Goal: Information Seeking & Learning: Learn about a topic

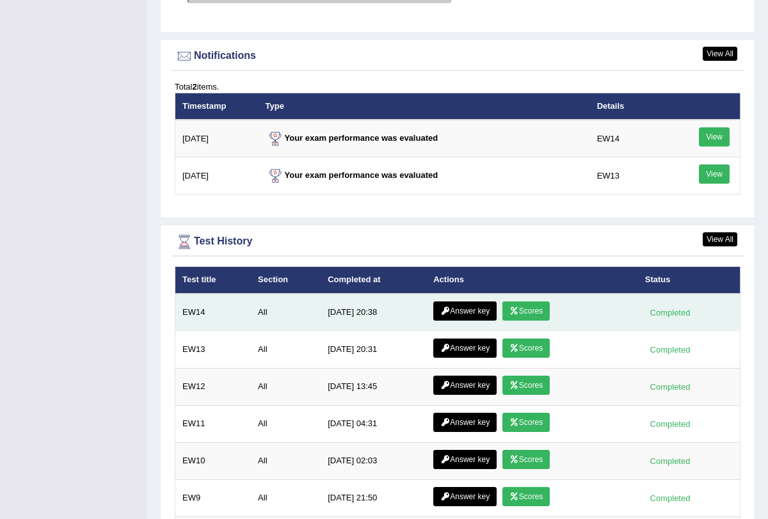
scroll to position [1543, 0]
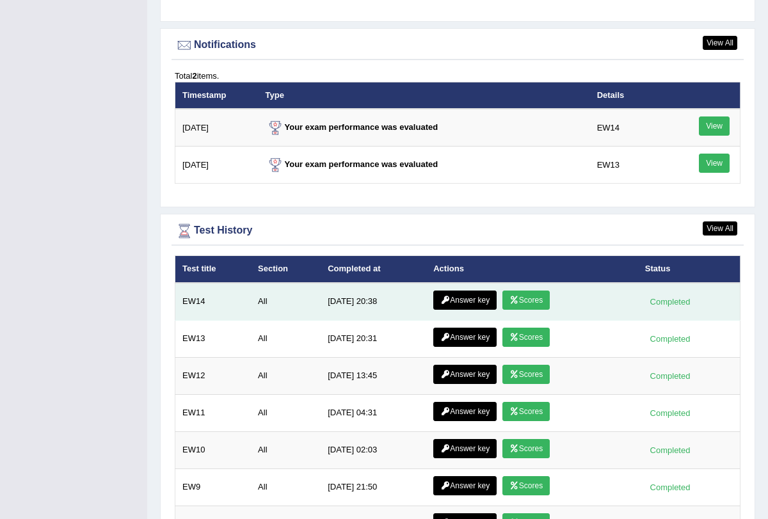
click at [517, 290] on link "Scores" at bounding box center [525, 299] width 47 height 19
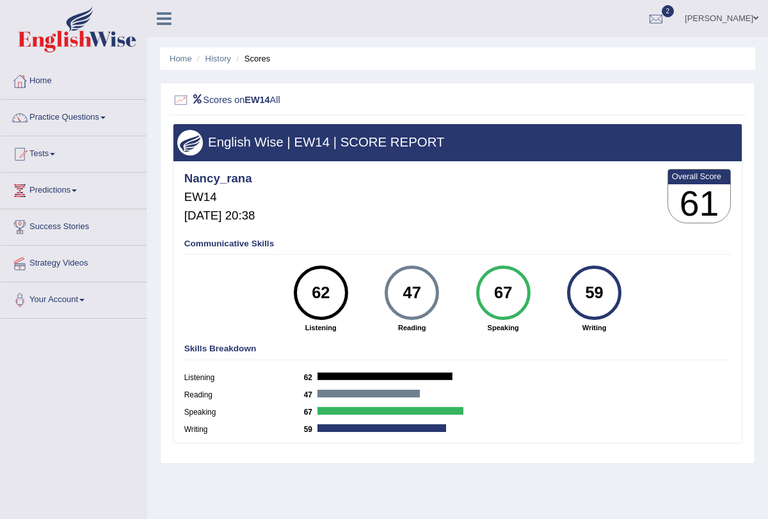
click at [51, 153] on link "Tests" at bounding box center [74, 152] width 146 height 32
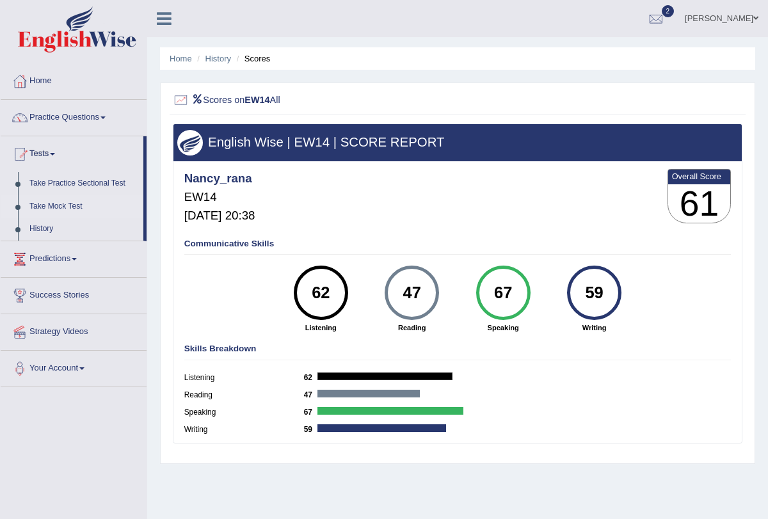
click at [56, 209] on link "Take Mock Test" at bounding box center [84, 206] width 120 height 23
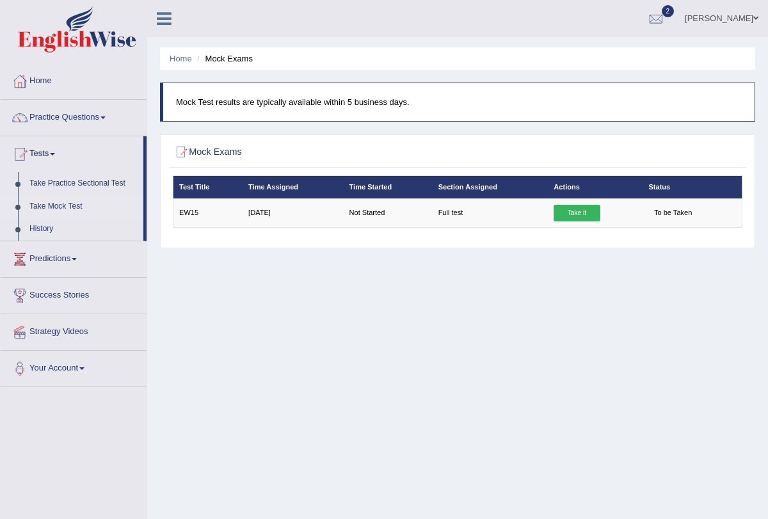
click at [107, 114] on link "Practice Questions" at bounding box center [74, 116] width 146 height 32
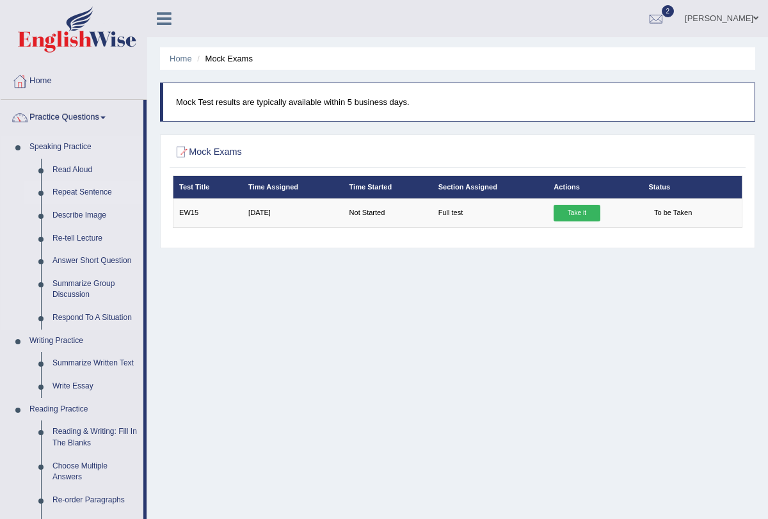
click at [100, 195] on link "Repeat Sentence" at bounding box center [95, 192] width 97 height 23
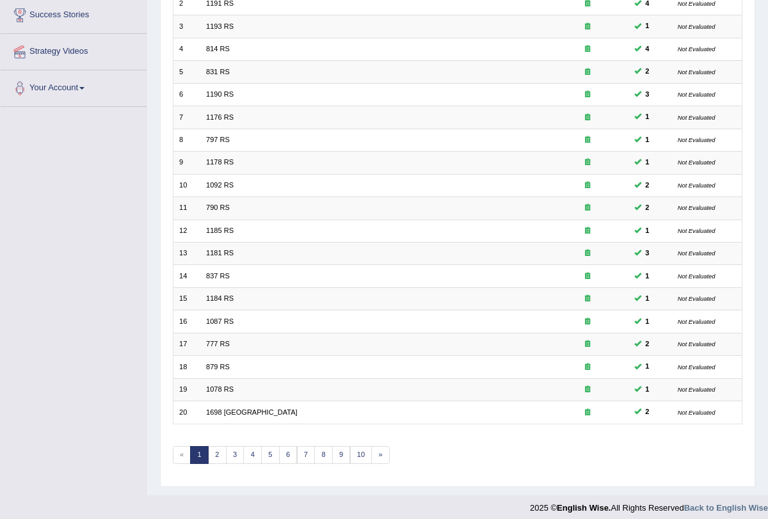
scroll to position [212, 0]
click at [352, 450] on link "10" at bounding box center [361, 455] width 22 height 18
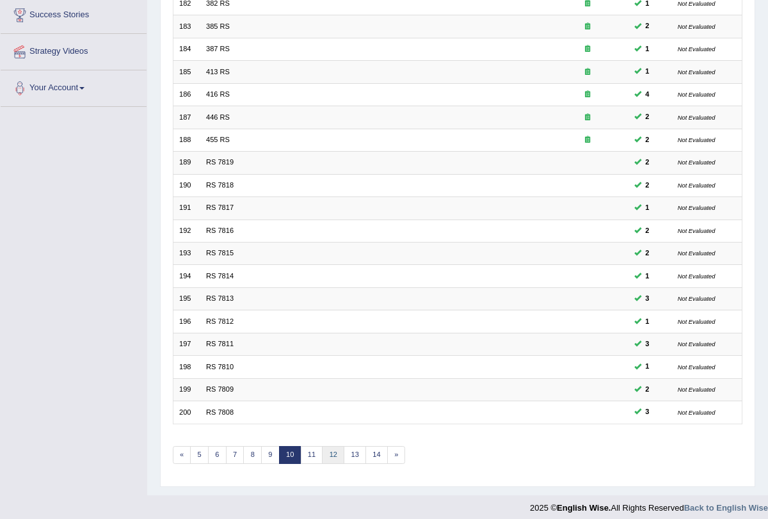
click at [332, 446] on link "12" at bounding box center [333, 455] width 22 height 18
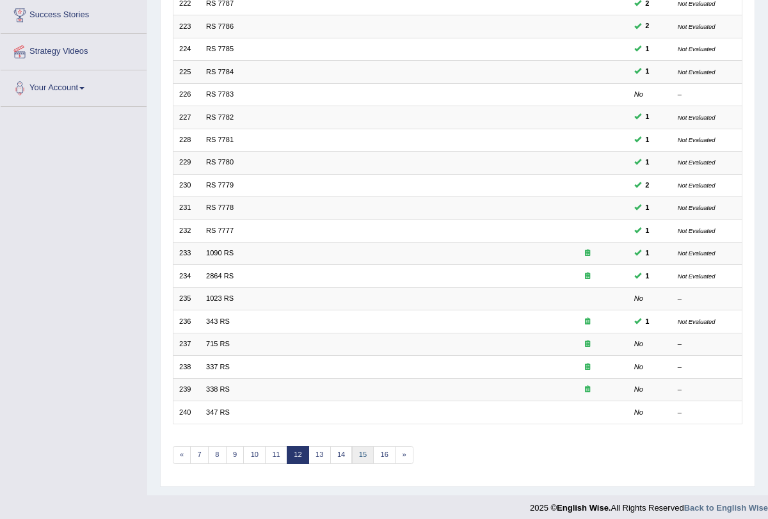
click at [359, 448] on link "15" at bounding box center [363, 455] width 22 height 18
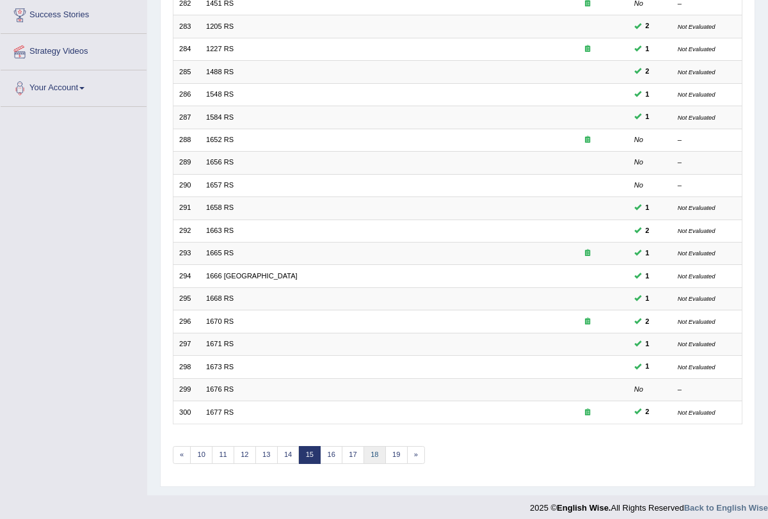
click at [363, 446] on link "18" at bounding box center [374, 455] width 22 height 18
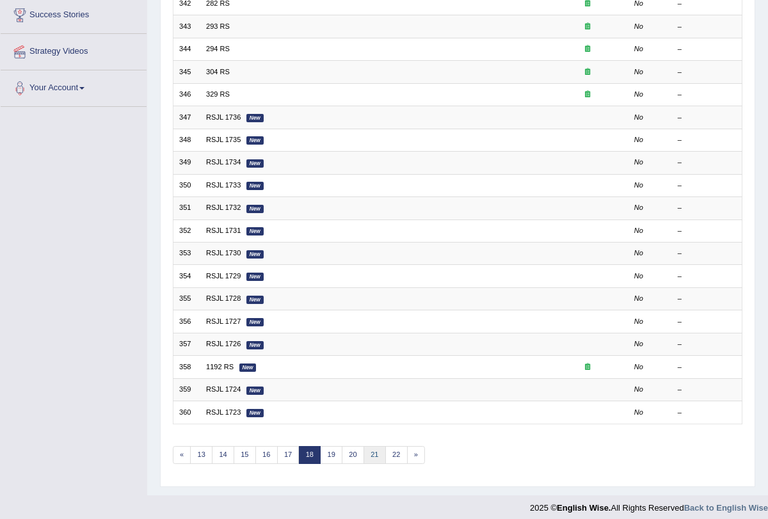
click at [367, 448] on link "21" at bounding box center [374, 455] width 22 height 18
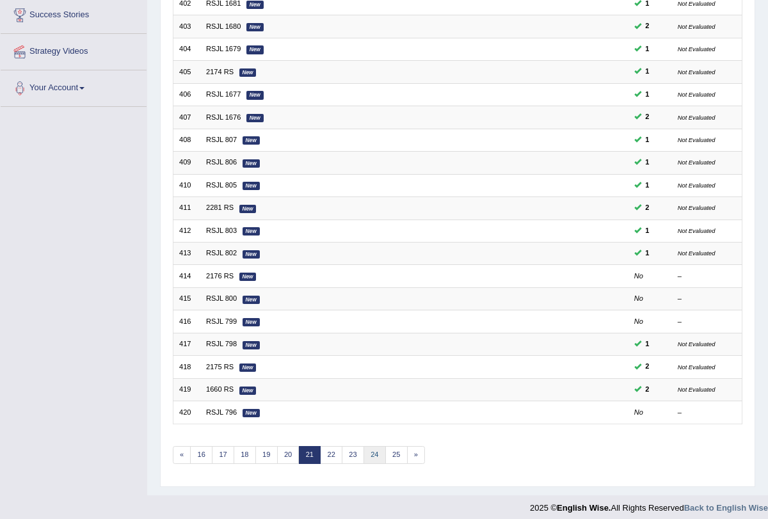
click at [370, 446] on link "24" at bounding box center [374, 455] width 22 height 18
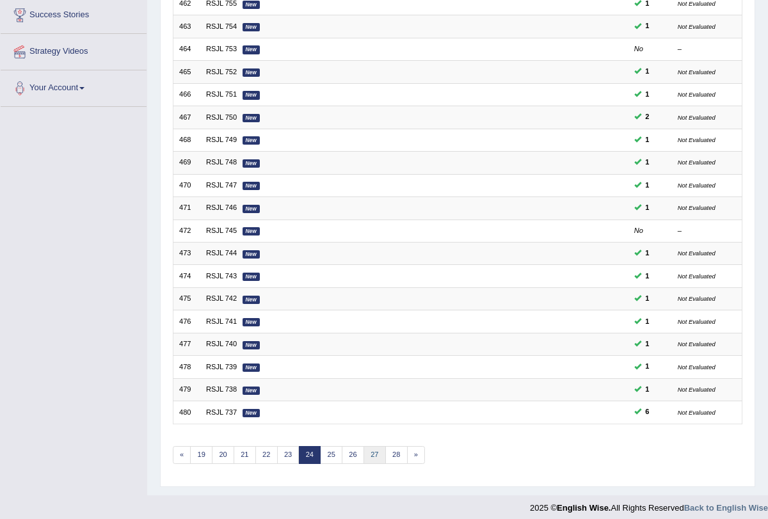
click at [370, 446] on link "27" at bounding box center [374, 455] width 22 height 18
click at [370, 446] on link "30" at bounding box center [374, 455] width 22 height 18
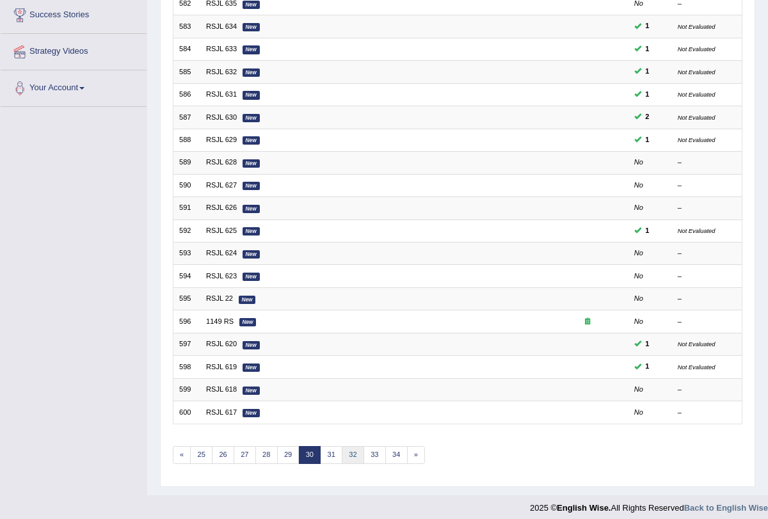
click at [352, 450] on link "32" at bounding box center [353, 455] width 22 height 18
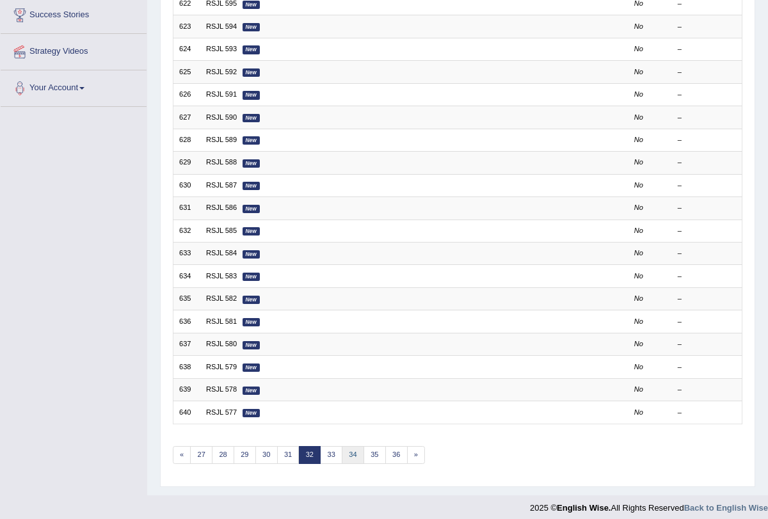
click at [351, 446] on link "34" at bounding box center [353, 455] width 22 height 18
click at [352, 446] on link "36" at bounding box center [353, 455] width 22 height 18
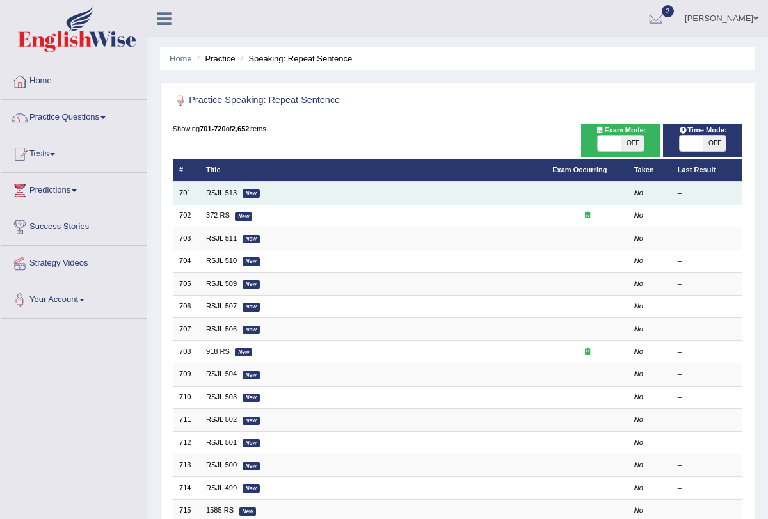
click at [242, 191] on em "New" at bounding box center [250, 193] width 17 height 8
click at [216, 191] on link "RSJL 513" at bounding box center [221, 193] width 31 height 8
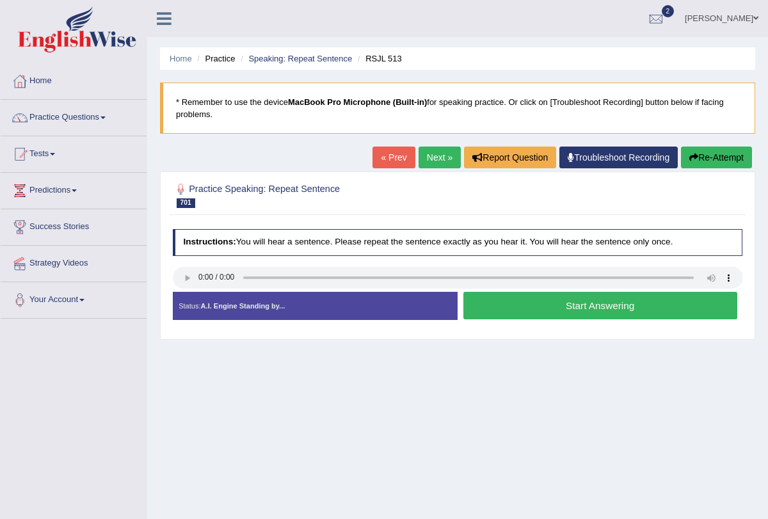
click at [570, 155] on link "Troubleshoot Recording" at bounding box center [618, 157] width 118 height 22
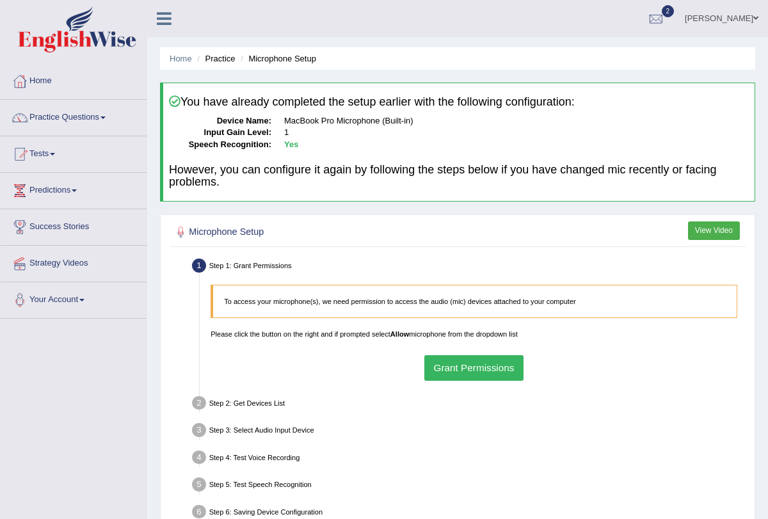
click at [477, 361] on button "Grant Permissions" at bounding box center [473, 367] width 99 height 25
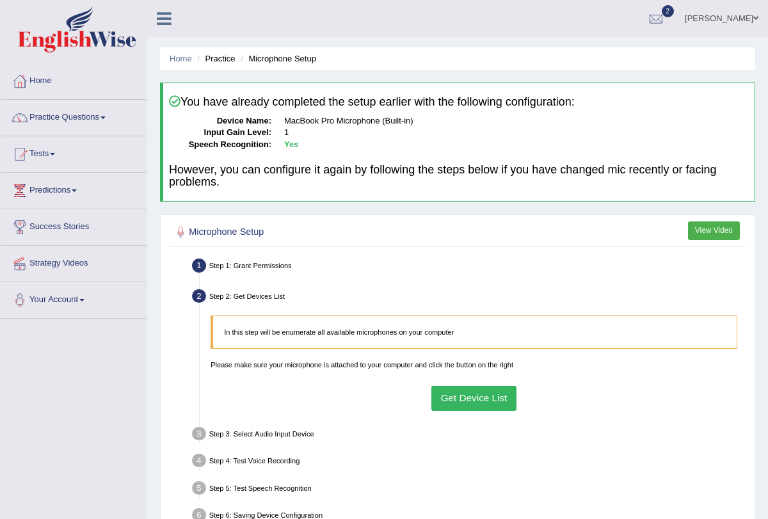
scroll to position [33, 0]
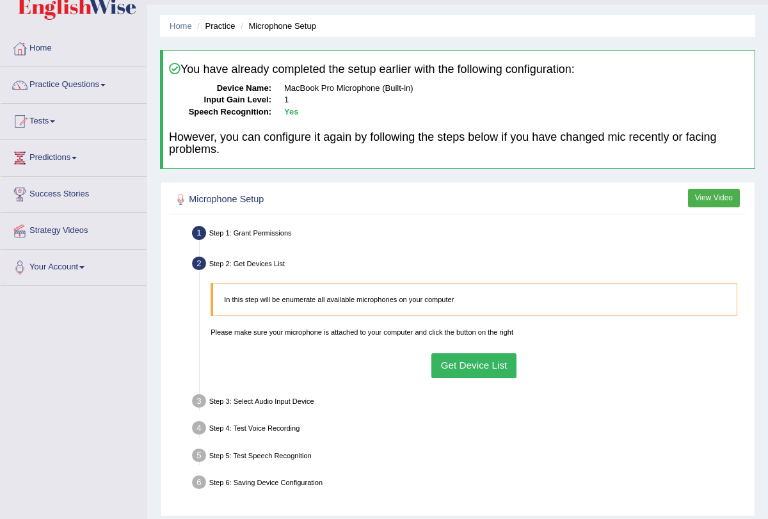
click at [485, 374] on button "Get Device List" at bounding box center [473, 365] width 85 height 25
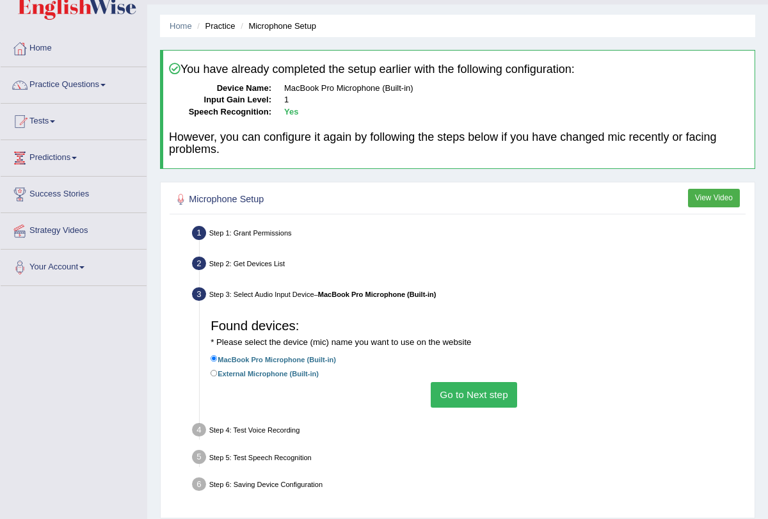
click at [480, 393] on button "Go to Next step" at bounding box center [473, 394] width 86 height 25
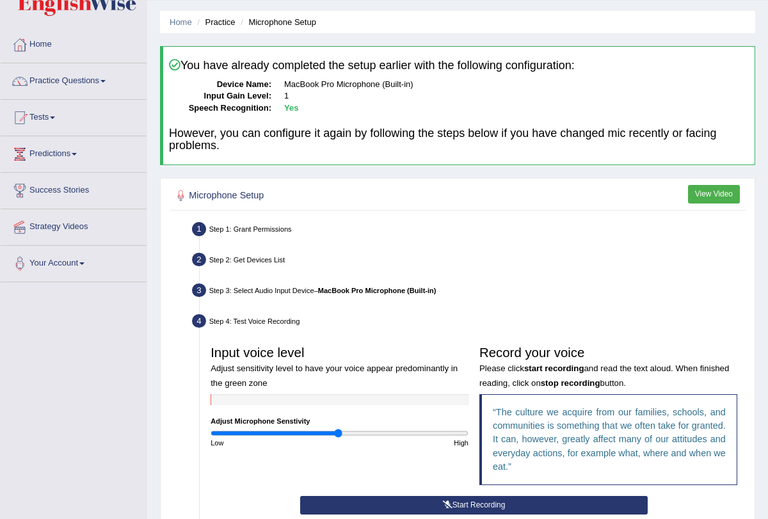
scroll to position [210, 0]
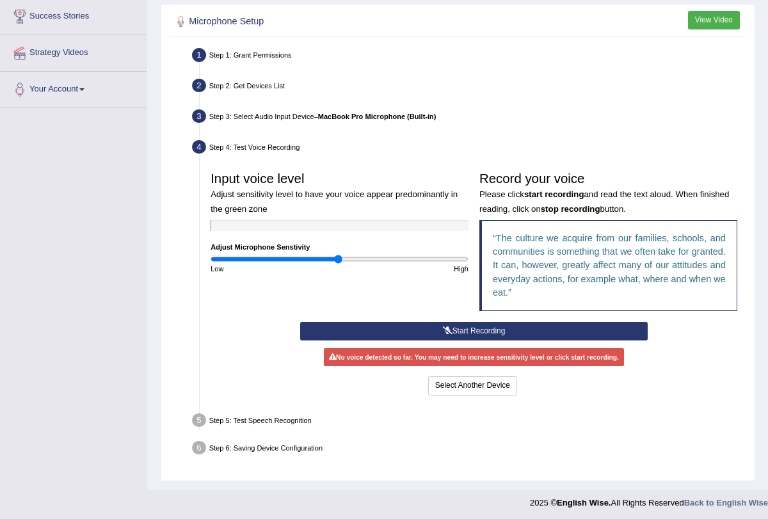
click at [501, 326] on button "Start Recording" at bounding box center [473, 331] width 347 height 19
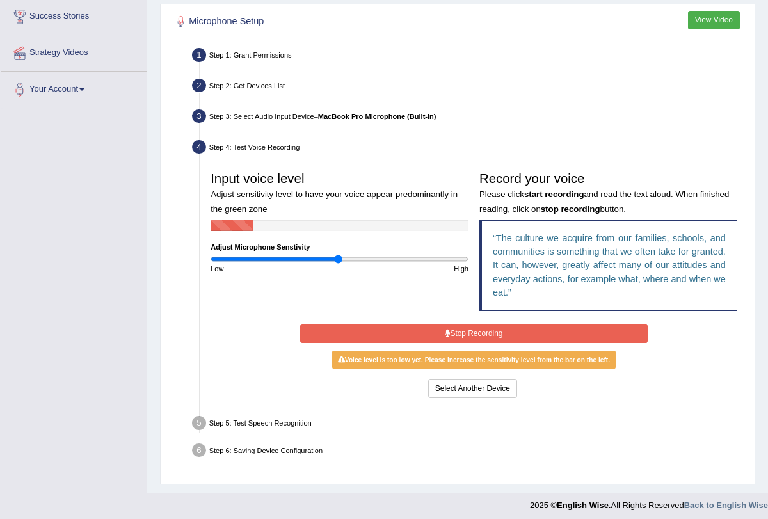
click at [499, 327] on button "Stop Recording" at bounding box center [473, 333] width 347 height 19
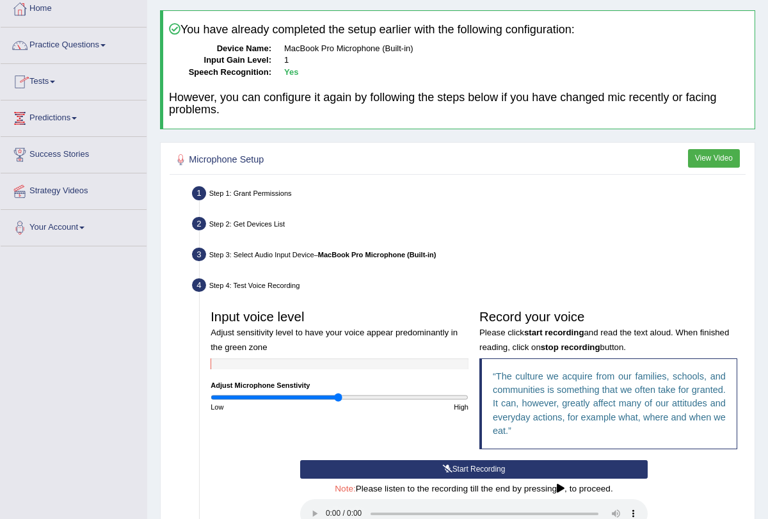
scroll to position [263, 0]
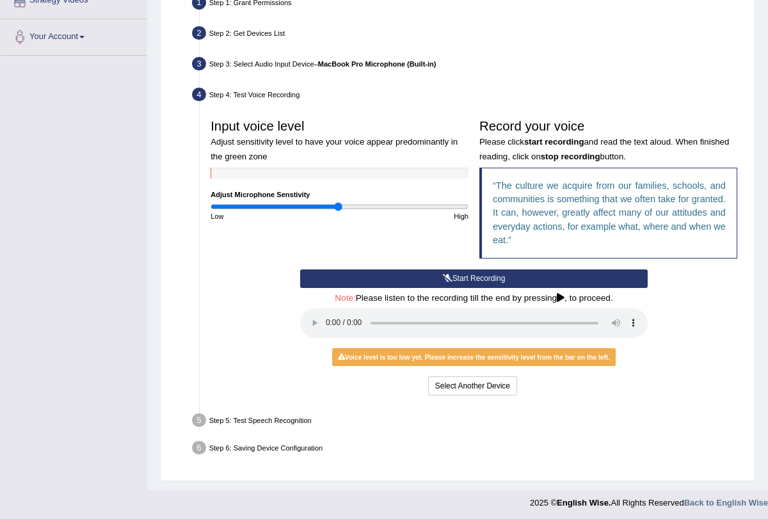
click at [466, 284] on button "Start Recording" at bounding box center [473, 278] width 347 height 19
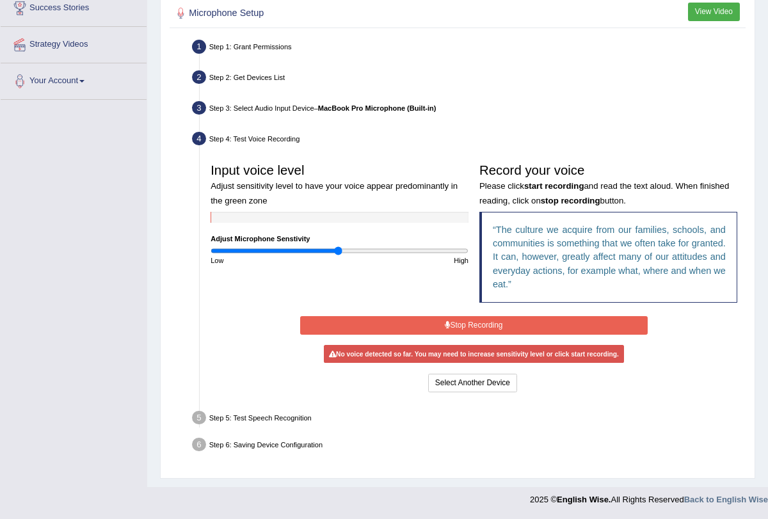
scroll to position [214, 0]
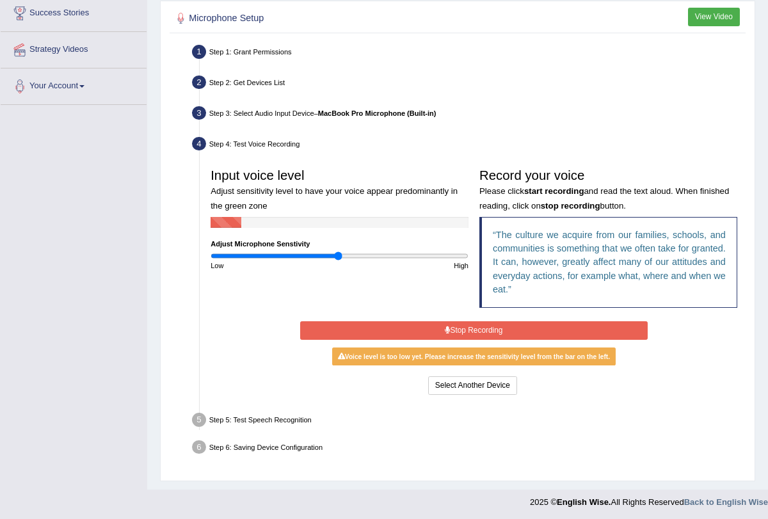
click at [463, 331] on button "Stop Recording" at bounding box center [473, 330] width 347 height 19
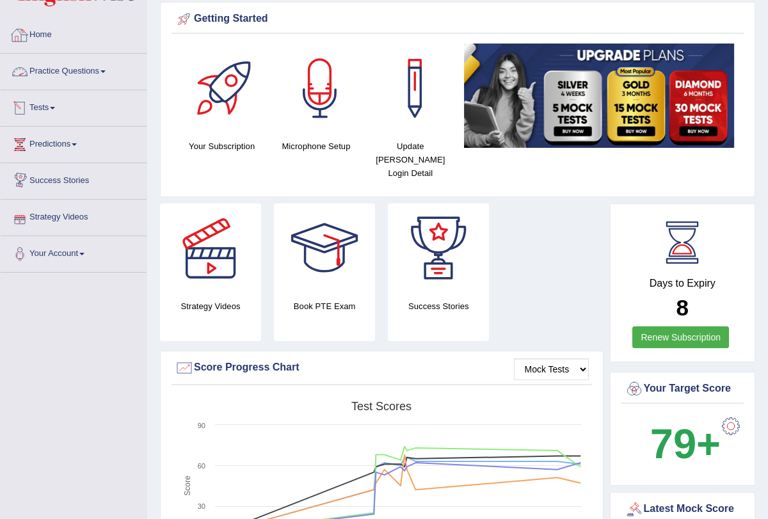
click at [108, 74] on link "Practice Questions" at bounding box center [74, 70] width 146 height 32
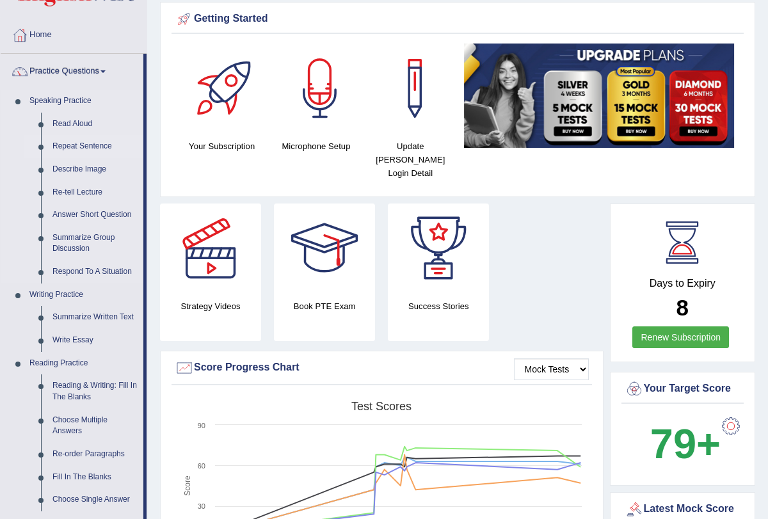
click at [90, 145] on link "Repeat Sentence" at bounding box center [95, 146] width 97 height 23
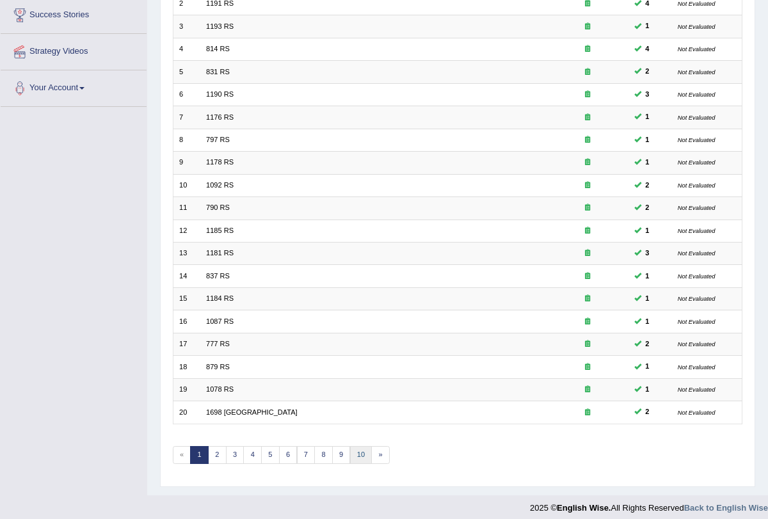
click at [351, 446] on link "10" at bounding box center [361, 455] width 22 height 18
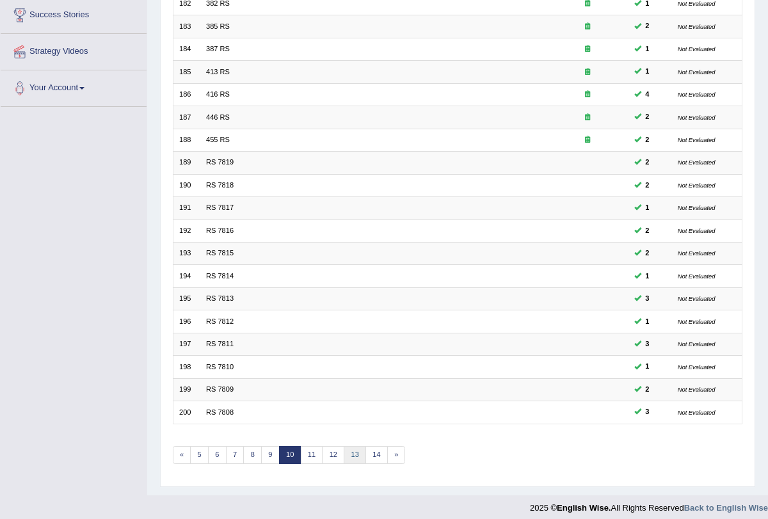
click at [349, 447] on link "13" at bounding box center [354, 455] width 22 height 18
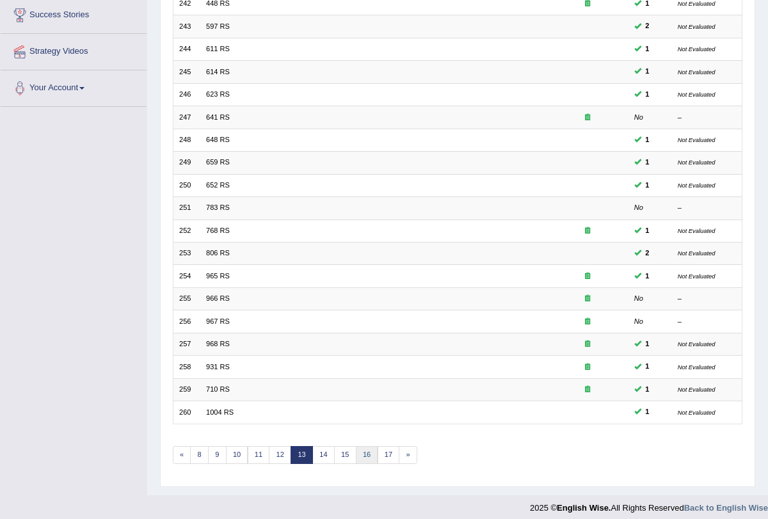
click at [363, 446] on link "16" at bounding box center [367, 455] width 22 height 18
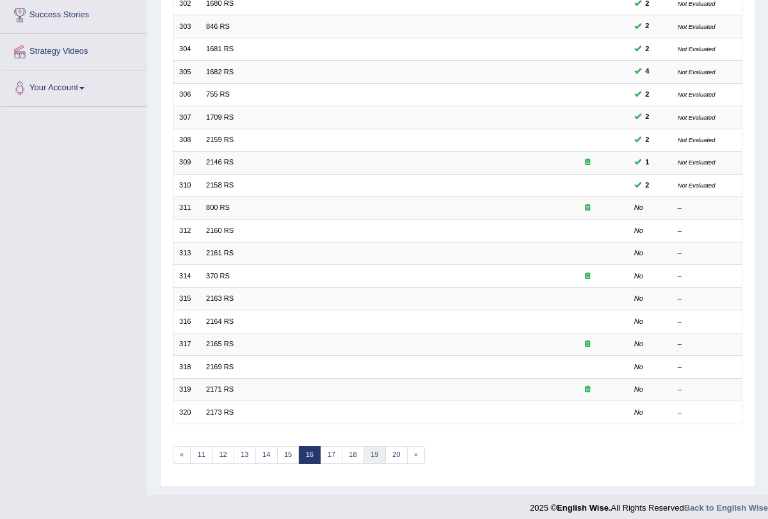
click at [363, 446] on link "19" at bounding box center [374, 455] width 22 height 18
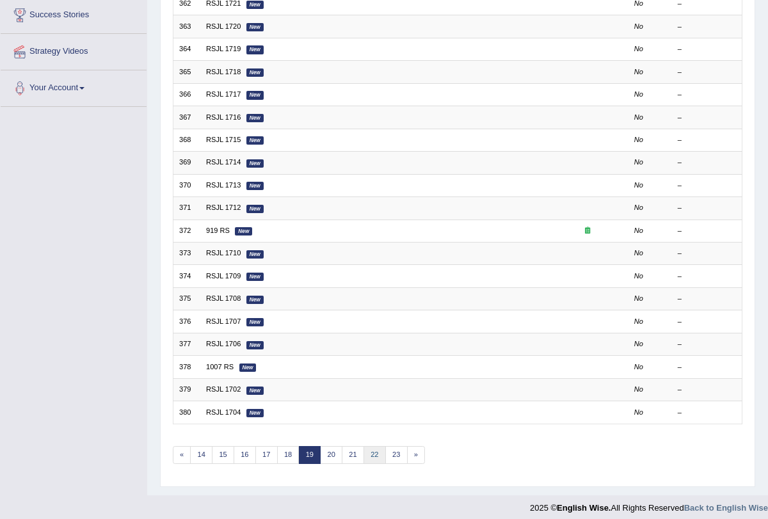
click at [363, 446] on link "22" at bounding box center [374, 455] width 22 height 18
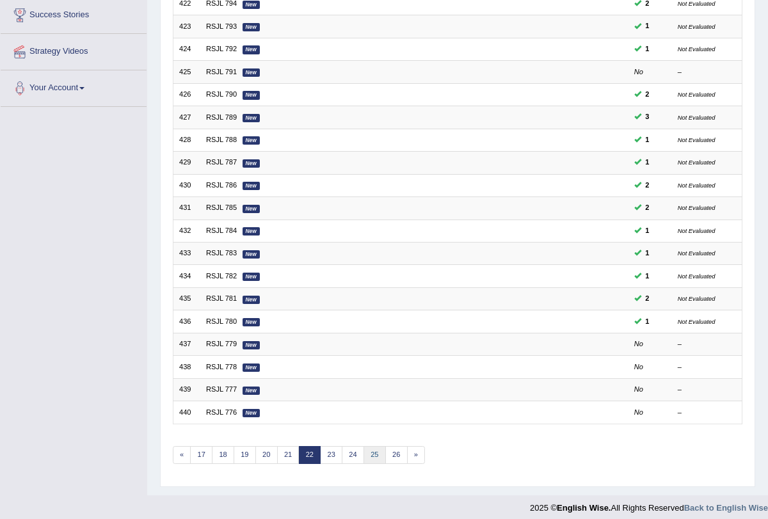
click at [374, 448] on link "25" at bounding box center [374, 455] width 22 height 18
click at [374, 448] on link "28" at bounding box center [374, 455] width 22 height 18
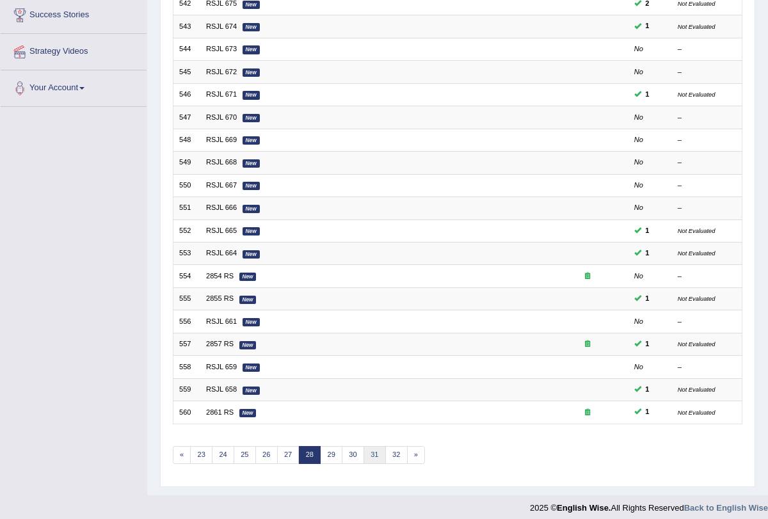
click at [367, 447] on link "31" at bounding box center [374, 455] width 22 height 18
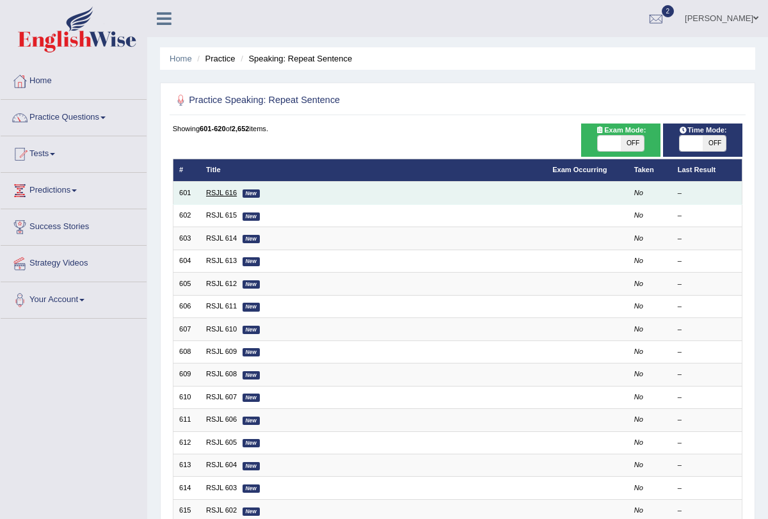
click at [219, 194] on link "RSJL 616" at bounding box center [221, 193] width 31 height 8
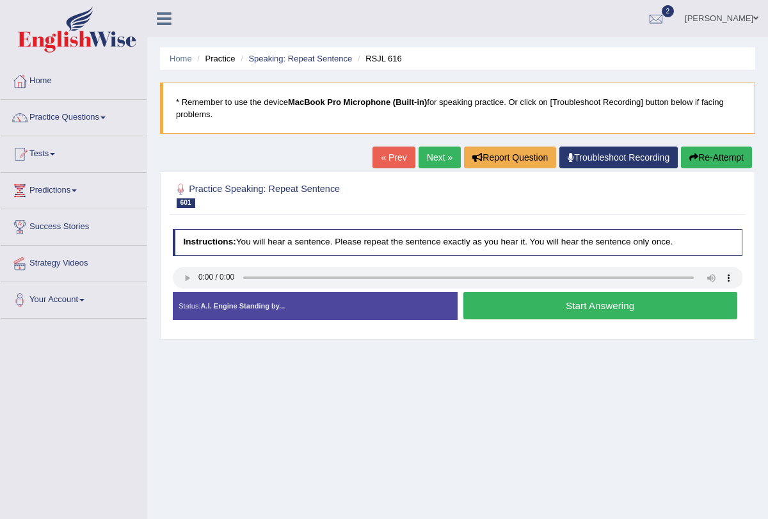
click at [553, 309] on button "Start Answering" at bounding box center [600, 306] width 274 height 28
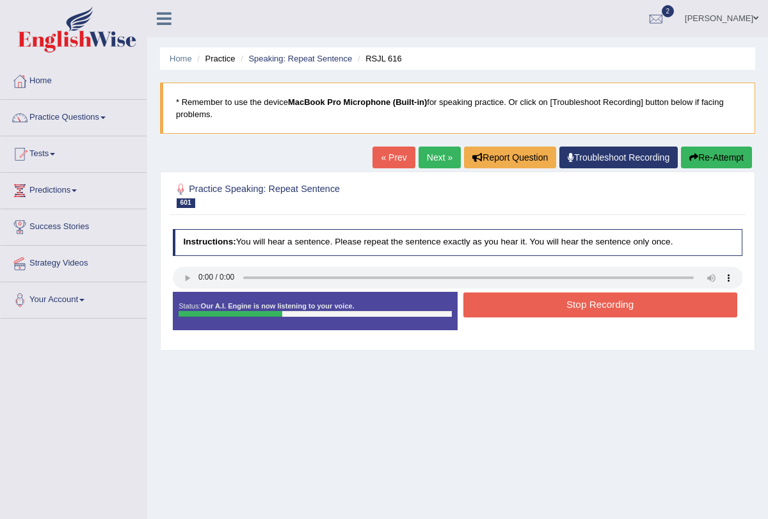
click at [553, 309] on button "Stop Recording" at bounding box center [600, 304] width 274 height 25
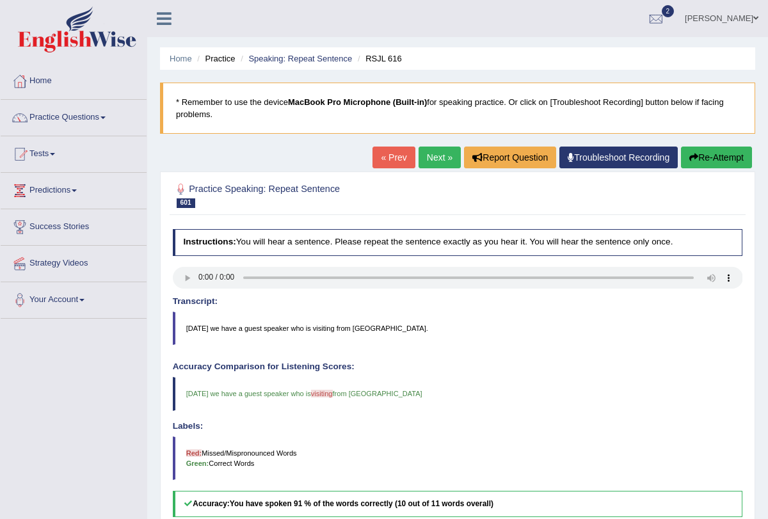
click at [430, 158] on link "Next »" at bounding box center [439, 157] width 42 height 22
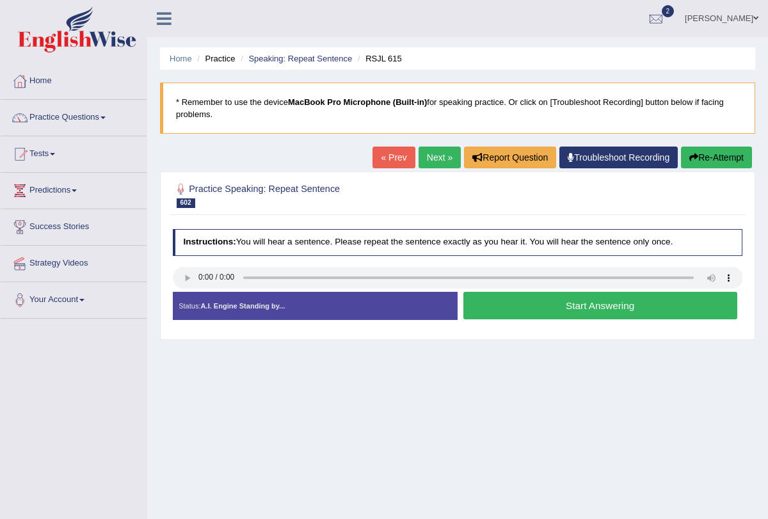
click at [522, 303] on button "Start Answering" at bounding box center [600, 306] width 274 height 28
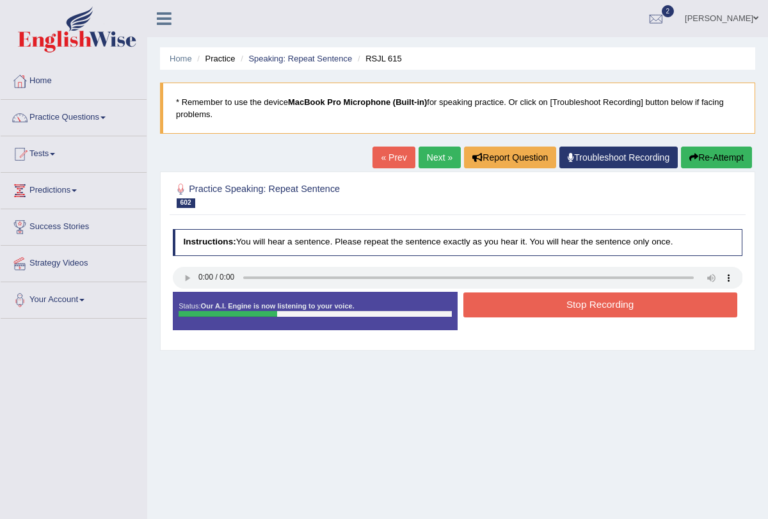
click at [522, 303] on button "Stop Recording" at bounding box center [600, 304] width 274 height 25
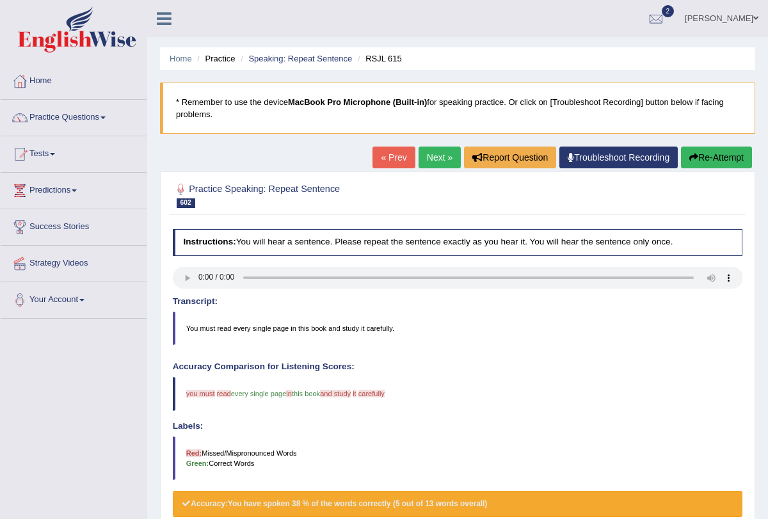
click at [431, 155] on link "Next »" at bounding box center [439, 157] width 42 height 22
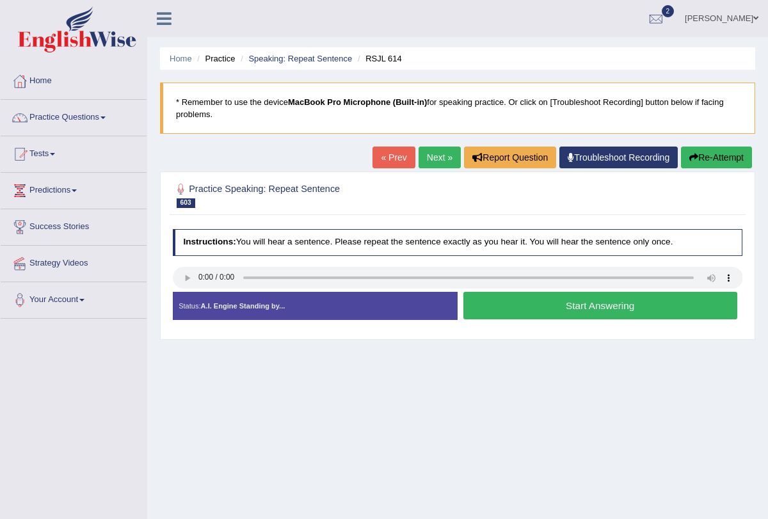
click at [560, 306] on button "Start Answering" at bounding box center [600, 306] width 274 height 28
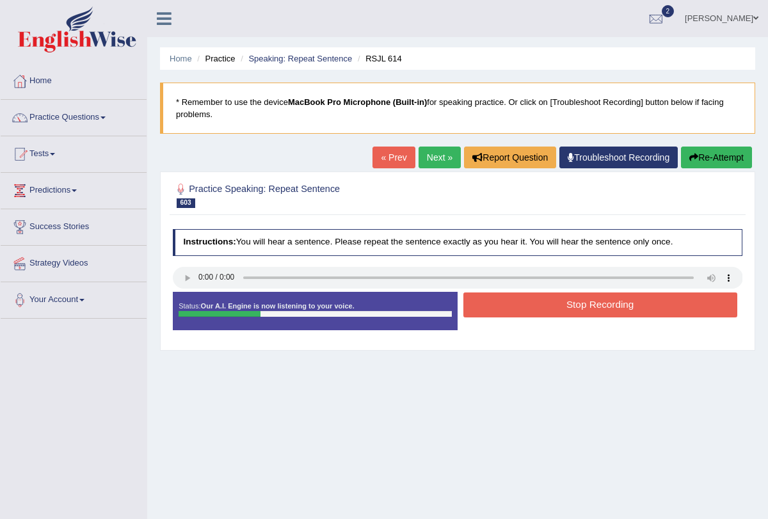
click at [560, 306] on button "Stop Recording" at bounding box center [600, 304] width 274 height 25
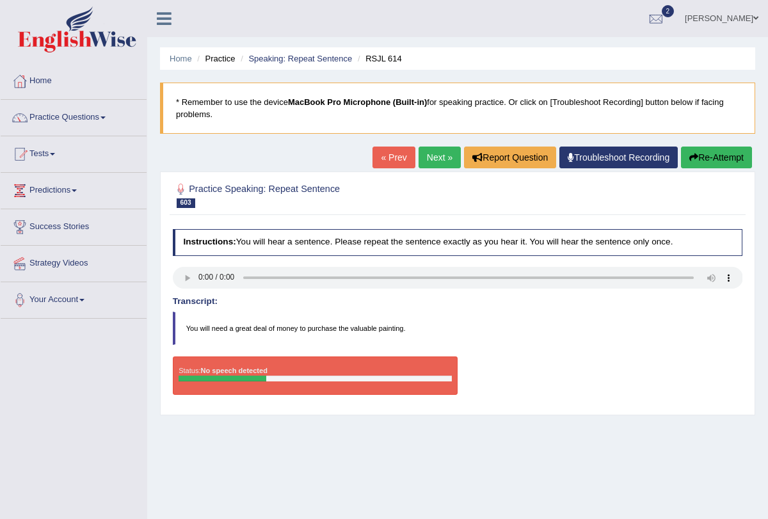
click at [428, 161] on link "Next »" at bounding box center [439, 157] width 42 height 22
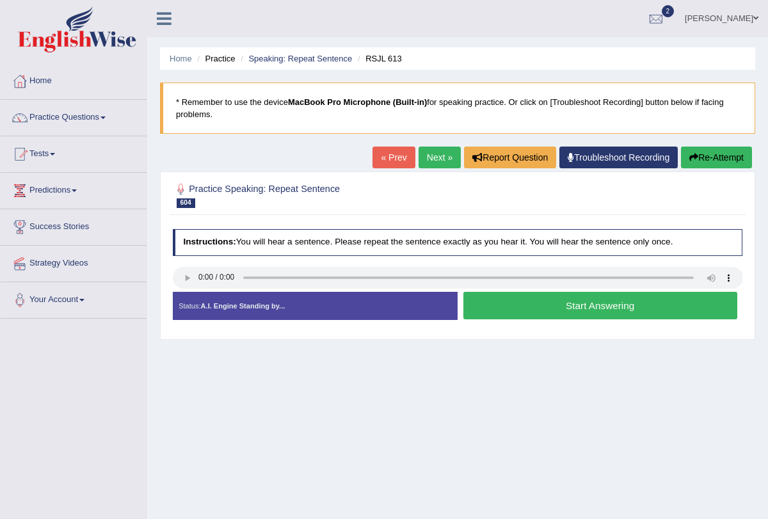
click at [506, 305] on button "Start Answering" at bounding box center [600, 306] width 274 height 28
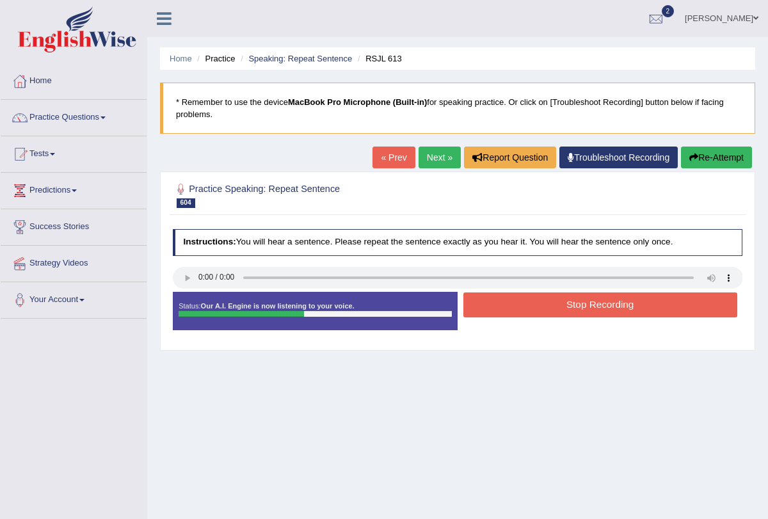
click at [506, 305] on button "Stop Recording" at bounding box center [600, 304] width 274 height 25
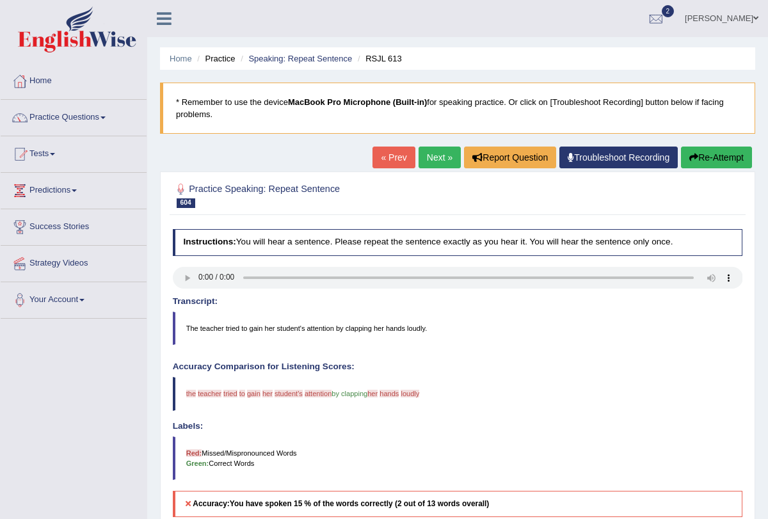
click at [427, 149] on link "Next »" at bounding box center [439, 157] width 42 height 22
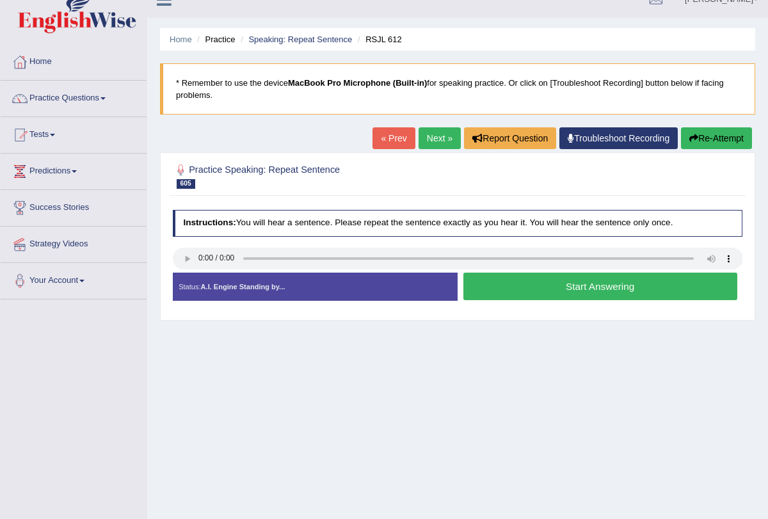
click at [500, 291] on button "Start Answering" at bounding box center [600, 286] width 274 height 28
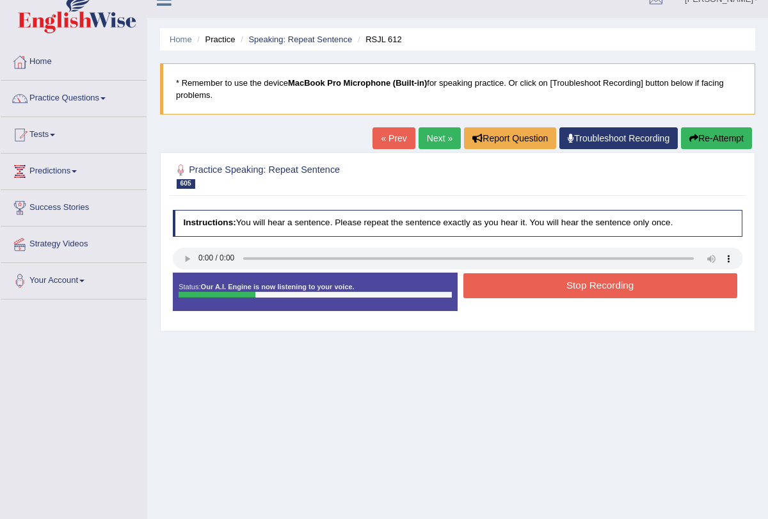
click at [500, 291] on button "Stop Recording" at bounding box center [600, 285] width 274 height 25
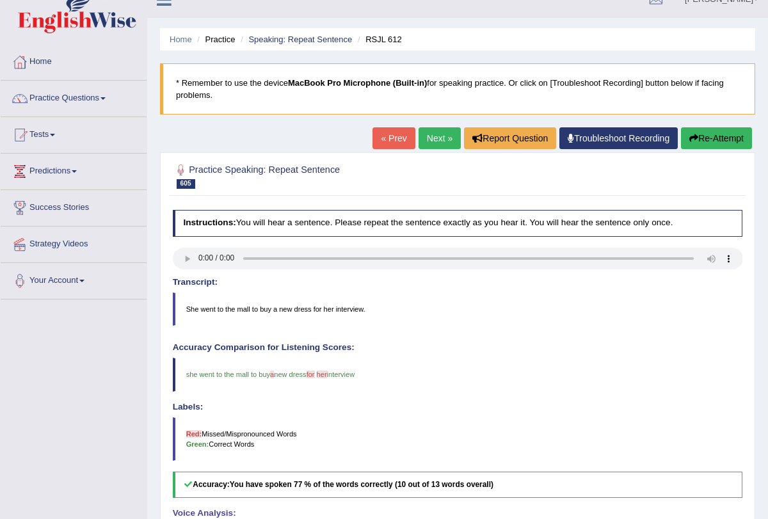
click at [438, 139] on link "Next »" at bounding box center [439, 138] width 42 height 22
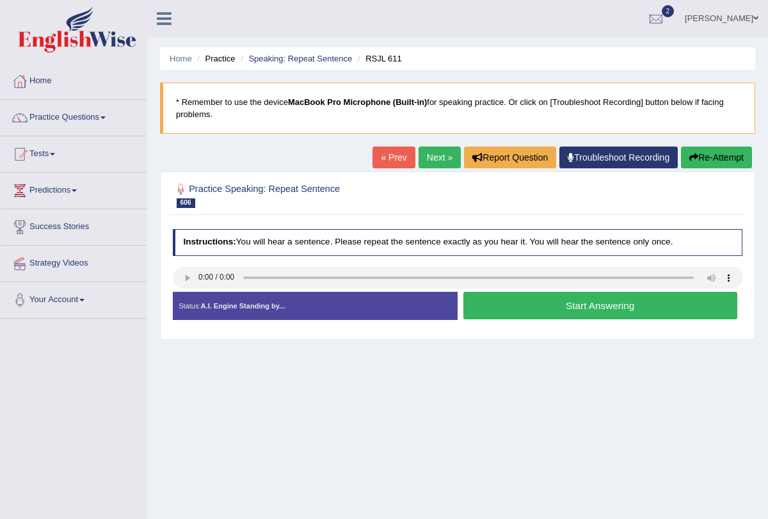
click at [560, 299] on button "Start Answering" at bounding box center [600, 306] width 274 height 28
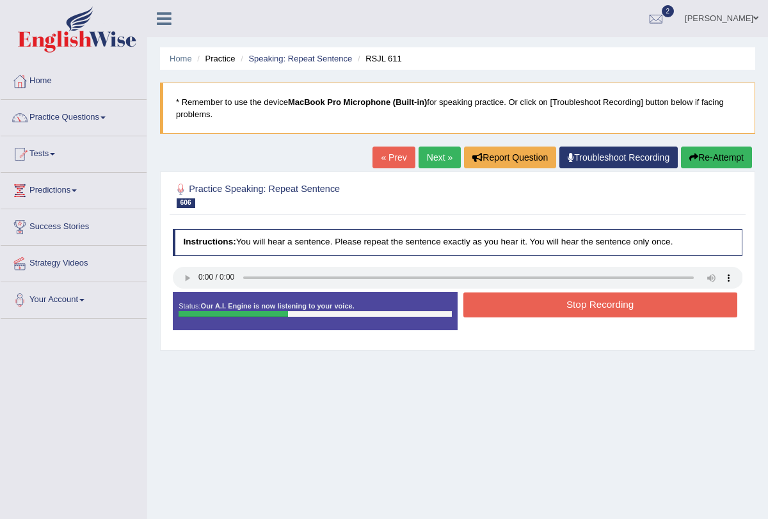
click at [560, 299] on button "Stop Recording" at bounding box center [600, 304] width 274 height 25
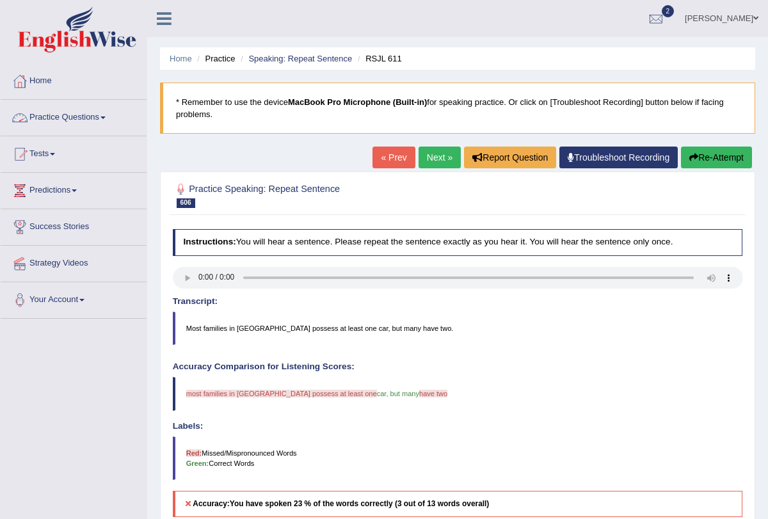
click at [107, 110] on link "Practice Questions" at bounding box center [74, 116] width 146 height 32
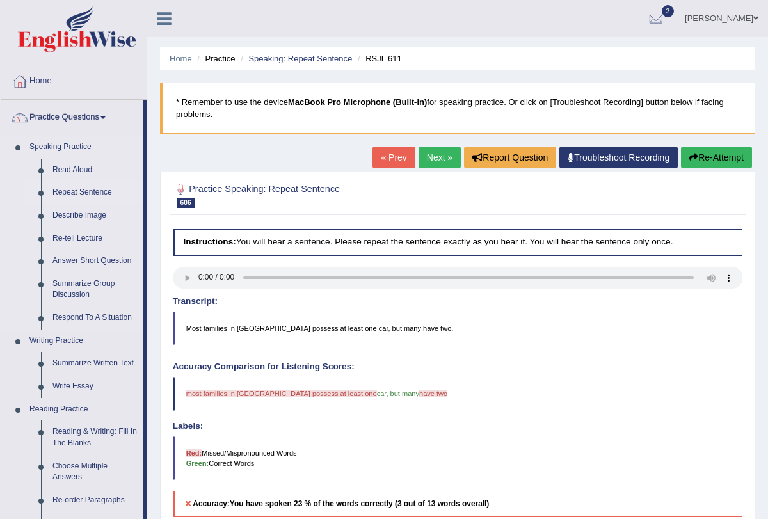
click at [82, 192] on link "Repeat Sentence" at bounding box center [95, 192] width 97 height 23
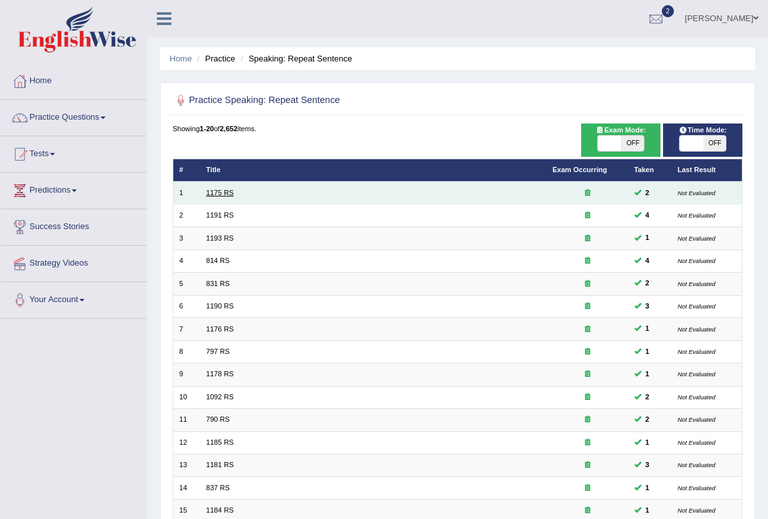
click at [219, 193] on link "1175 RS" at bounding box center [220, 193] width 28 height 8
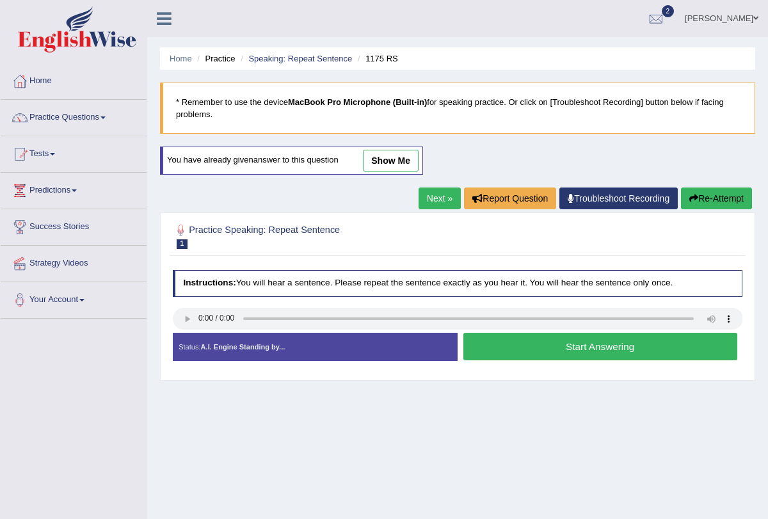
click at [579, 343] on button "Start Answering" at bounding box center [600, 347] width 274 height 28
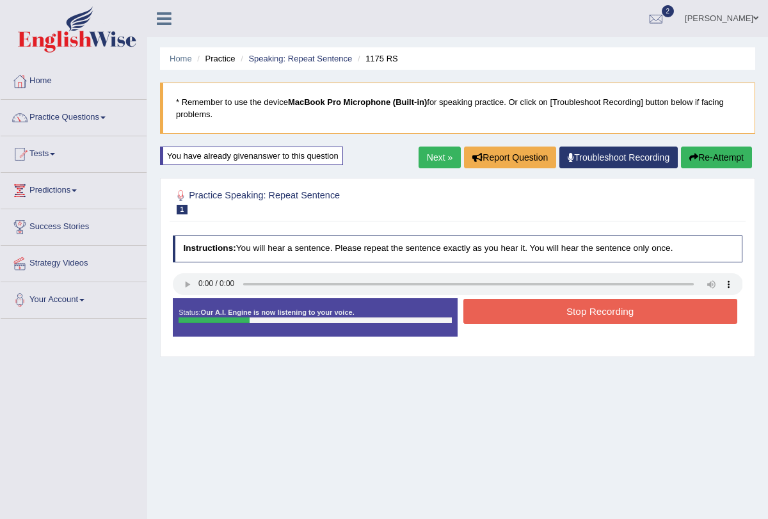
click at [576, 305] on button "Stop Recording" at bounding box center [600, 311] width 274 height 25
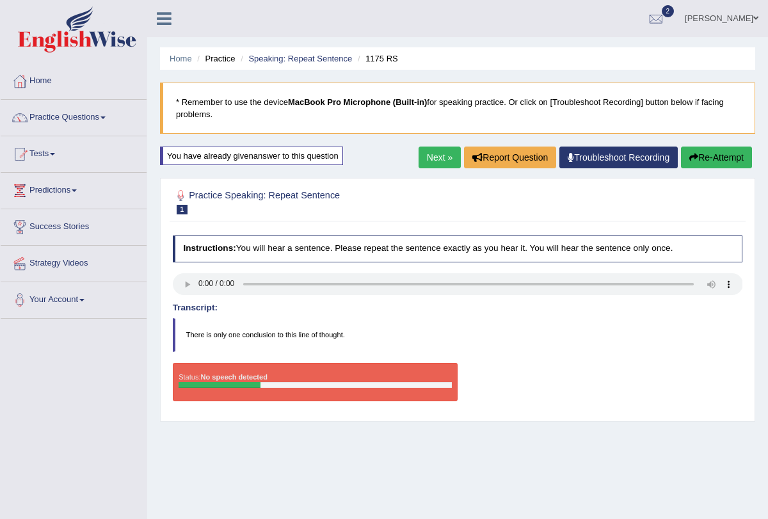
click at [714, 159] on button "Re-Attempt" at bounding box center [716, 157] width 71 height 22
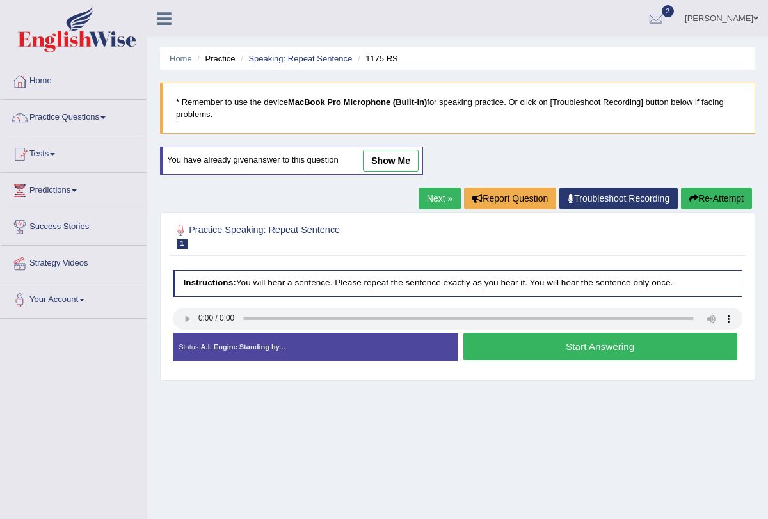
click at [498, 348] on button "Start Answering" at bounding box center [600, 347] width 274 height 28
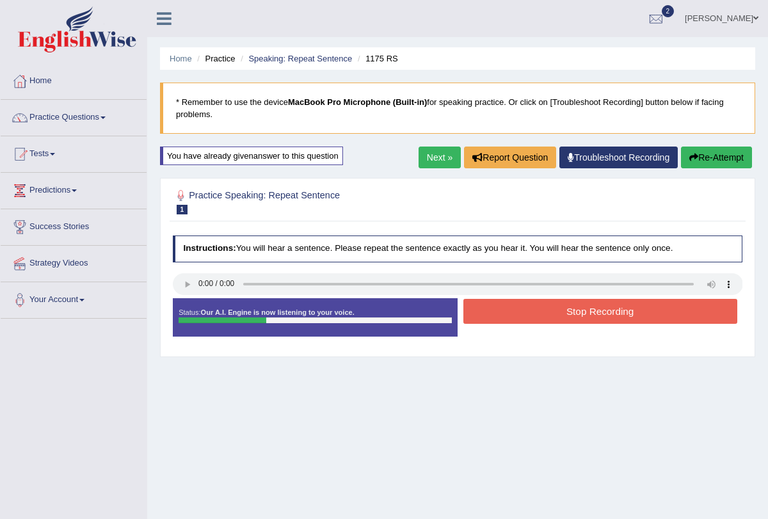
click at [526, 313] on button "Stop Recording" at bounding box center [600, 311] width 274 height 25
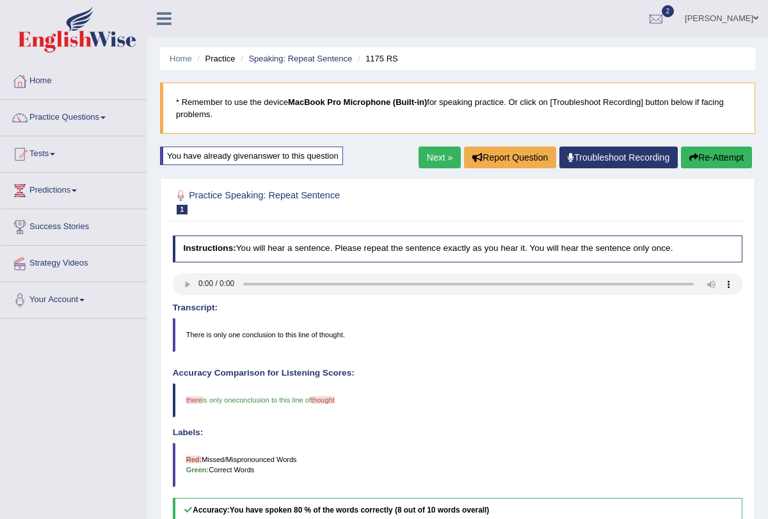
click at [437, 161] on link "Next »" at bounding box center [439, 157] width 42 height 22
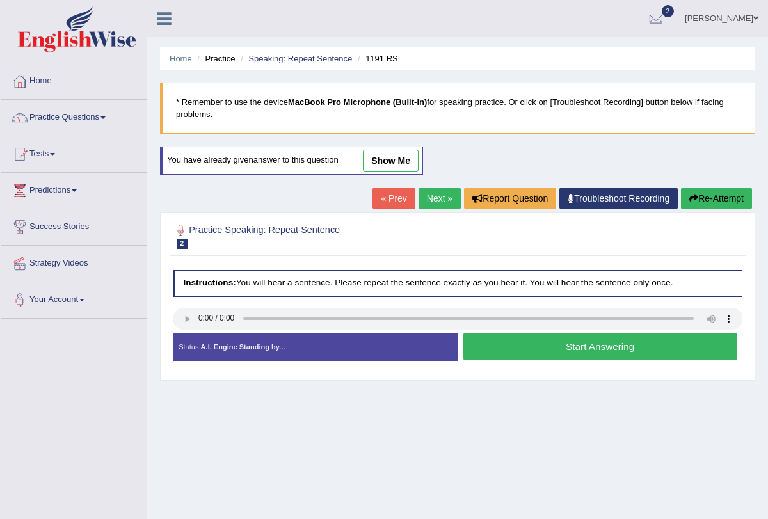
click at [516, 342] on button "Start Answering" at bounding box center [600, 347] width 274 height 28
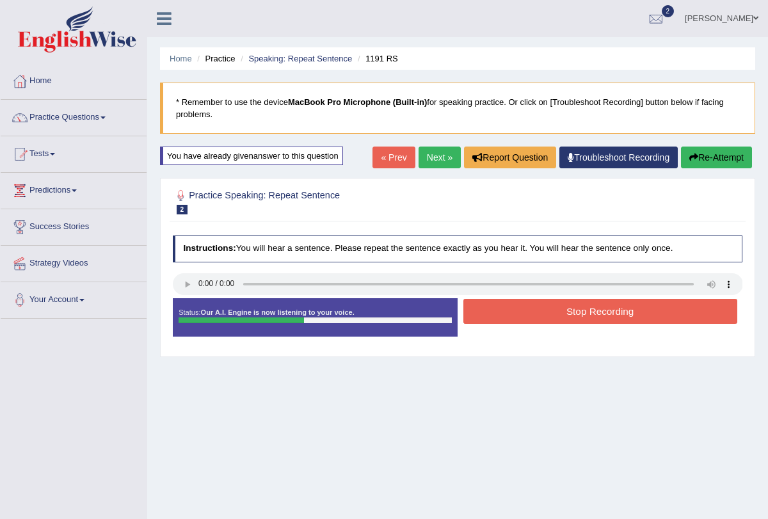
click at [520, 309] on button "Stop Recording" at bounding box center [600, 311] width 274 height 25
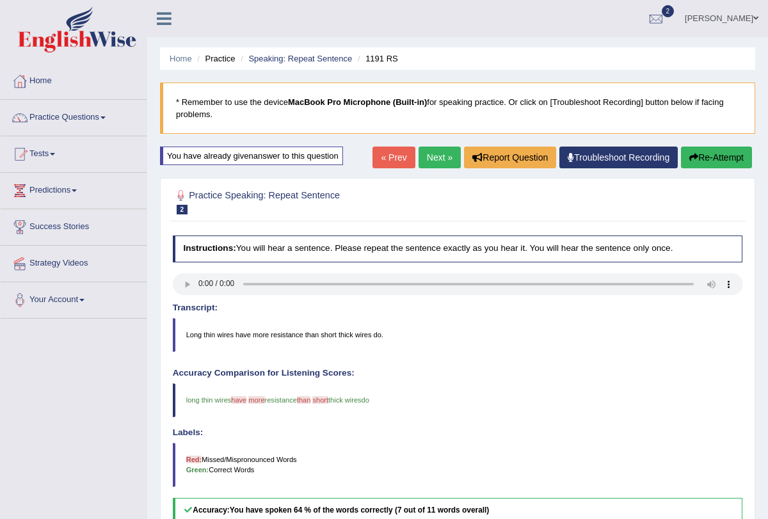
click at [698, 154] on button "Re-Attempt" at bounding box center [716, 157] width 71 height 22
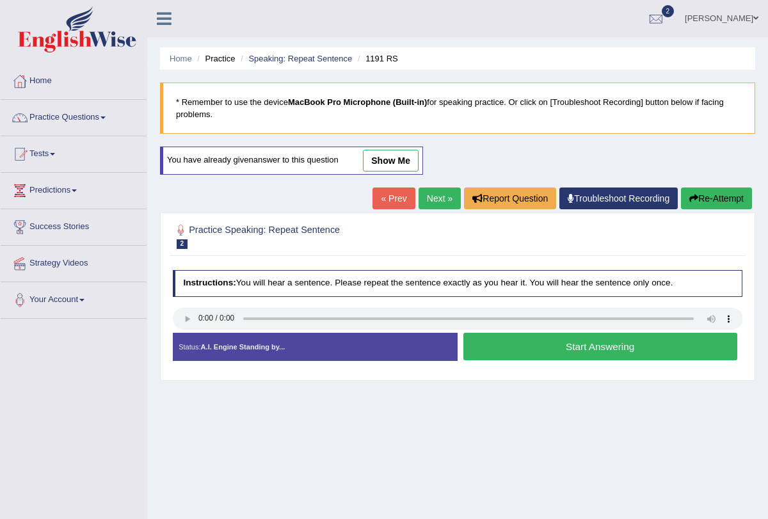
click at [509, 350] on button "Start Answering" at bounding box center [600, 347] width 274 height 28
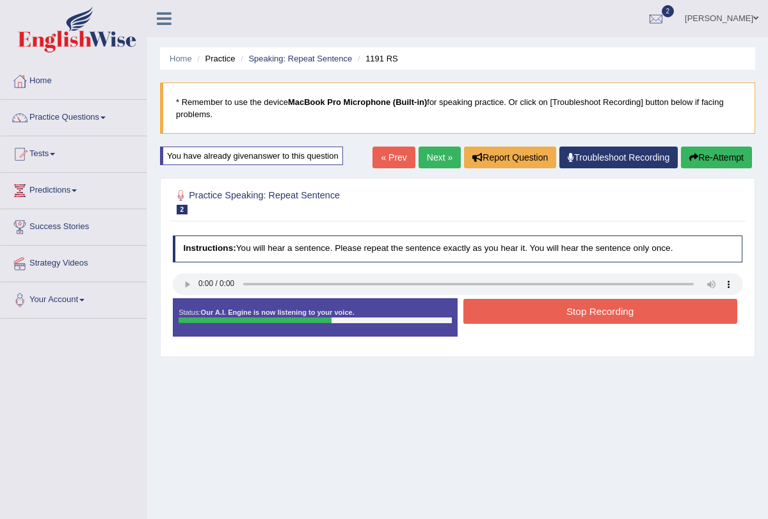
click at [566, 304] on button "Stop Recording" at bounding box center [600, 311] width 274 height 25
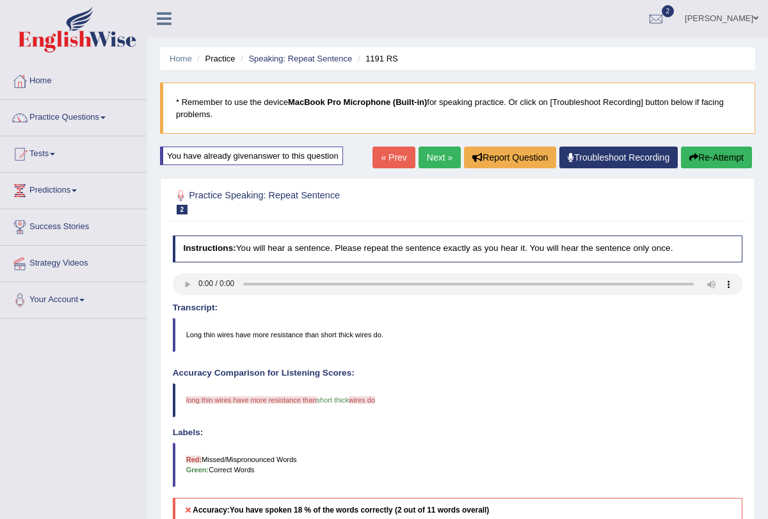
scroll to position [11, 0]
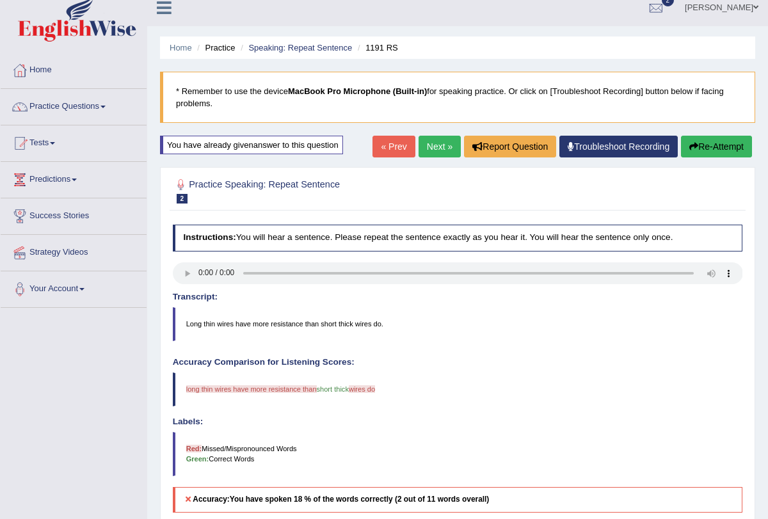
click at [695, 157] on button "Re-Attempt" at bounding box center [716, 147] width 71 height 22
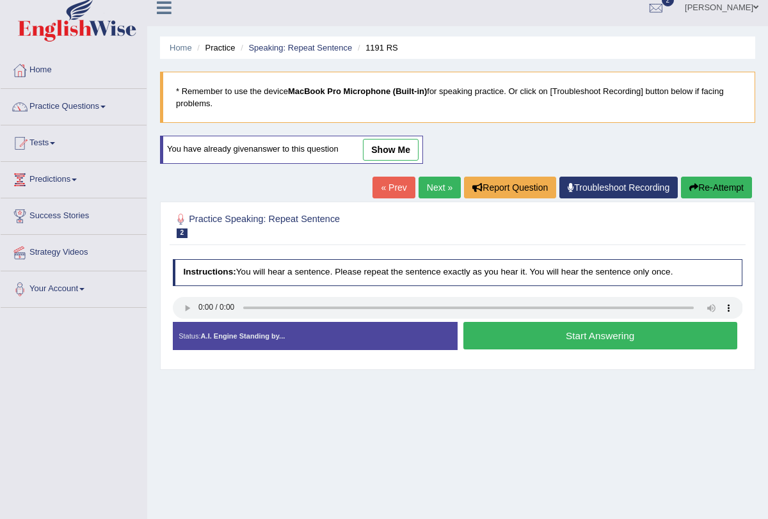
scroll to position [11, 0]
click at [546, 332] on button "Start Answering" at bounding box center [600, 336] width 274 height 28
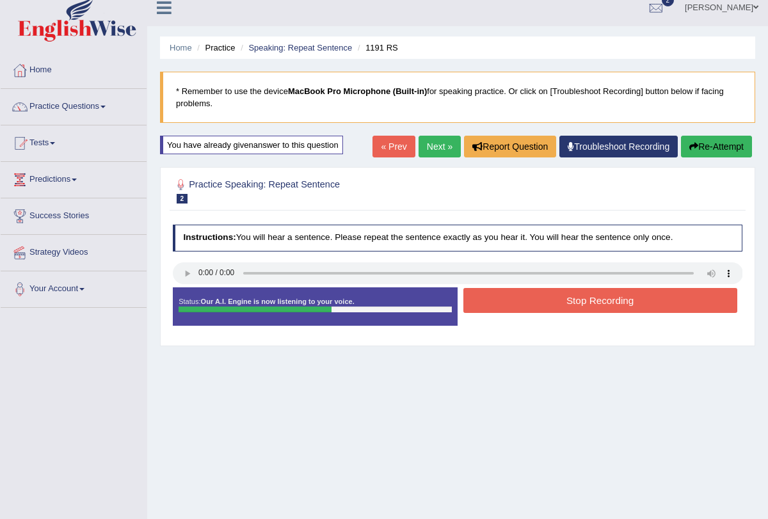
click at [571, 292] on button "Stop Recording" at bounding box center [600, 300] width 274 height 25
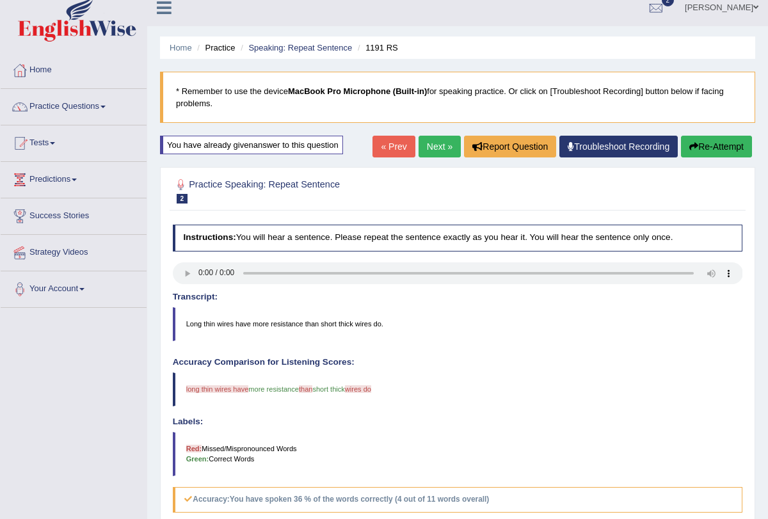
click at [716, 154] on button "Re-Attempt" at bounding box center [716, 147] width 71 height 22
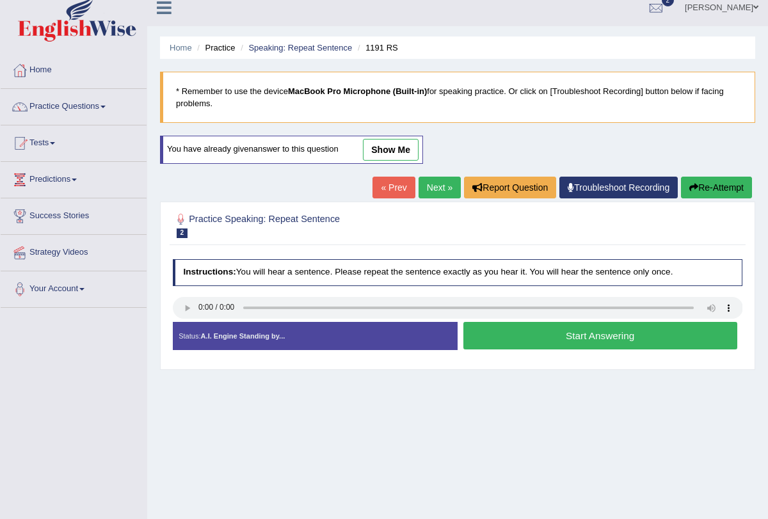
click at [574, 326] on button "Start Answering" at bounding box center [600, 336] width 274 height 28
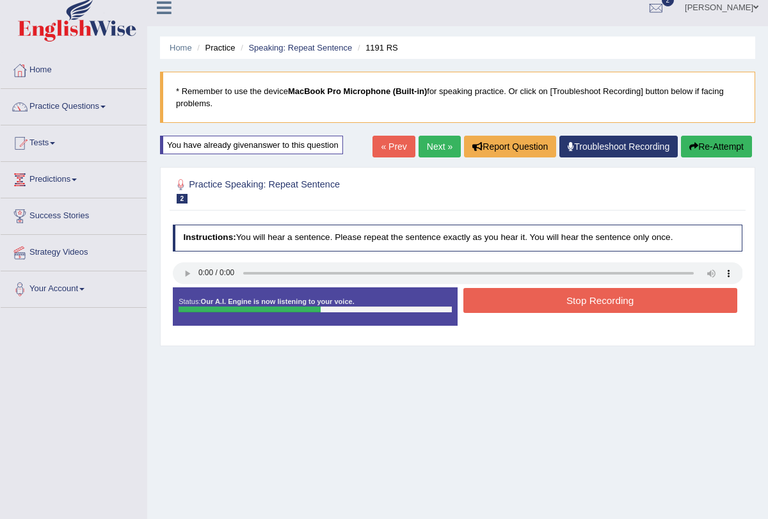
click at [574, 299] on button "Stop Recording" at bounding box center [600, 300] width 274 height 25
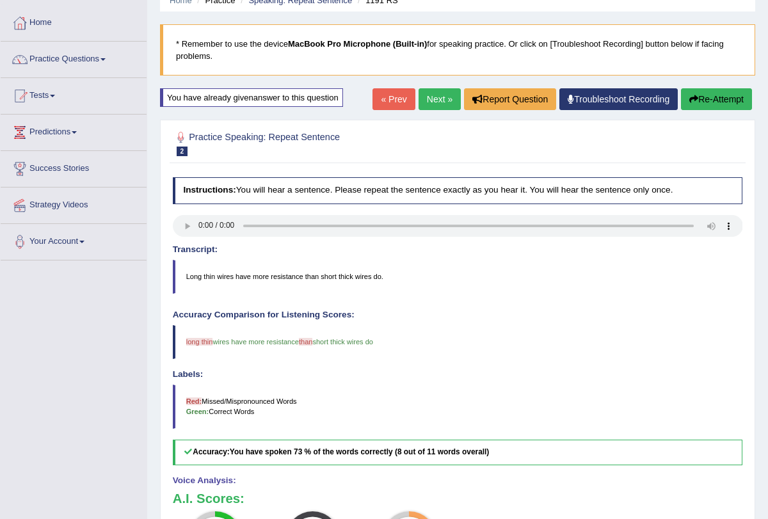
scroll to position [65, 0]
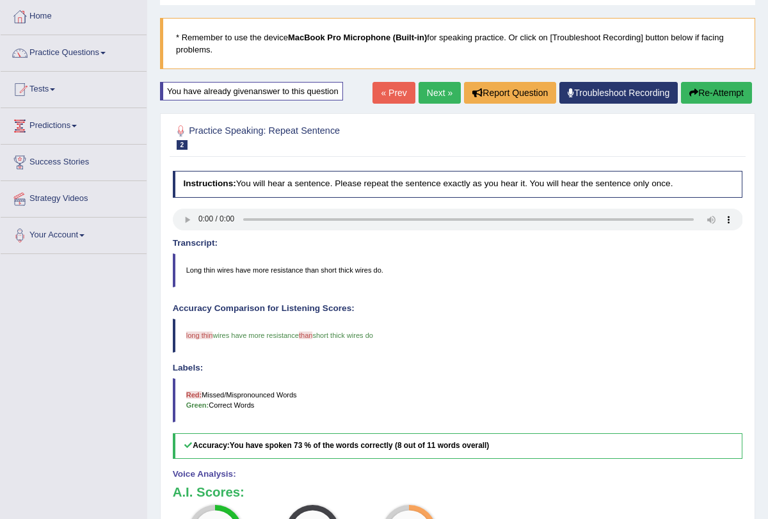
click at [724, 92] on button "Re-Attempt" at bounding box center [716, 93] width 71 height 22
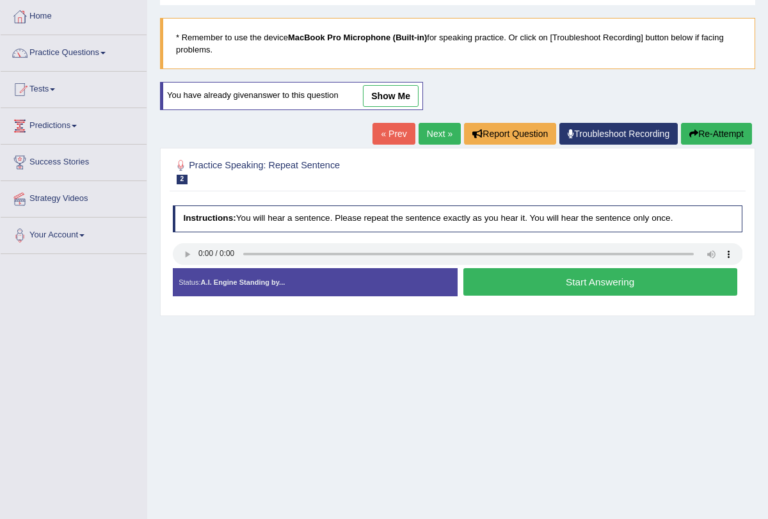
scroll to position [65, 0]
click at [514, 281] on button "Start Answering" at bounding box center [600, 282] width 274 height 28
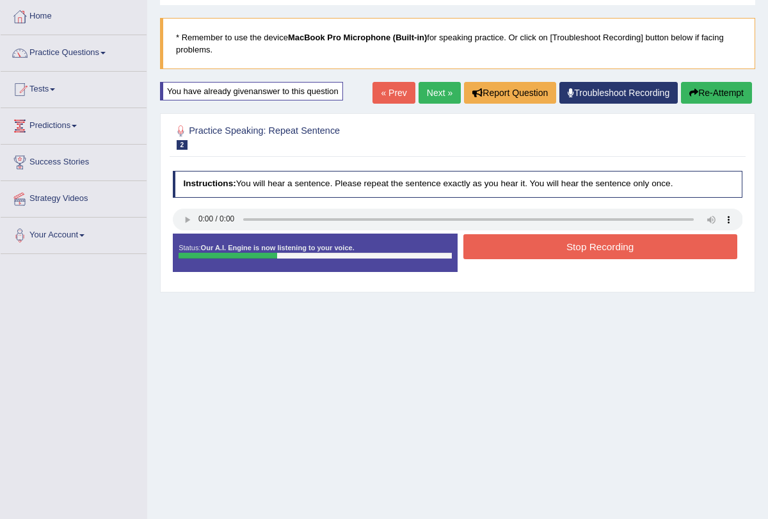
click at [521, 251] on button "Stop Recording" at bounding box center [600, 246] width 274 height 25
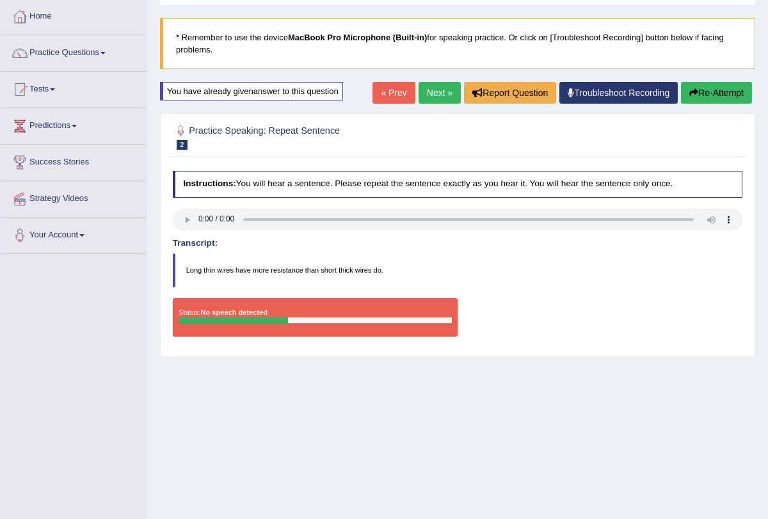
click at [437, 98] on link "Next »" at bounding box center [439, 93] width 42 height 22
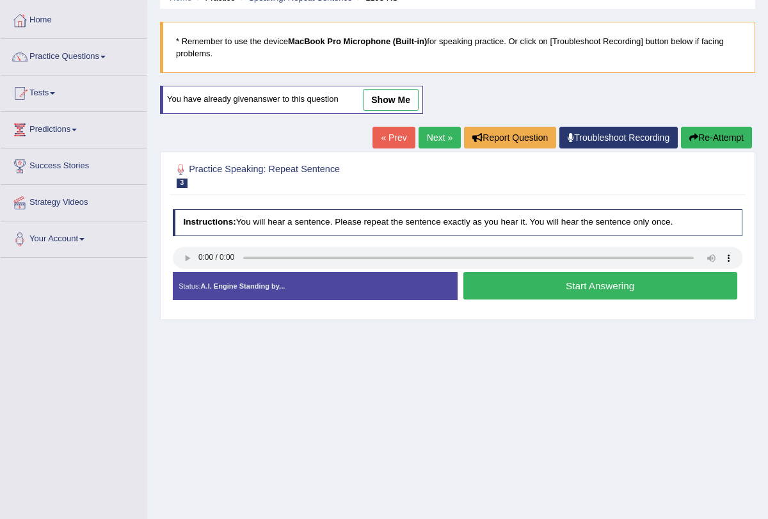
scroll to position [69, 0]
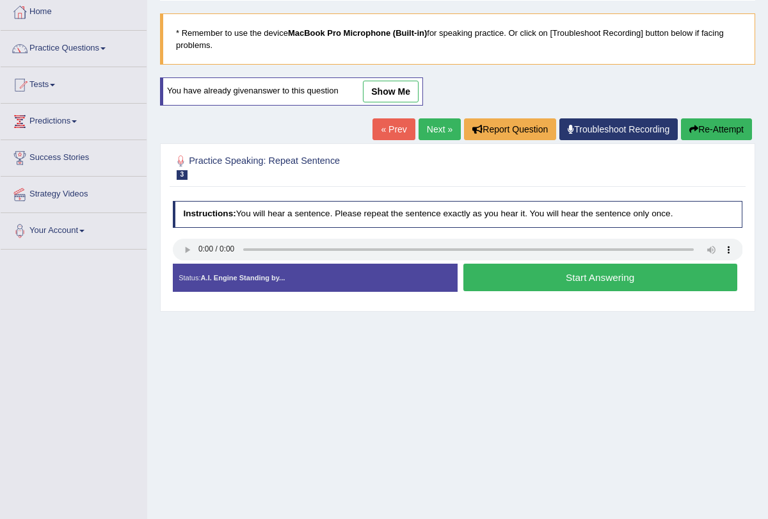
click at [433, 133] on link "Next »" at bounding box center [439, 129] width 42 height 22
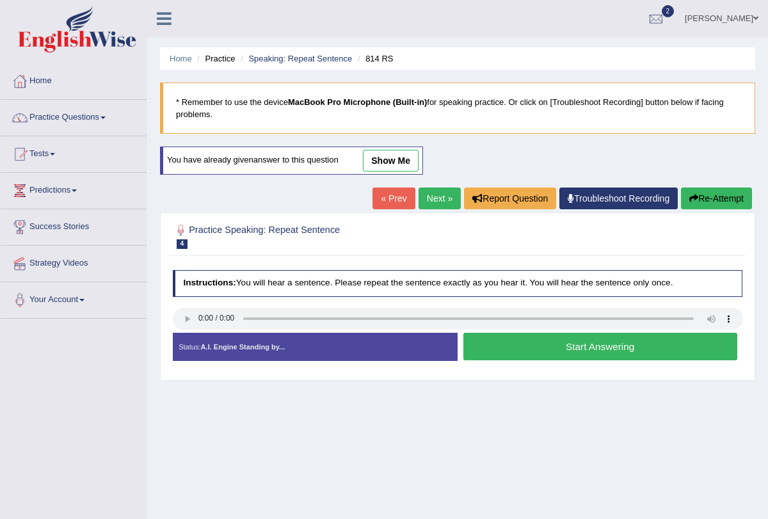
click at [487, 347] on button "Start Answering" at bounding box center [600, 347] width 274 height 28
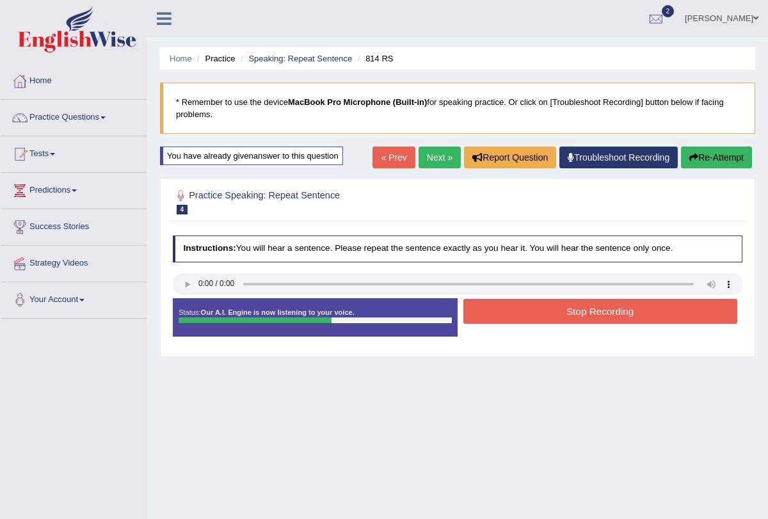
click at [509, 310] on button "Stop Recording" at bounding box center [600, 311] width 274 height 25
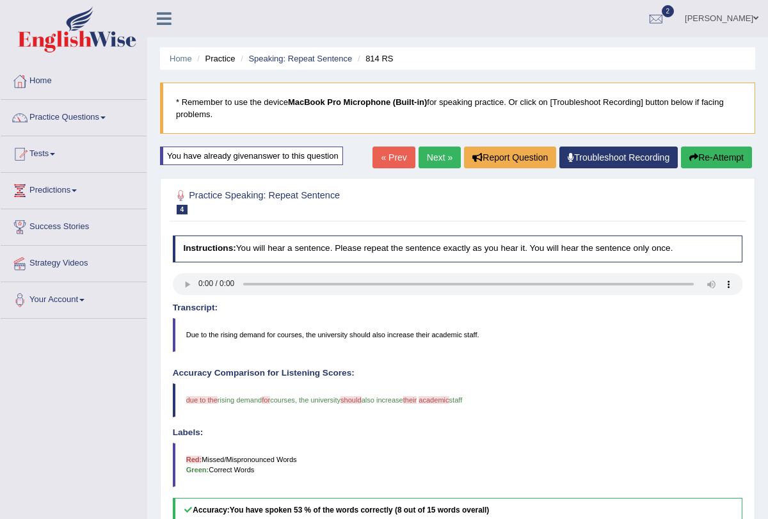
click at [436, 159] on link "Next »" at bounding box center [439, 157] width 42 height 22
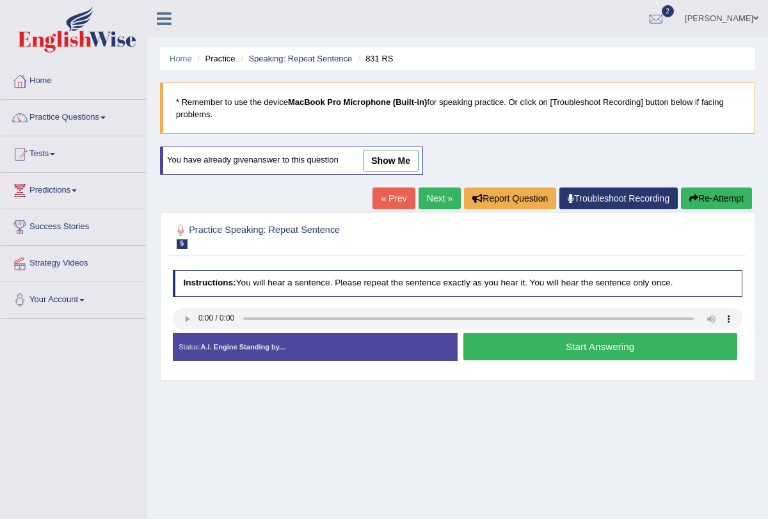
click at [423, 204] on link "Next »" at bounding box center [439, 198] width 42 height 22
click at [498, 345] on button "Start Answering" at bounding box center [600, 347] width 274 height 28
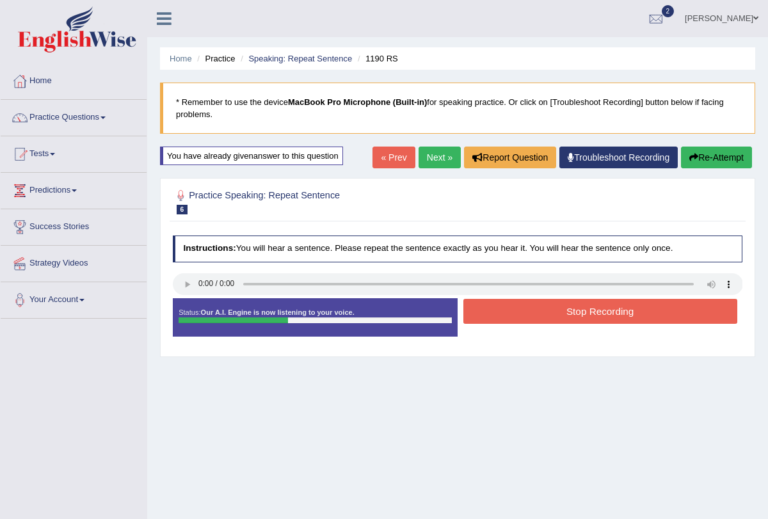
click at [514, 312] on button "Stop Recording" at bounding box center [600, 311] width 274 height 25
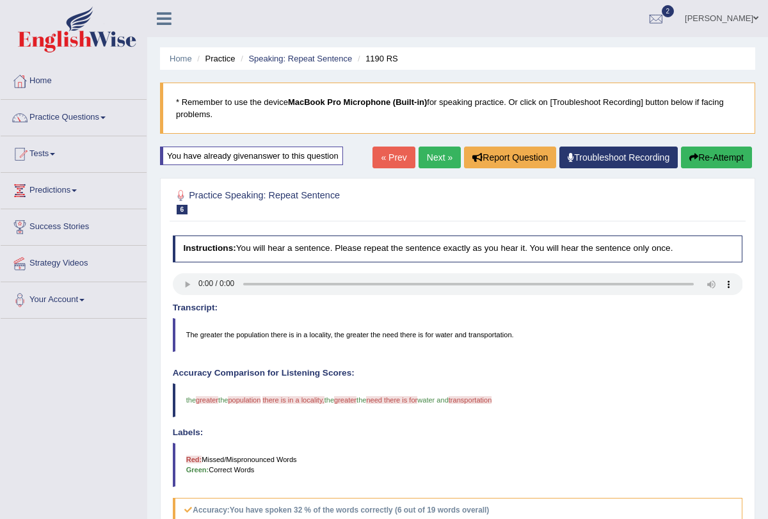
click at [436, 155] on link "Next »" at bounding box center [439, 157] width 42 height 22
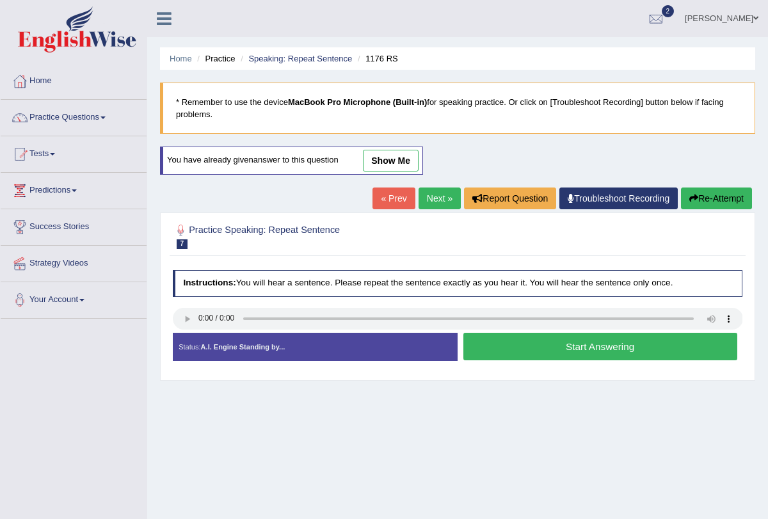
click at [535, 339] on button "Start Answering" at bounding box center [600, 347] width 274 height 28
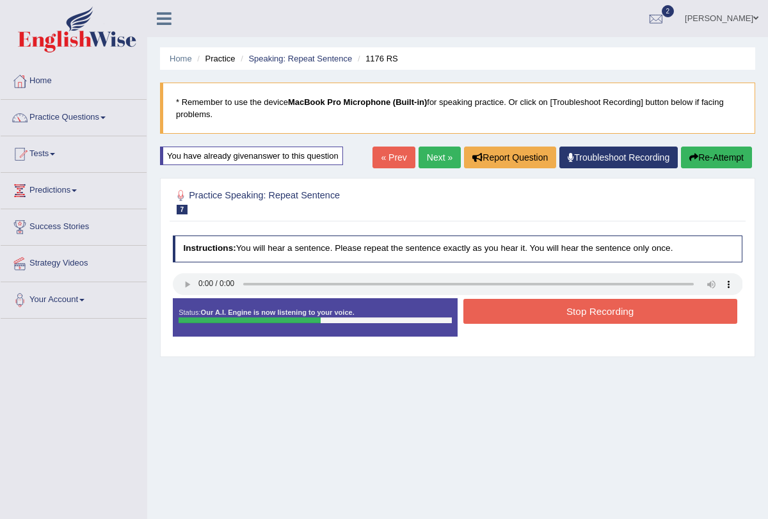
click at [540, 310] on button "Stop Recording" at bounding box center [600, 311] width 274 height 25
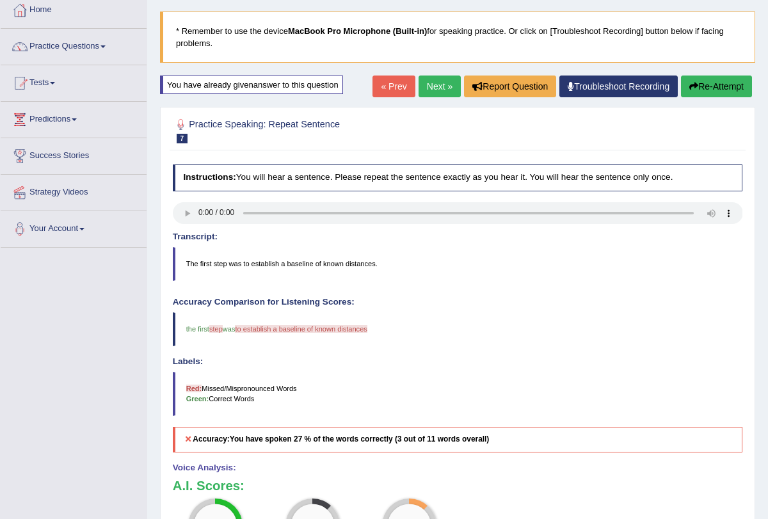
scroll to position [80, 0]
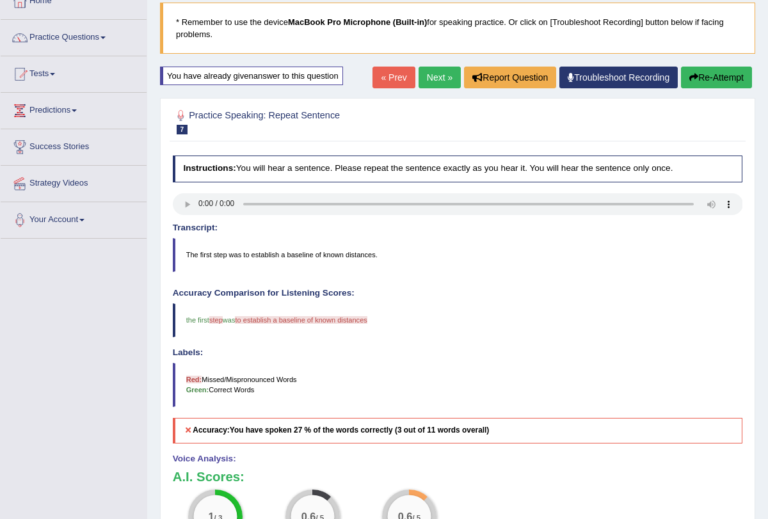
click at [709, 79] on button "Re-Attempt" at bounding box center [716, 78] width 71 height 22
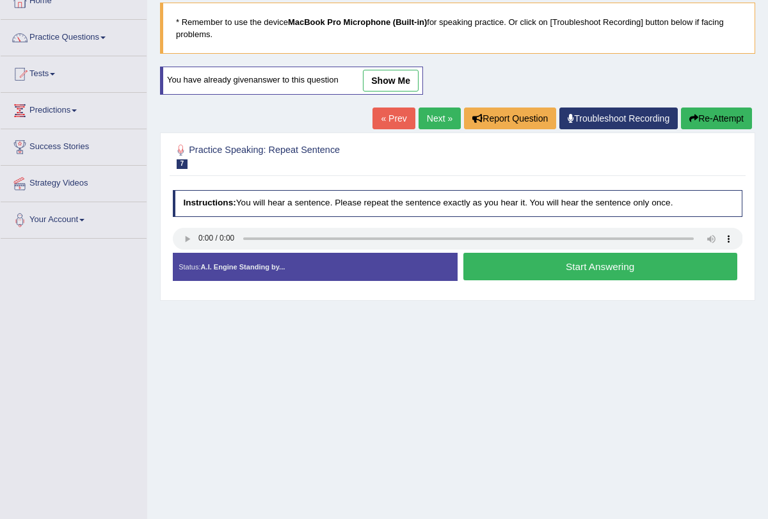
scroll to position [80, 0]
click at [553, 269] on button "Start Answering" at bounding box center [600, 267] width 274 height 28
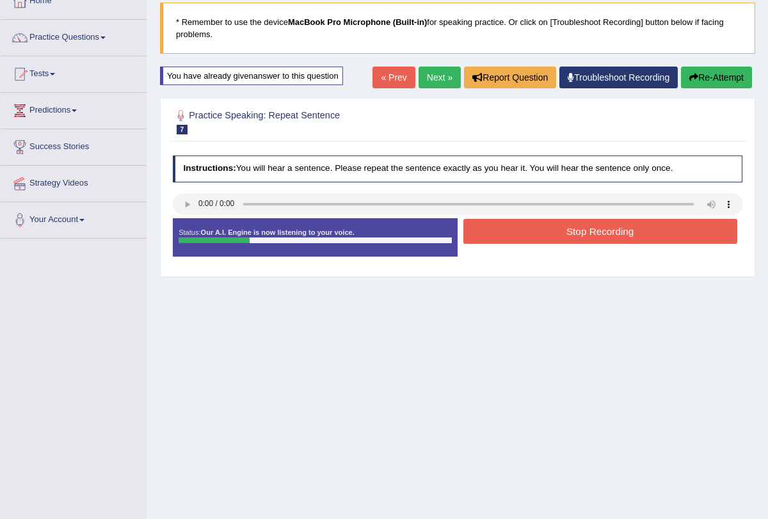
click at [551, 229] on button "Stop Recording" at bounding box center [600, 231] width 274 height 25
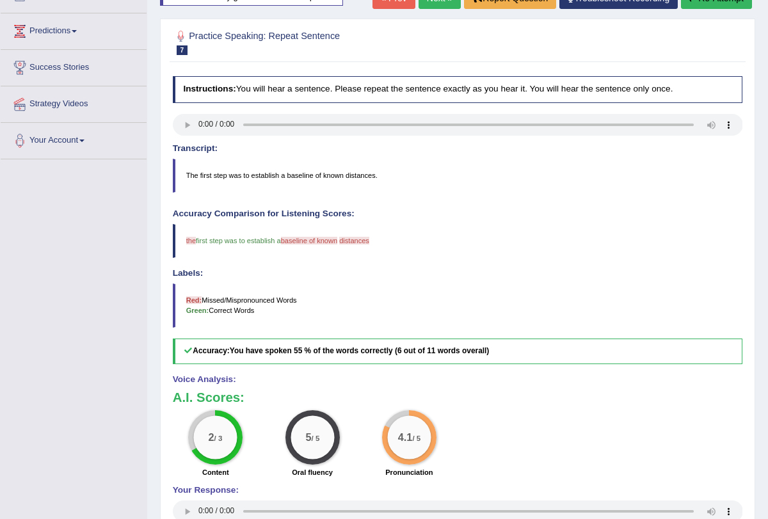
scroll to position [0, 0]
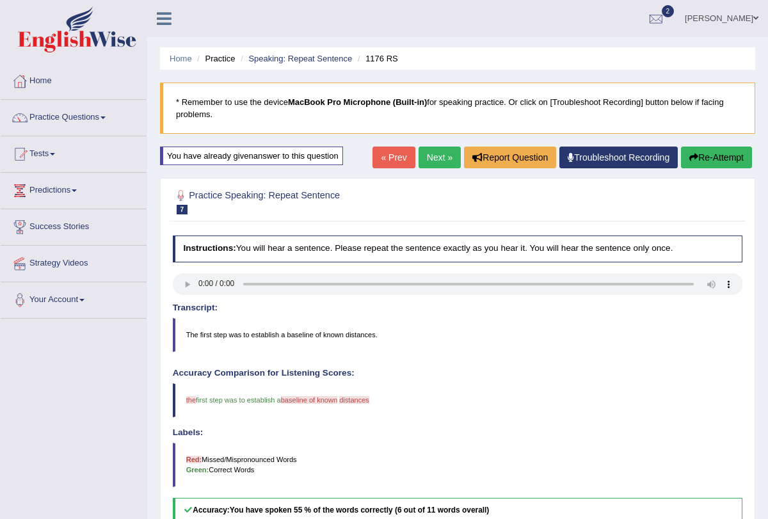
click at [438, 155] on link "Next »" at bounding box center [439, 157] width 42 height 22
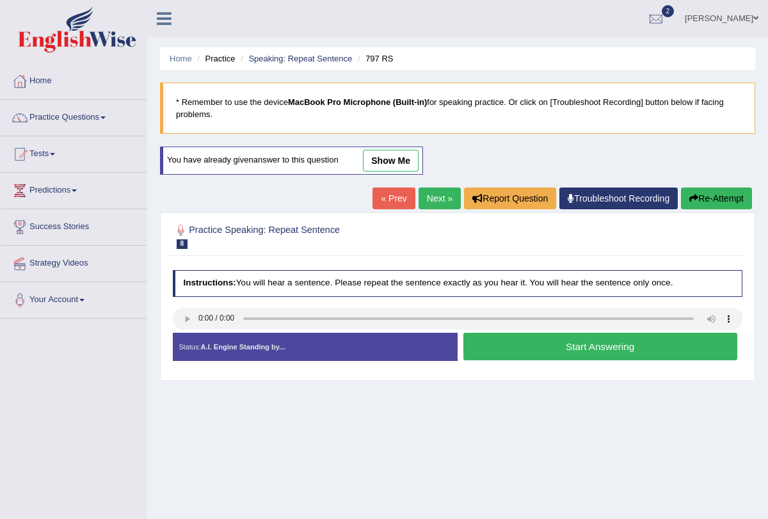
click at [431, 201] on link "Next »" at bounding box center [439, 198] width 42 height 22
click at [428, 207] on link "Next »" at bounding box center [439, 198] width 42 height 22
click at [421, 191] on link "Next »" at bounding box center [439, 198] width 42 height 22
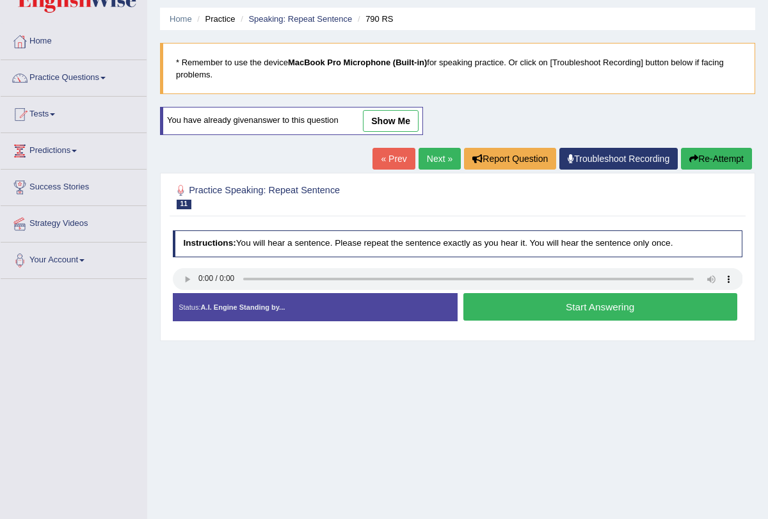
scroll to position [42, 0]
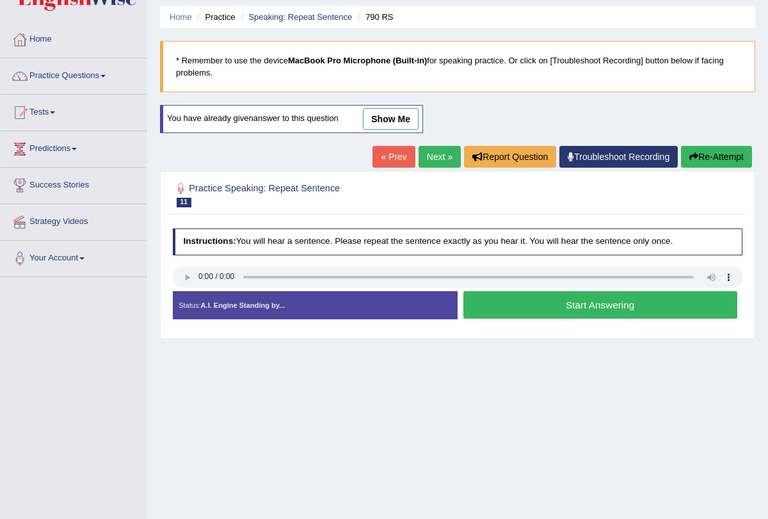
click at [432, 159] on link "Next »" at bounding box center [439, 157] width 42 height 22
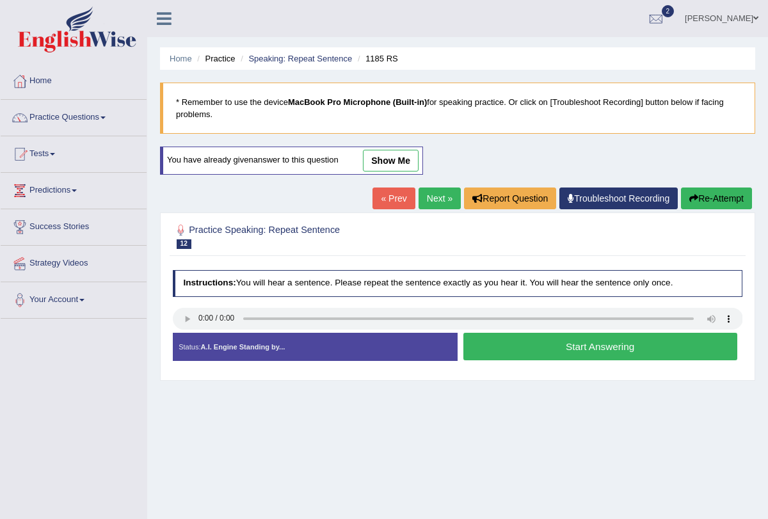
click at [441, 202] on link "Next »" at bounding box center [439, 198] width 42 height 22
click at [533, 343] on button "Start Answering" at bounding box center [600, 347] width 274 height 28
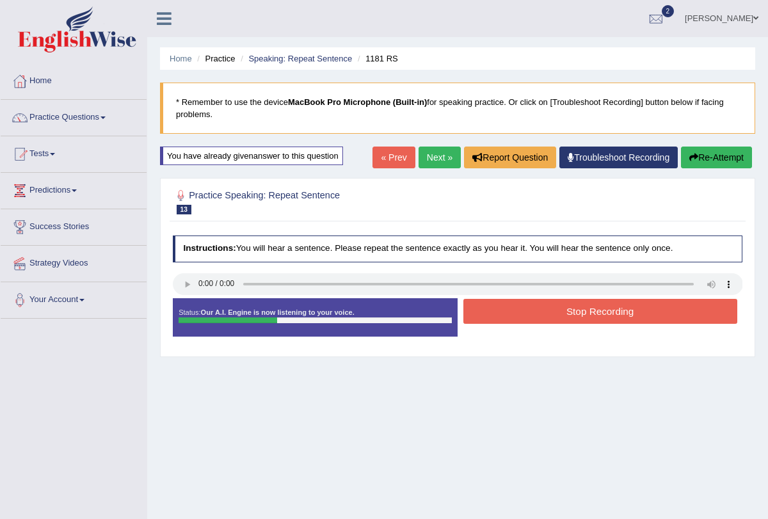
click at [532, 315] on button "Stop Recording" at bounding box center [600, 311] width 274 height 25
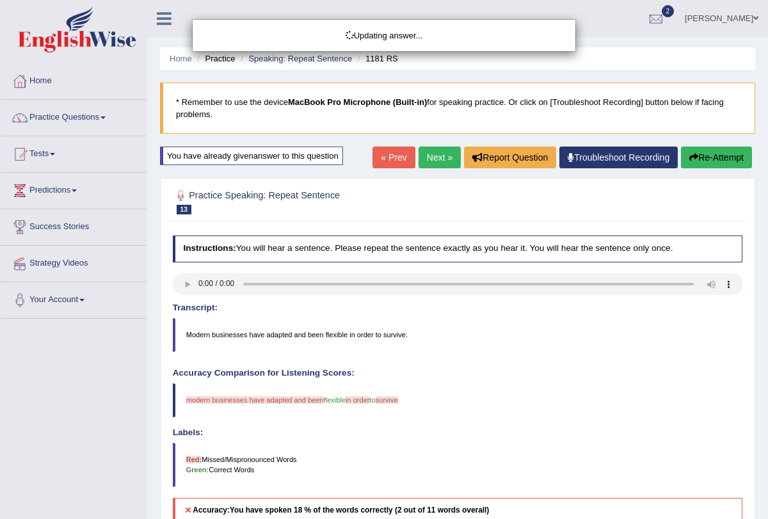
click at [442, 150] on link "Next »" at bounding box center [439, 157] width 42 height 22
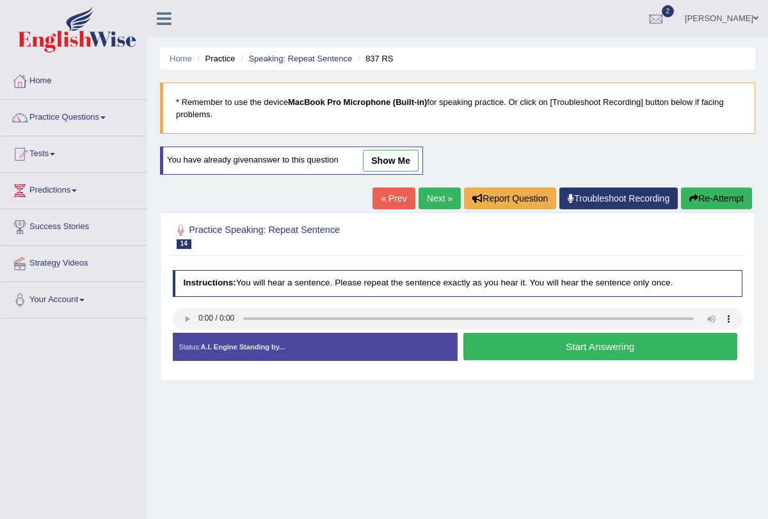
click at [434, 205] on link "Next »" at bounding box center [439, 198] width 42 height 22
click at [421, 190] on link "Next »" at bounding box center [439, 198] width 42 height 22
click at [434, 194] on link "Next »" at bounding box center [439, 198] width 42 height 22
click at [430, 200] on link "Next »" at bounding box center [439, 198] width 42 height 22
click at [430, 199] on link "Next »" at bounding box center [439, 198] width 42 height 22
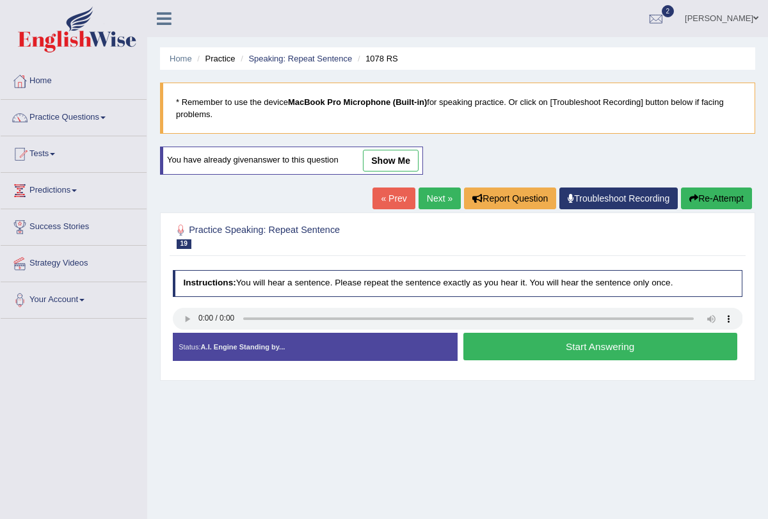
click at [430, 196] on link "Next »" at bounding box center [439, 198] width 42 height 22
click at [423, 209] on link "Next »" at bounding box center [439, 198] width 42 height 22
click at [431, 198] on link "Next »" at bounding box center [439, 198] width 42 height 22
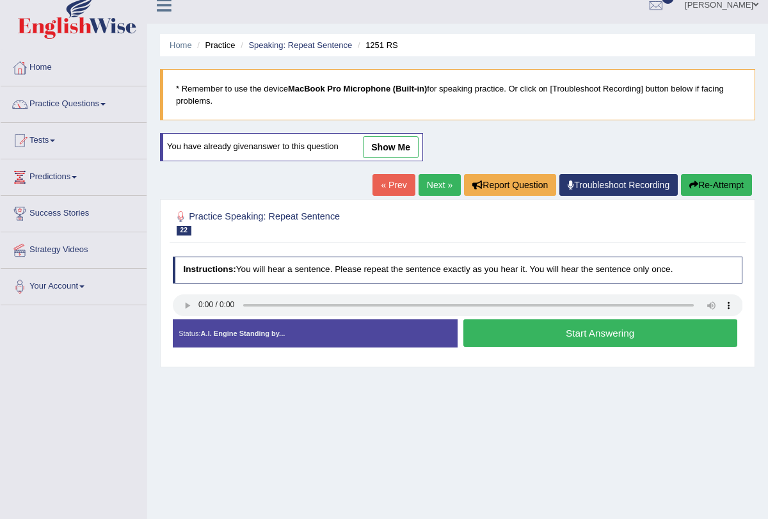
scroll to position [21, 0]
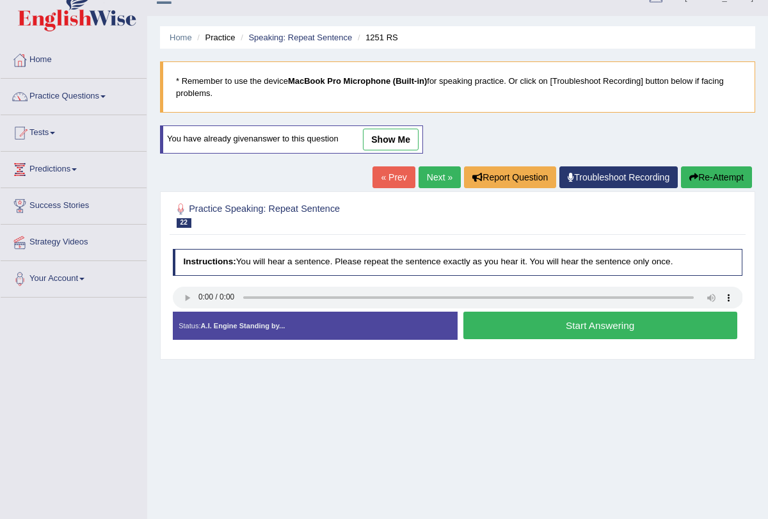
click at [425, 182] on link "Next »" at bounding box center [439, 177] width 42 height 22
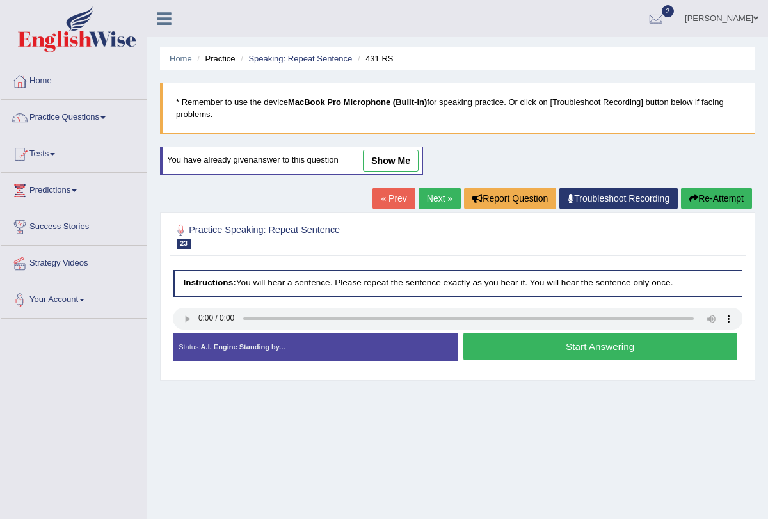
click at [578, 352] on button "Start Answering" at bounding box center [600, 347] width 274 height 28
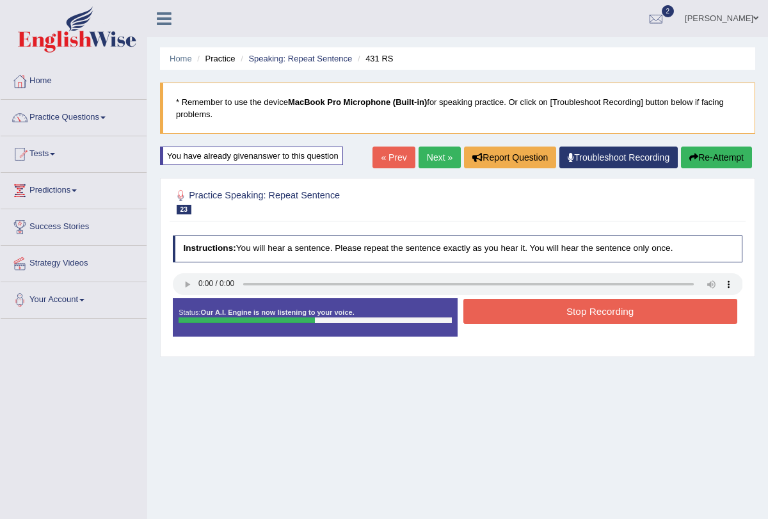
click at [577, 310] on button "Stop Recording" at bounding box center [600, 311] width 274 height 25
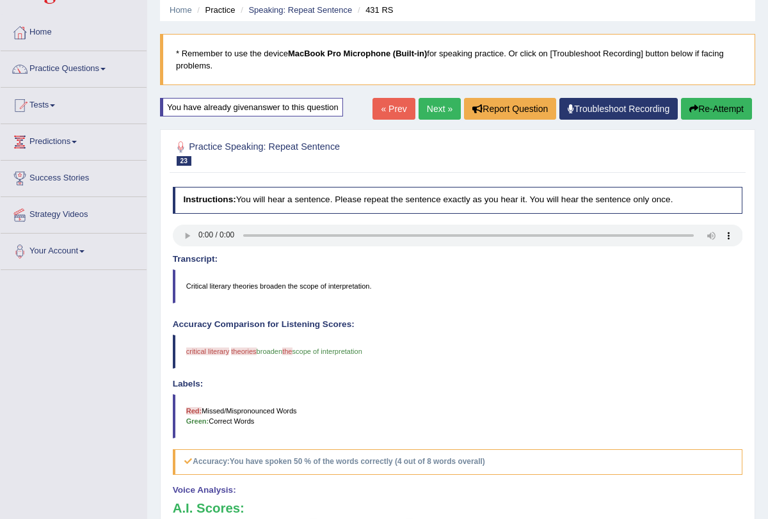
scroll to position [47, 0]
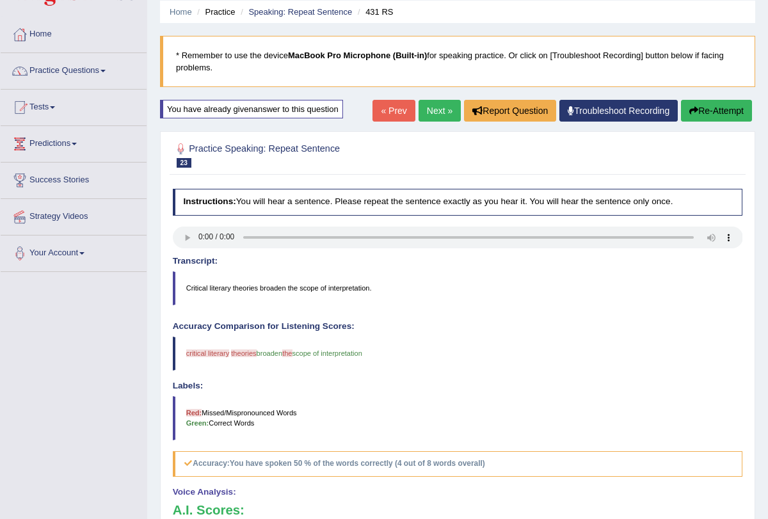
click at [222, 284] on blockquote "Critical literary theories broaden the scope of interpretation." at bounding box center [458, 287] width 570 height 33
click at [225, 280] on blockquote "Critical literary theories broaden the scope of interpretation." at bounding box center [458, 287] width 570 height 33
click at [219, 290] on blockquote "Critical literary theories broaden the scope of interpretation." at bounding box center [458, 287] width 570 height 33
click at [707, 116] on button "Re-Attempt" at bounding box center [716, 111] width 71 height 22
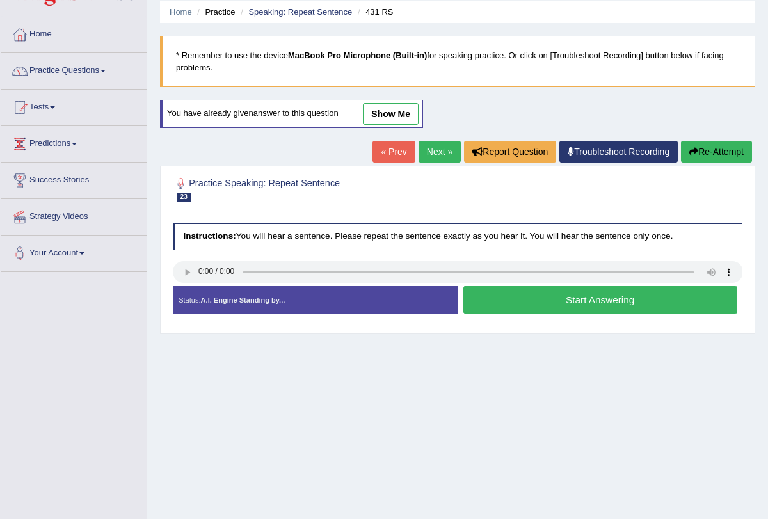
scroll to position [47, 0]
click at [551, 303] on button "Start Answering" at bounding box center [600, 300] width 274 height 28
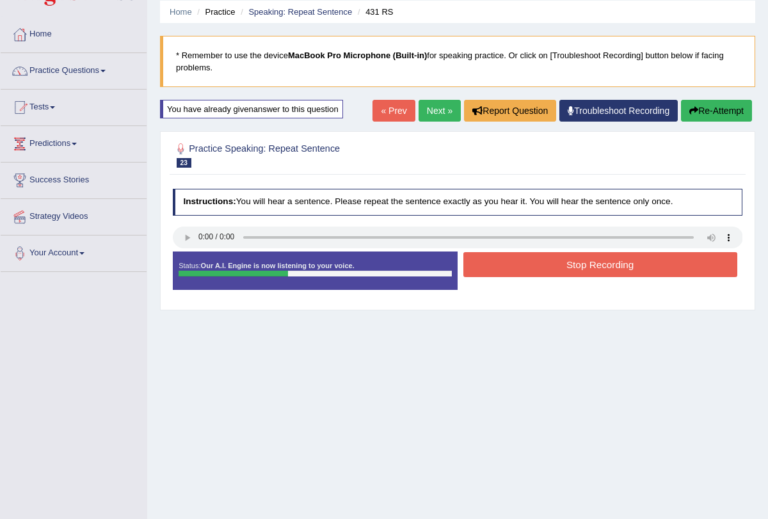
click at [556, 280] on div "Status: Our A.I. Engine is now listening to your voice. Start Answering Stop Re…" at bounding box center [458, 275] width 570 height 49
click at [560, 256] on button "Stop Recording" at bounding box center [600, 264] width 274 height 25
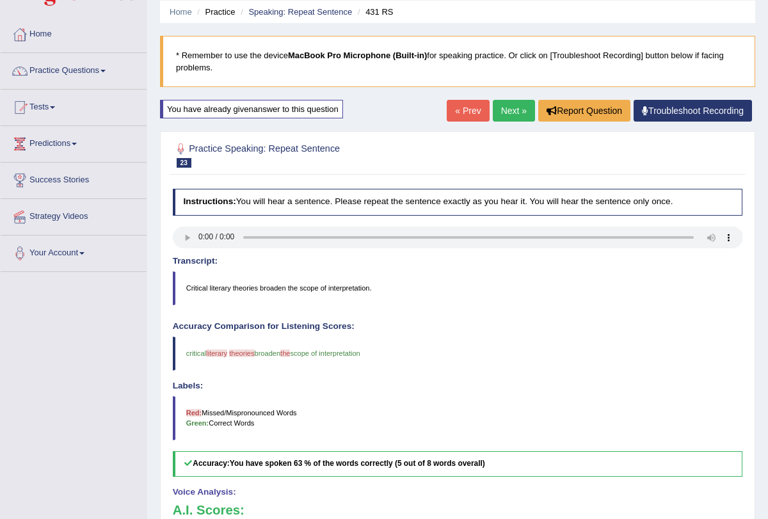
click at [507, 107] on link "Next »" at bounding box center [514, 111] width 42 height 22
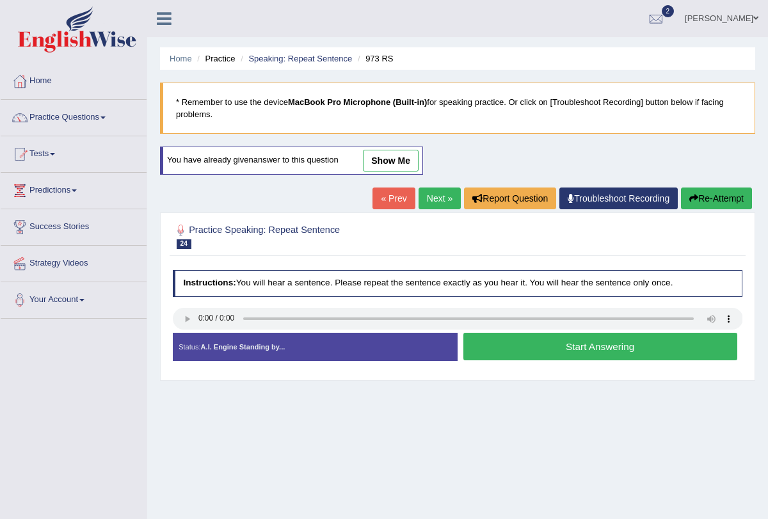
click at [560, 348] on button "Start Answering" at bounding box center [600, 347] width 274 height 28
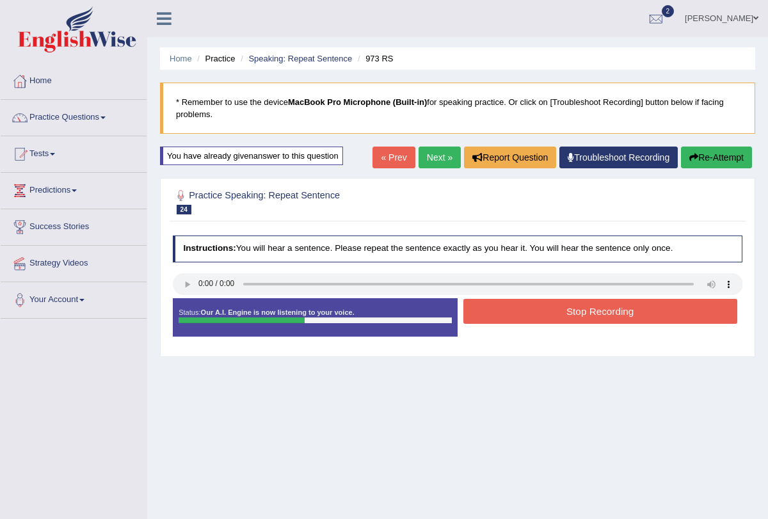
click at [562, 315] on button "Stop Recording" at bounding box center [600, 311] width 274 height 25
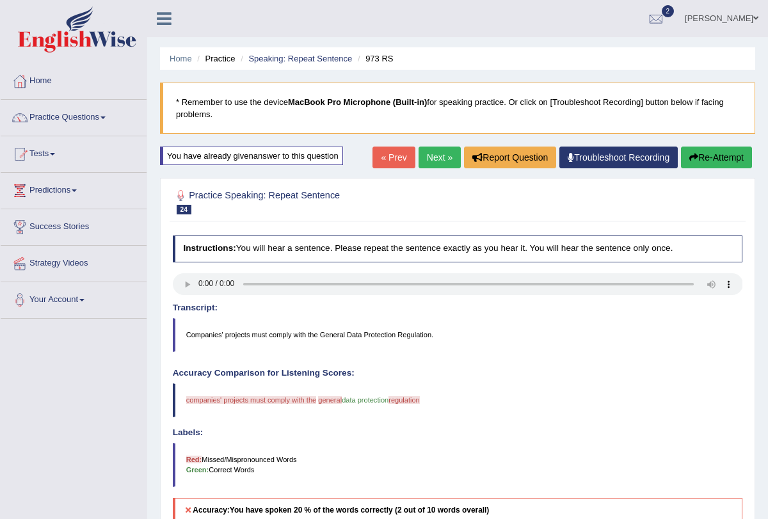
click at [702, 159] on button "Re-Attempt" at bounding box center [716, 157] width 71 height 22
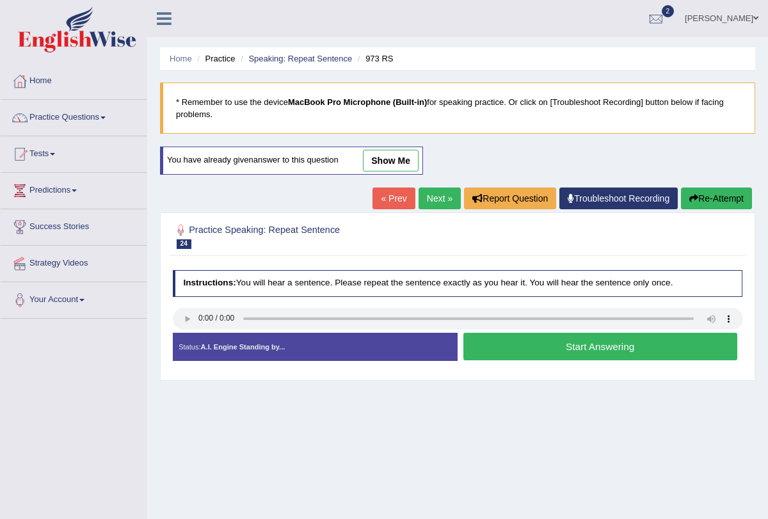
click at [545, 345] on button "Start Answering" at bounding box center [600, 347] width 274 height 28
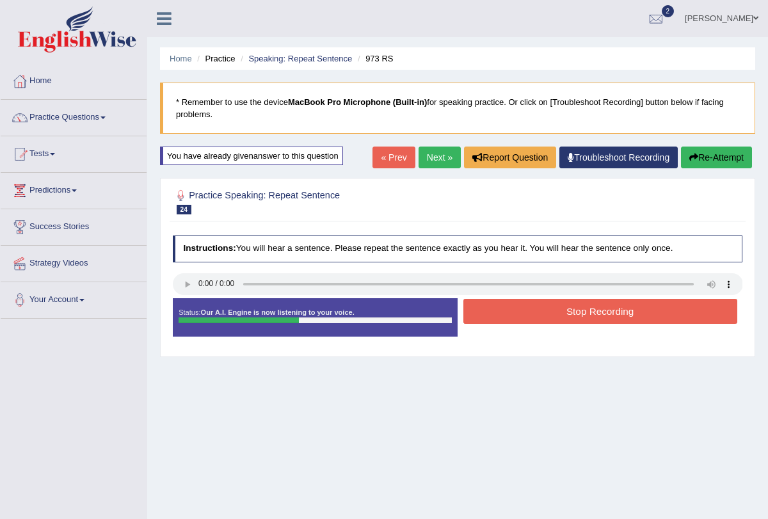
click at [545, 315] on button "Stop Recording" at bounding box center [600, 311] width 274 height 25
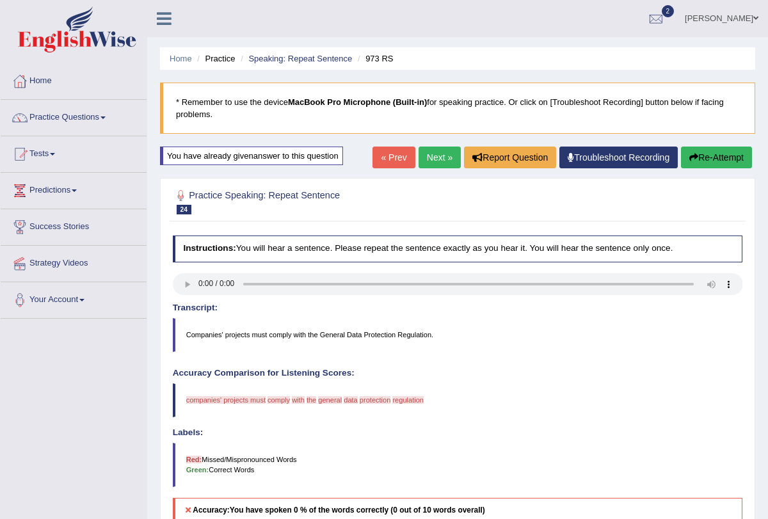
click at [729, 158] on button "Re-Attempt" at bounding box center [716, 157] width 71 height 22
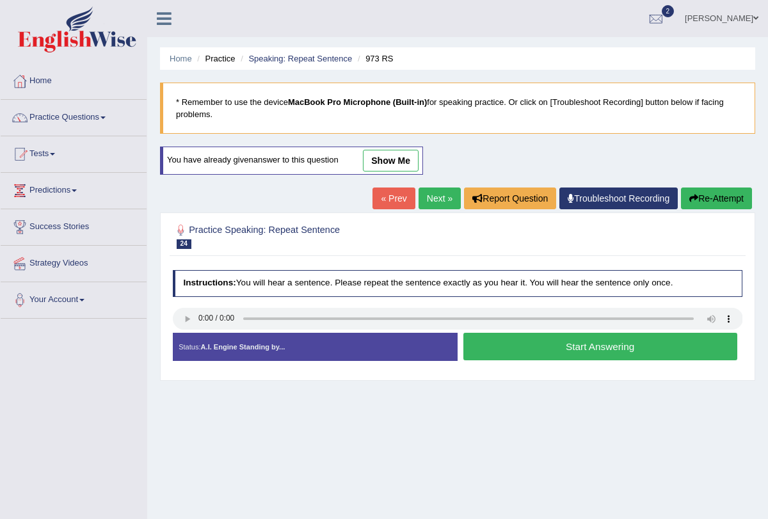
click at [422, 200] on link "Next »" at bounding box center [439, 198] width 42 height 22
click at [568, 351] on button "Start Answering" at bounding box center [600, 347] width 274 height 28
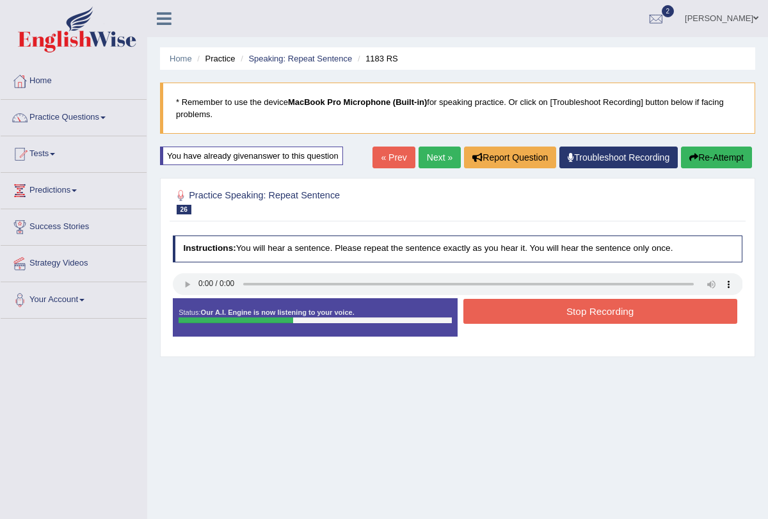
click at [560, 301] on button "Stop Recording" at bounding box center [600, 311] width 274 height 25
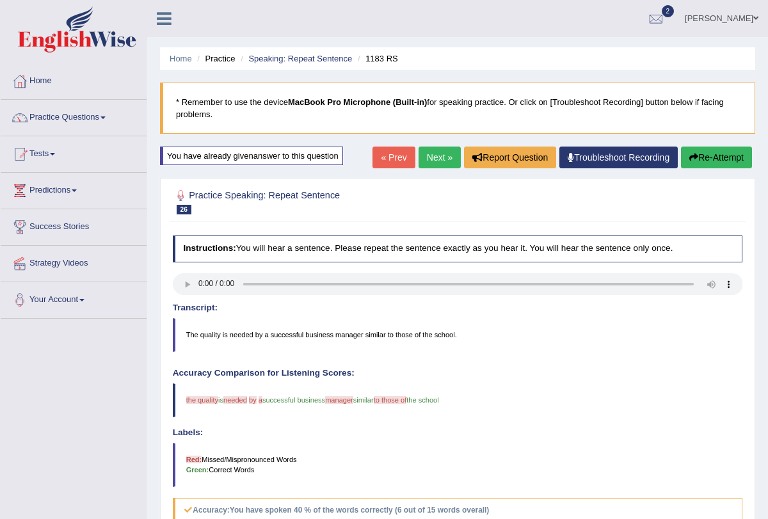
click at [422, 168] on link "Next »" at bounding box center [439, 157] width 42 height 22
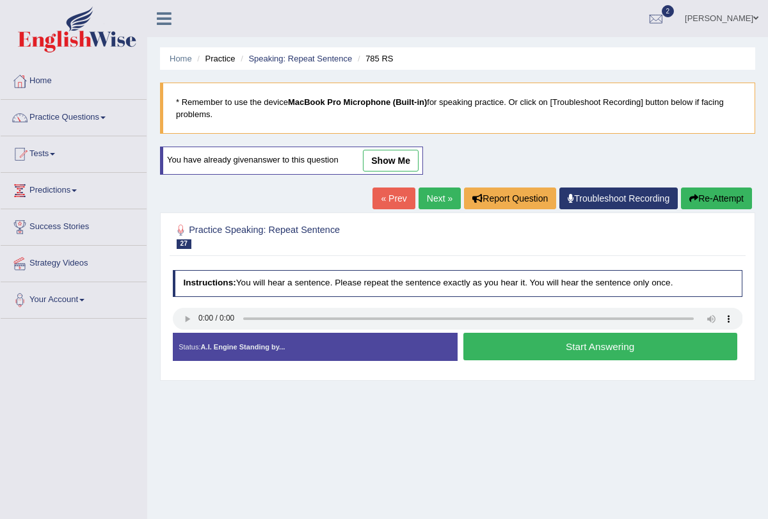
click at [503, 340] on button "Start Answering" at bounding box center [600, 347] width 274 height 28
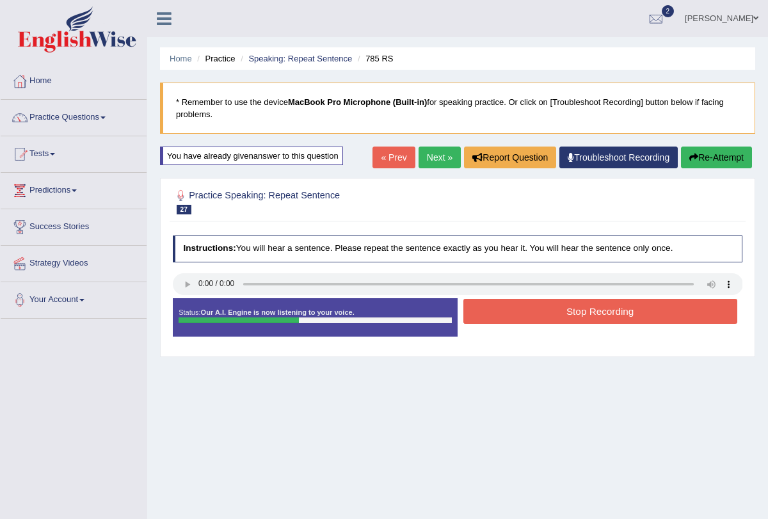
click at [517, 316] on button "Stop Recording" at bounding box center [600, 311] width 274 height 25
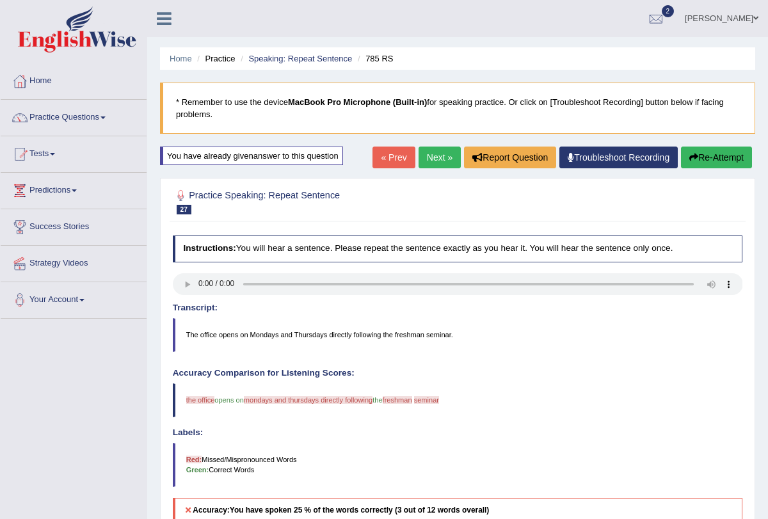
click at [434, 159] on link "Next »" at bounding box center [439, 157] width 42 height 22
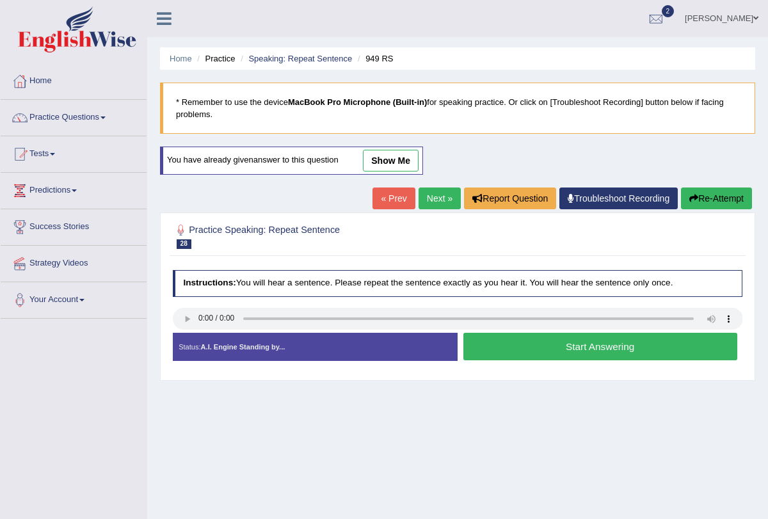
click at [418, 206] on link "Next »" at bounding box center [439, 198] width 42 height 22
click at [540, 341] on button "Start Answering" at bounding box center [600, 347] width 274 height 28
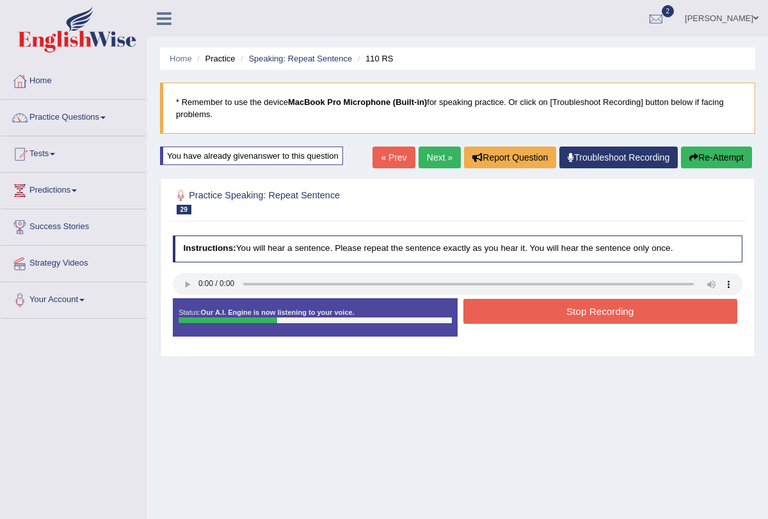
click at [544, 308] on button "Stop Recording" at bounding box center [600, 311] width 274 height 25
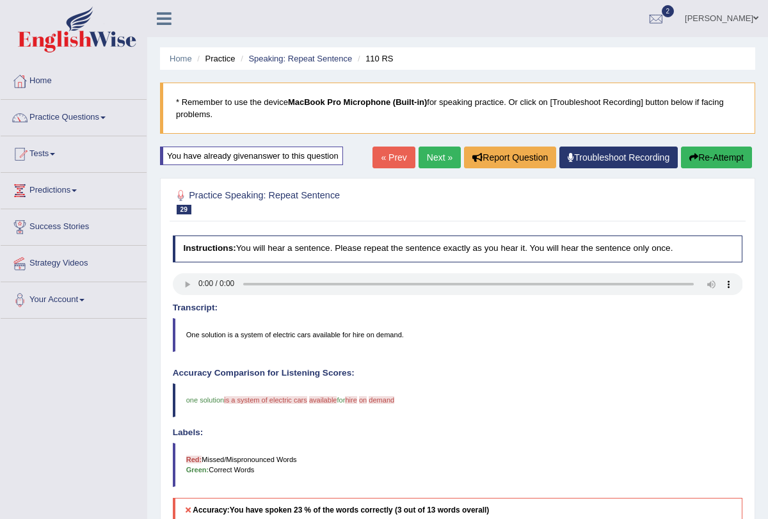
click at [425, 158] on link "Next »" at bounding box center [439, 157] width 42 height 22
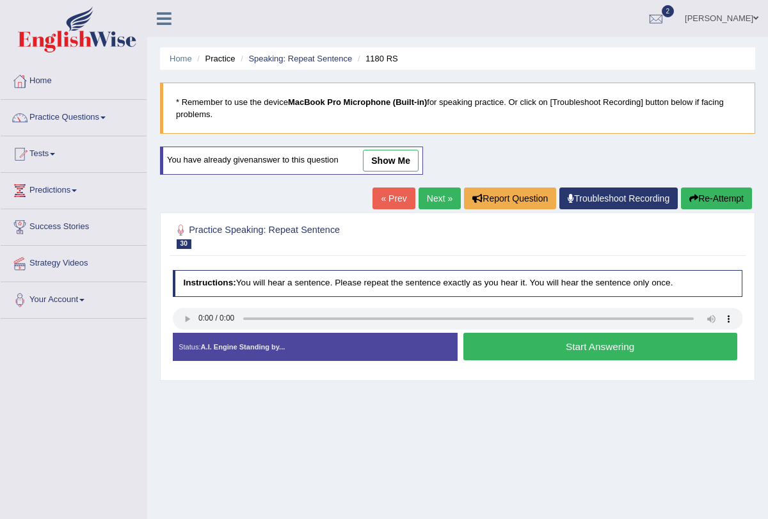
click at [418, 194] on link "Next »" at bounding box center [439, 198] width 42 height 22
click at [534, 351] on button "Start Answering" at bounding box center [600, 347] width 274 height 28
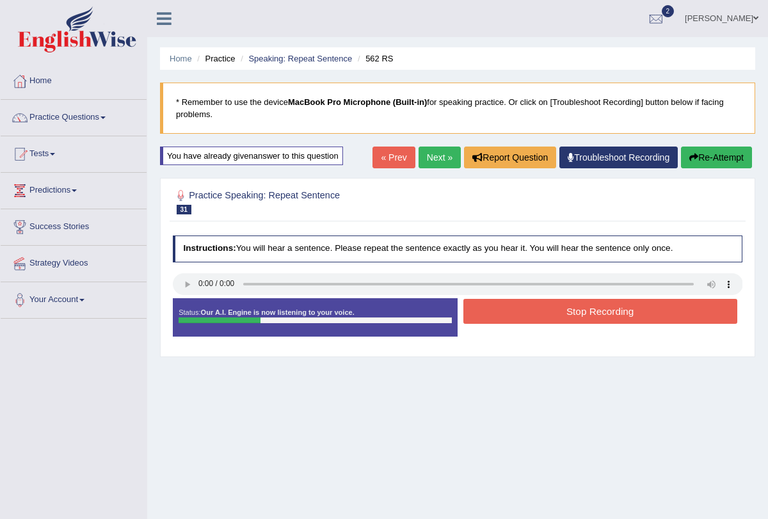
click at [537, 304] on button "Stop Recording" at bounding box center [600, 311] width 274 height 25
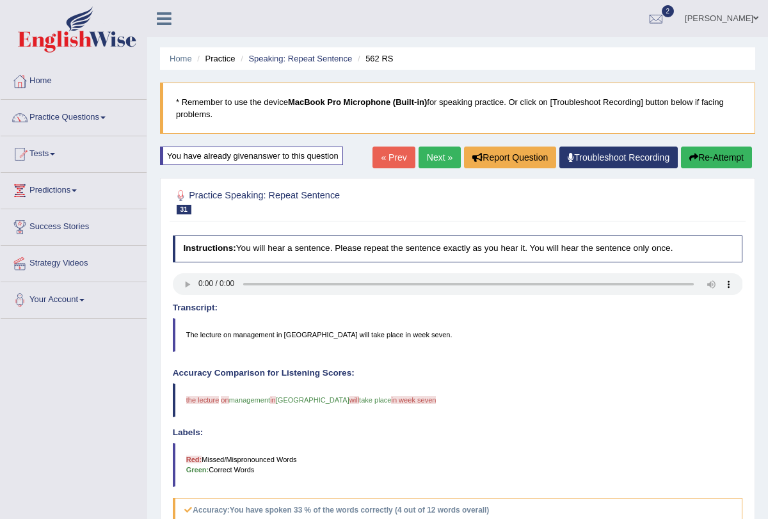
click at [432, 161] on link "Next »" at bounding box center [439, 157] width 42 height 22
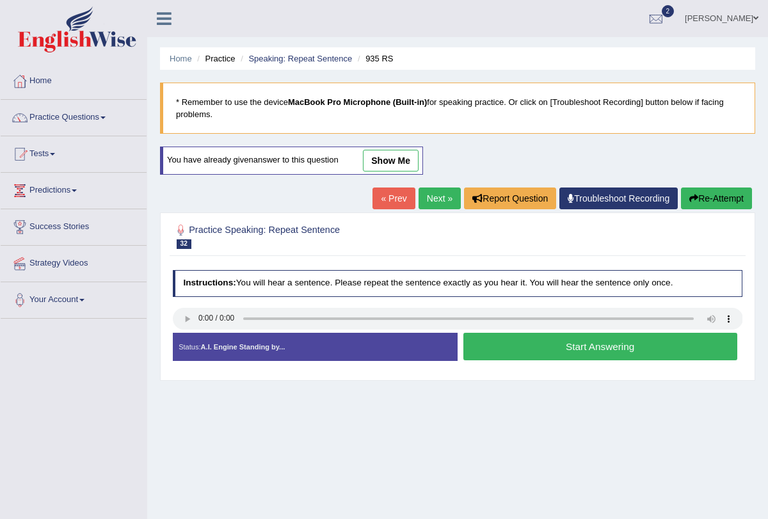
click at [434, 200] on link "Next »" at bounding box center [439, 198] width 42 height 22
click at [541, 338] on button "Start Answering" at bounding box center [600, 347] width 274 height 28
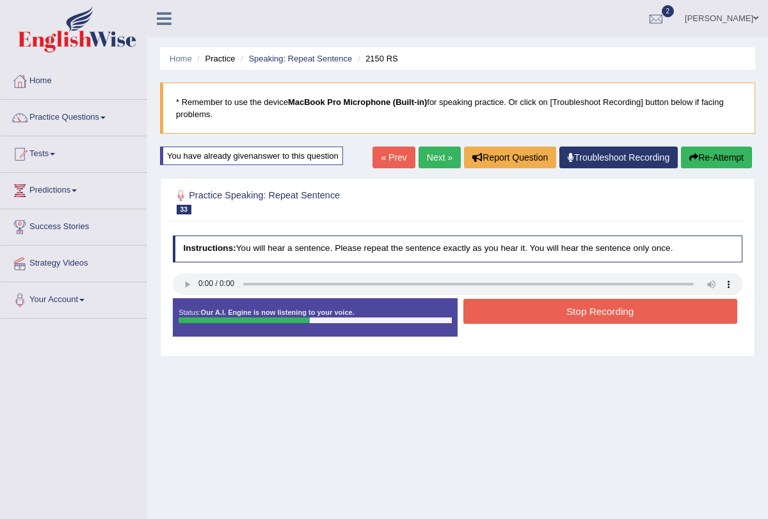
click at [539, 316] on button "Stop Recording" at bounding box center [600, 311] width 274 height 25
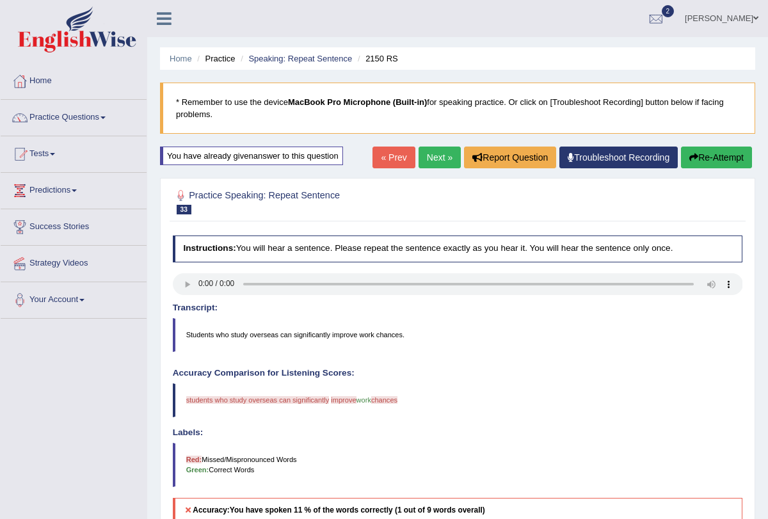
click at [434, 155] on link "Next »" at bounding box center [439, 157] width 42 height 22
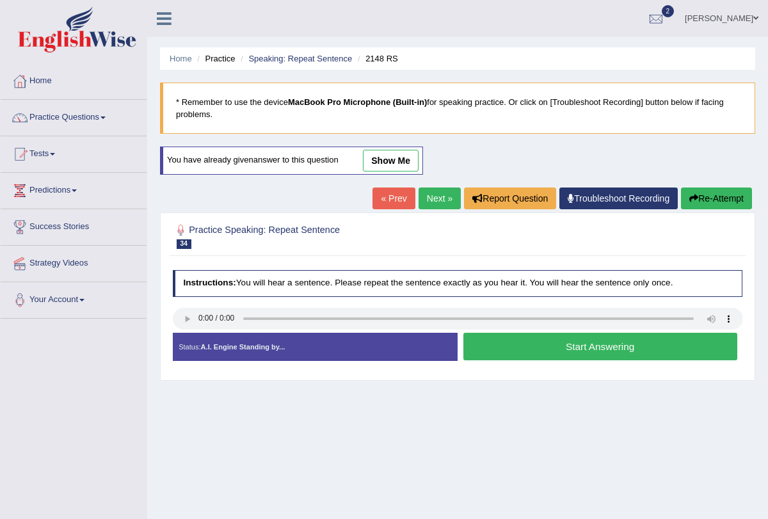
click at [430, 196] on link "Next »" at bounding box center [439, 198] width 42 height 22
click at [423, 205] on link "Next »" at bounding box center [439, 198] width 42 height 22
click at [439, 196] on link "Next »" at bounding box center [439, 198] width 42 height 22
click at [117, 116] on link "Practice Questions" at bounding box center [74, 116] width 146 height 32
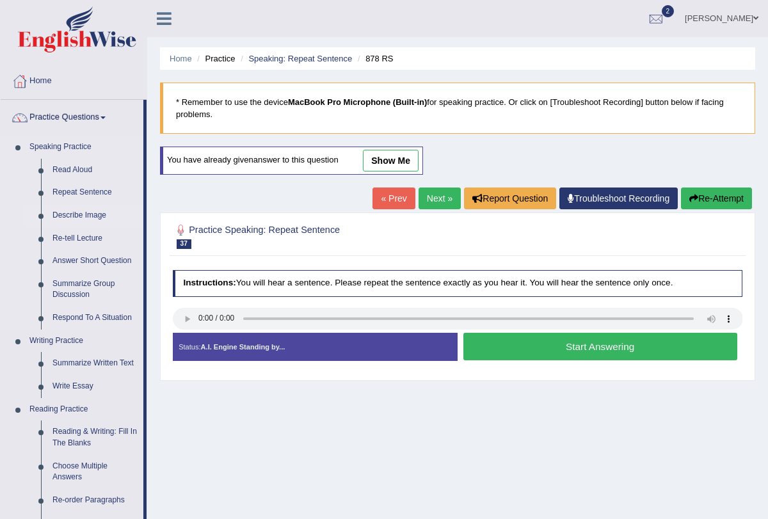
click at [90, 214] on link "Describe Image" at bounding box center [95, 215] width 97 height 23
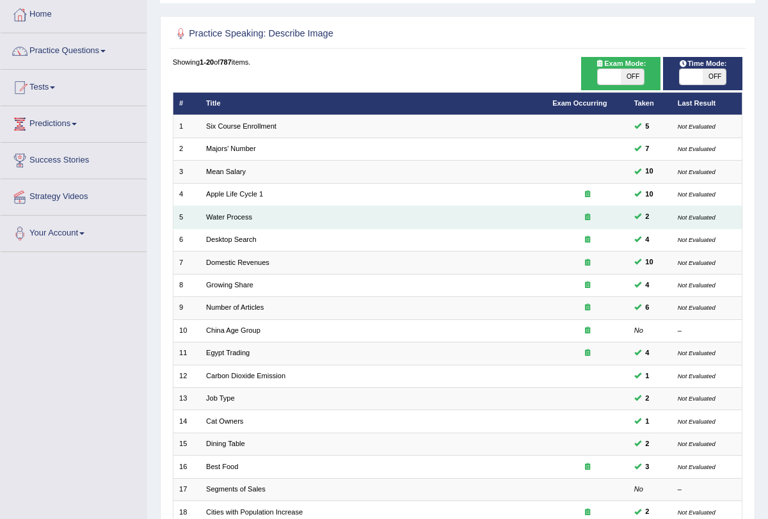
scroll to position [212, 0]
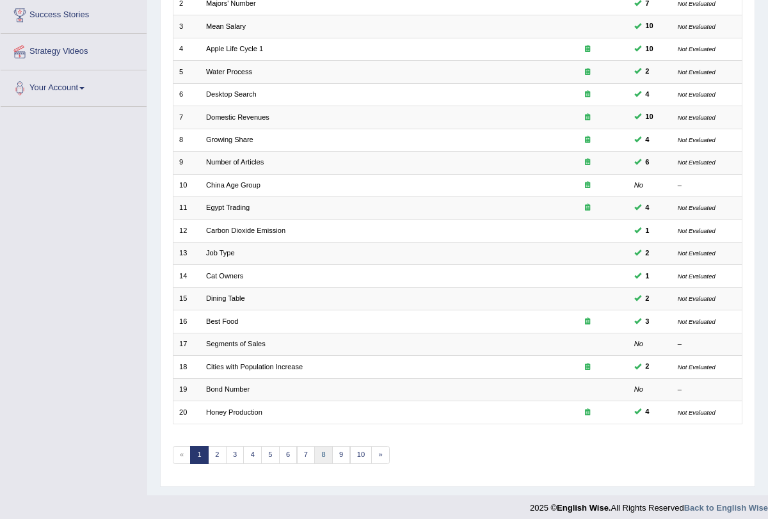
click at [316, 446] on link "8" at bounding box center [323, 455] width 19 height 18
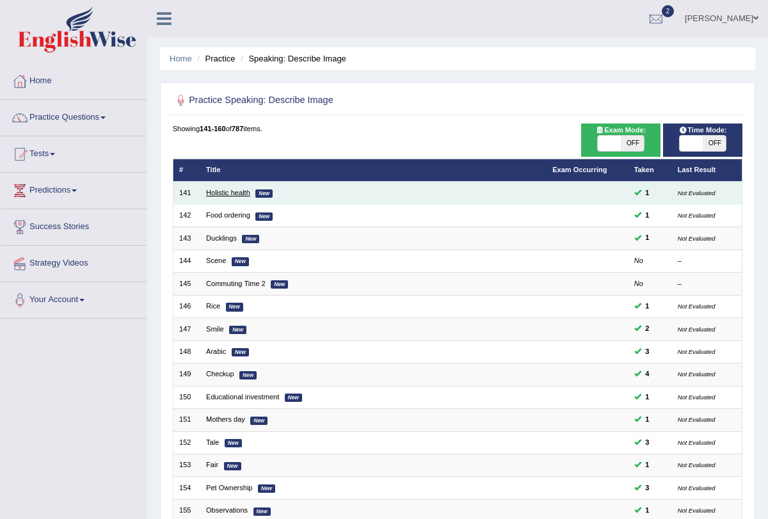
click at [223, 190] on link "Holistic health" at bounding box center [228, 193] width 44 height 8
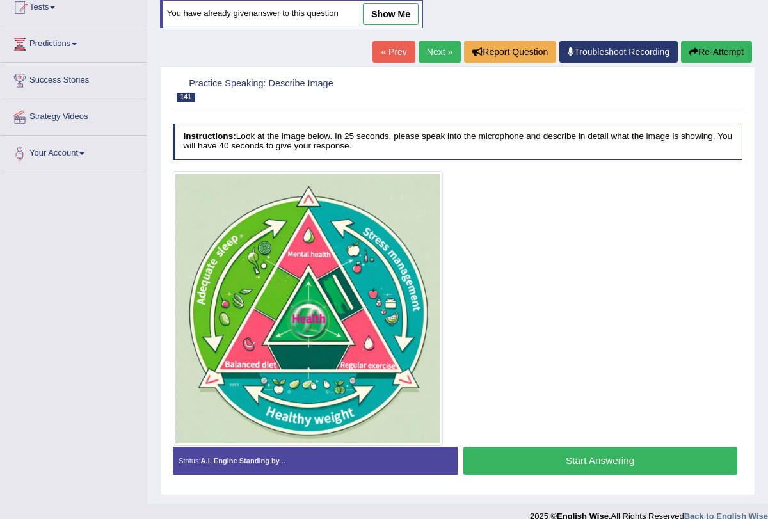
scroll to position [161, 0]
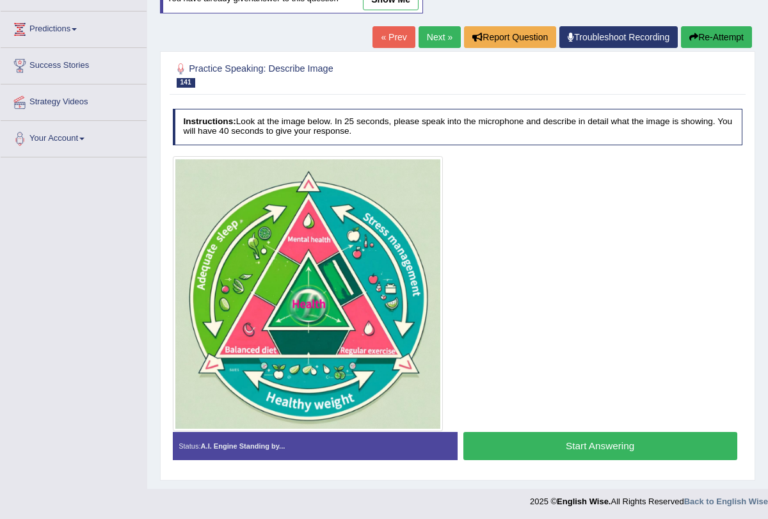
click at [393, 37] on link "« Prev" at bounding box center [393, 37] width 42 height 22
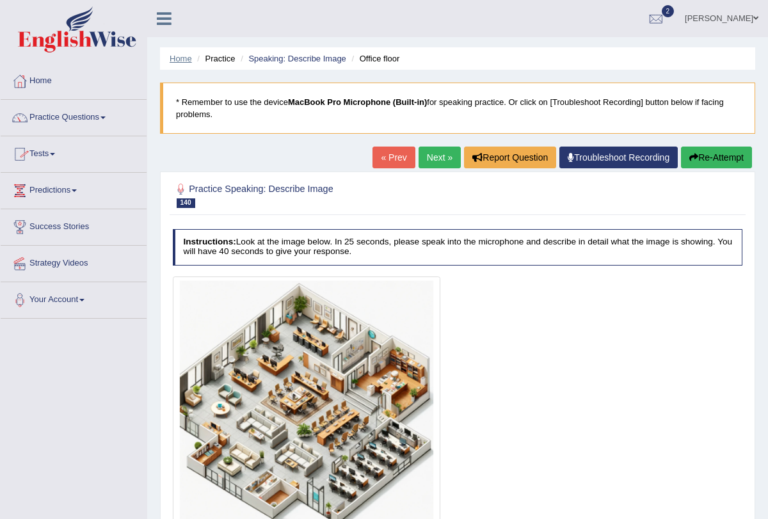
click at [184, 57] on link "Home" at bounding box center [181, 59] width 22 height 10
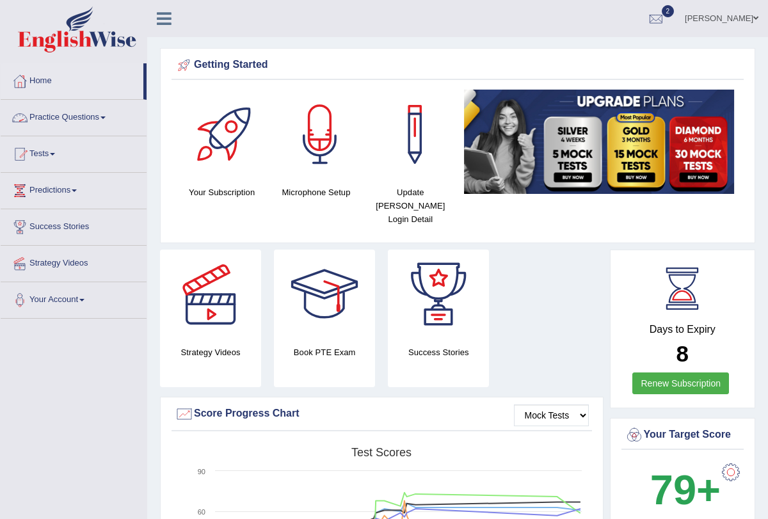
click at [106, 116] on link "Practice Questions" at bounding box center [74, 116] width 146 height 32
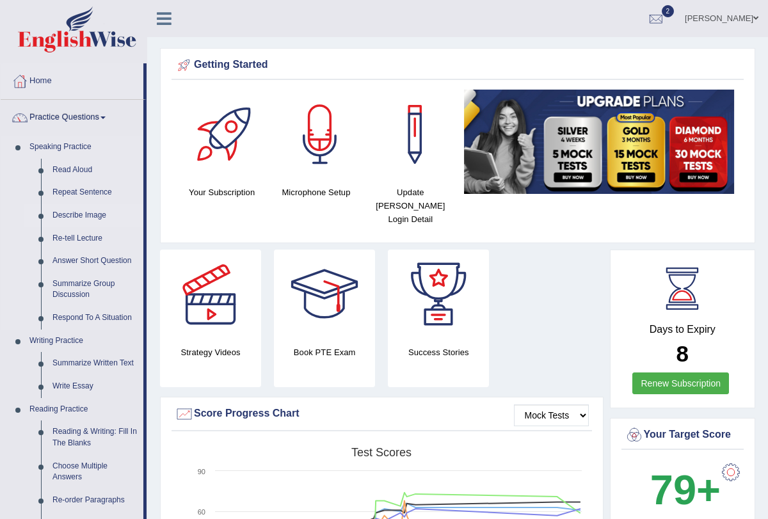
click at [96, 215] on link "Describe Image" at bounding box center [95, 215] width 97 height 23
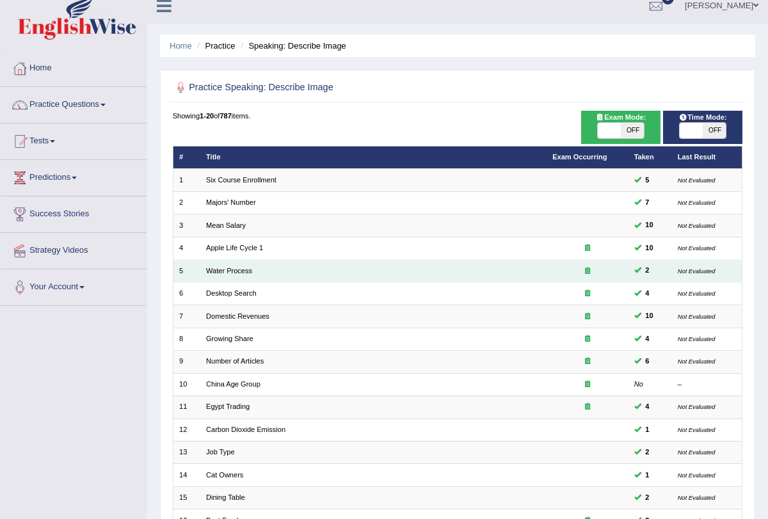
scroll to position [13, 0]
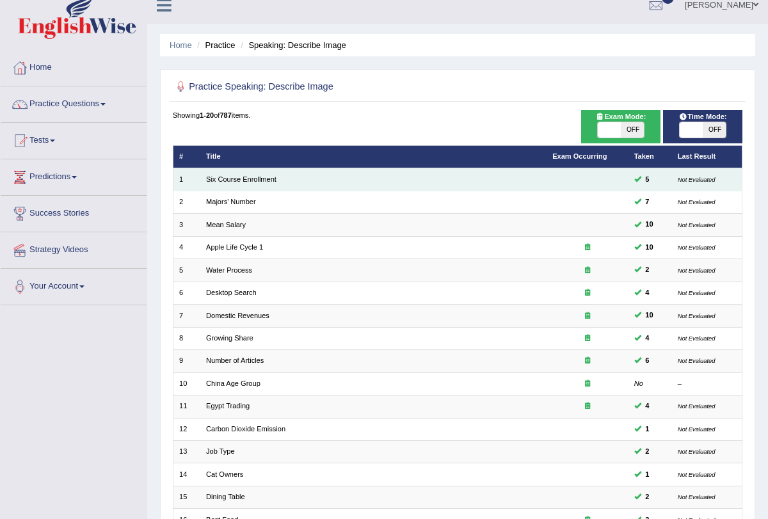
click at [249, 183] on td "Six Course Enrollment" at bounding box center [373, 179] width 346 height 22
click at [248, 180] on link "Six Course Enrollment" at bounding box center [241, 179] width 70 height 8
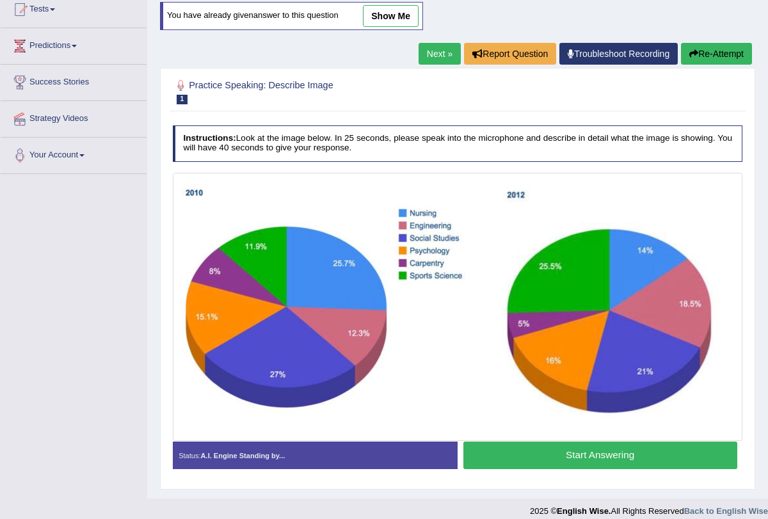
scroll to position [146, 0]
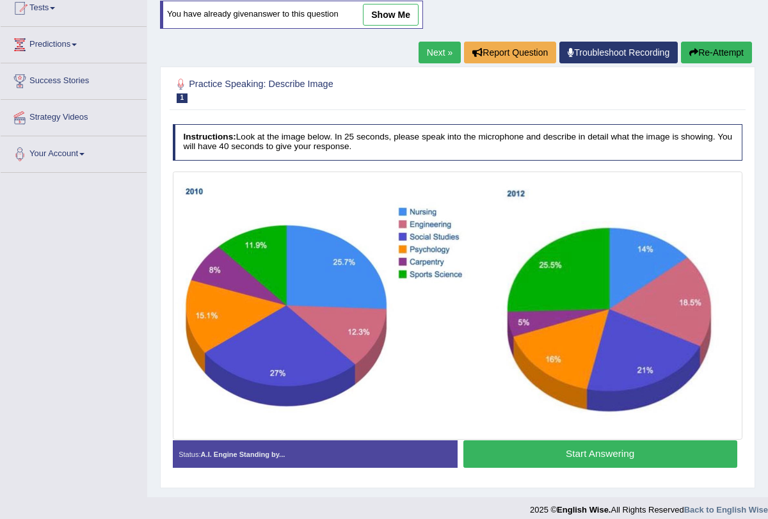
click at [582, 452] on button "Start Answering" at bounding box center [600, 454] width 274 height 28
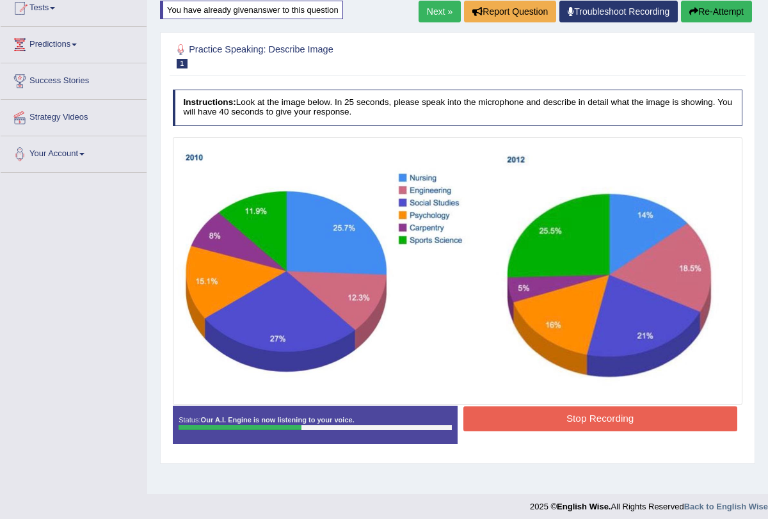
click at [574, 422] on button "Stop Recording" at bounding box center [600, 418] width 274 height 25
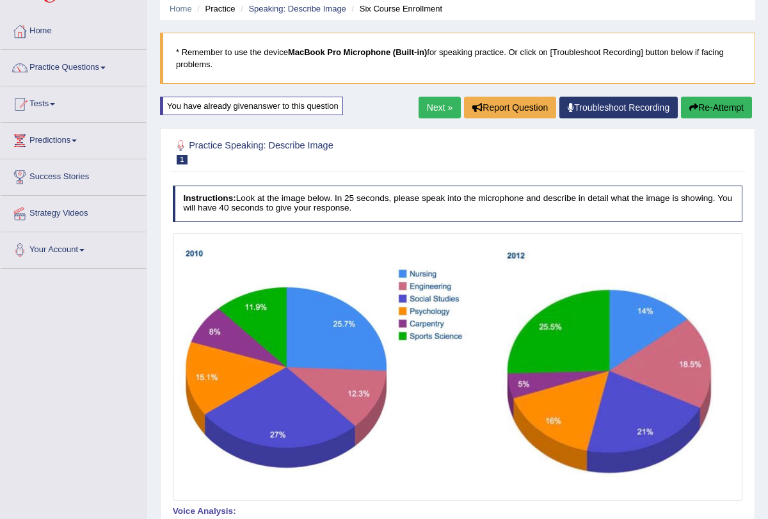
scroll to position [34, 0]
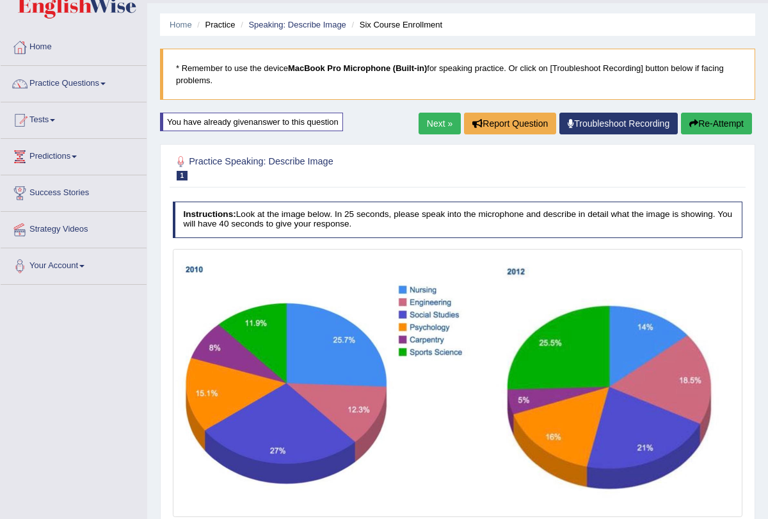
click at [695, 129] on button "Re-Attempt" at bounding box center [716, 124] width 71 height 22
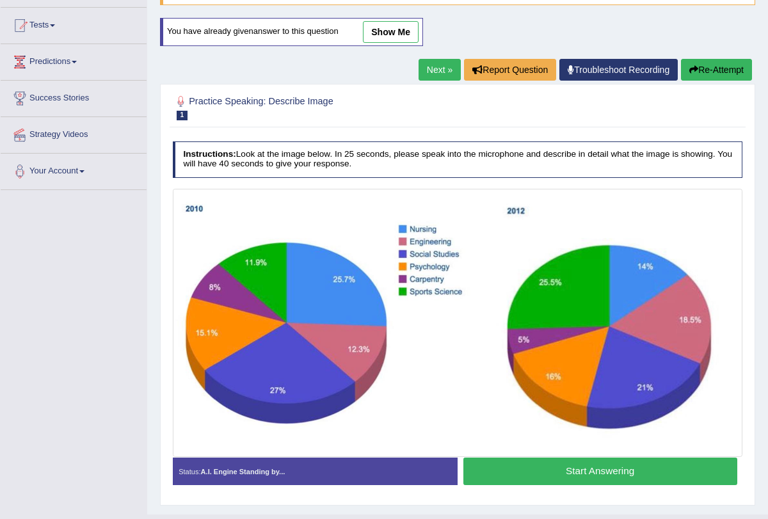
scroll to position [154, 0]
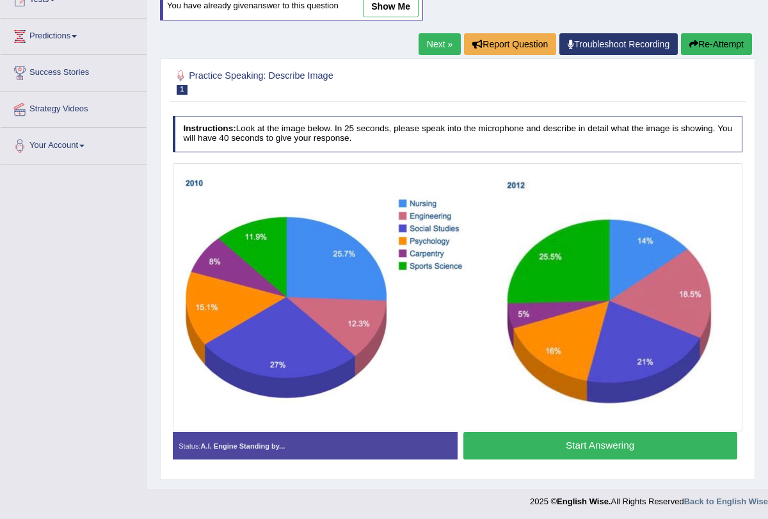
click at [553, 440] on button "Start Answering" at bounding box center [600, 446] width 274 height 28
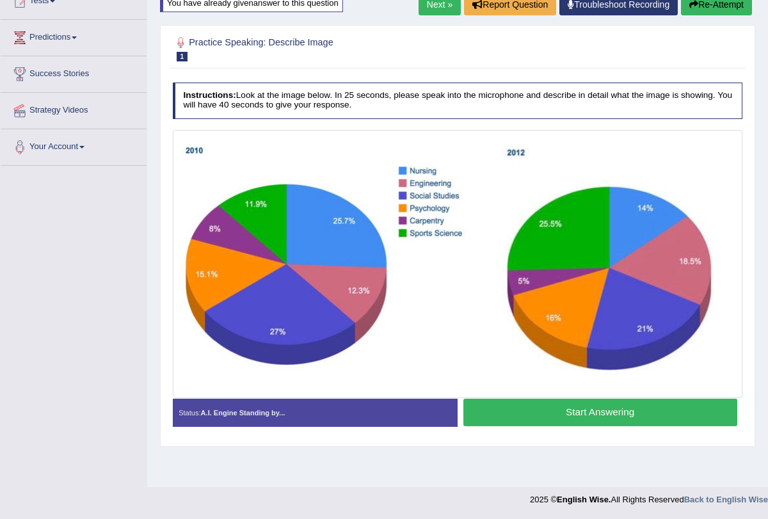
scroll to position [153, 0]
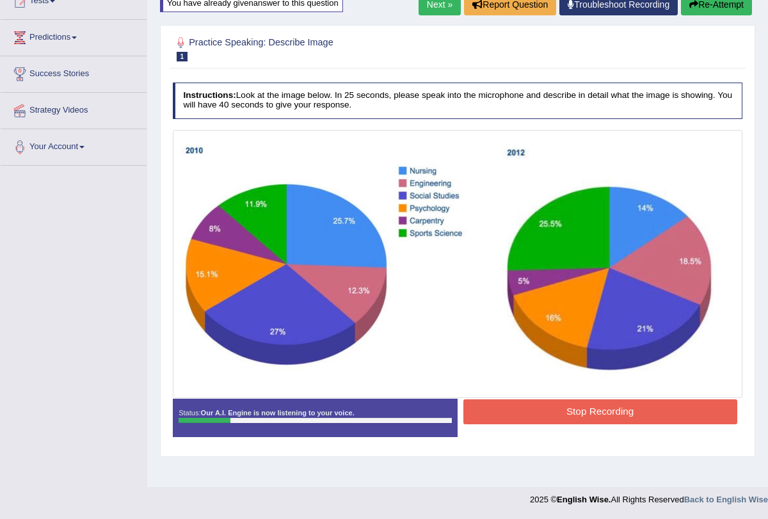
click at [553, 418] on button "Stop Recording" at bounding box center [600, 411] width 274 height 25
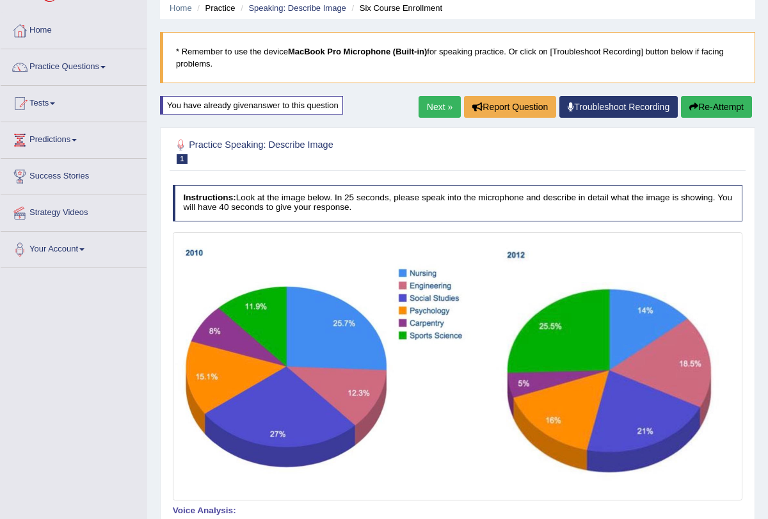
scroll to position [0, 0]
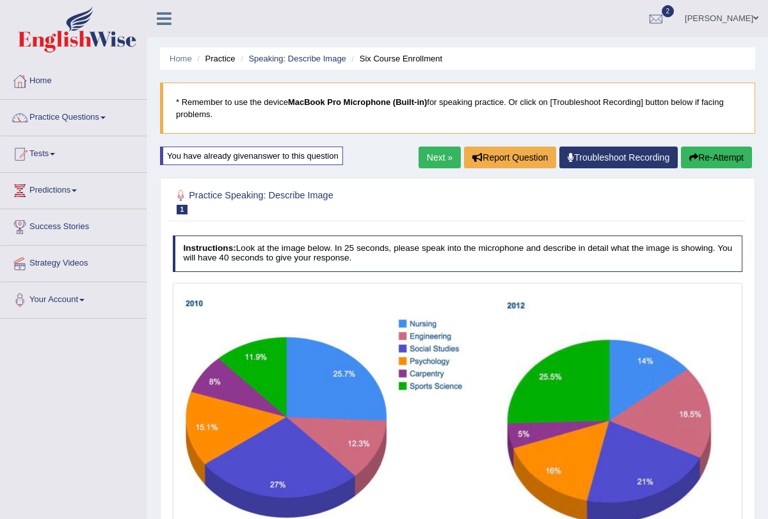
click at [720, 152] on button "Re-Attempt" at bounding box center [716, 157] width 71 height 22
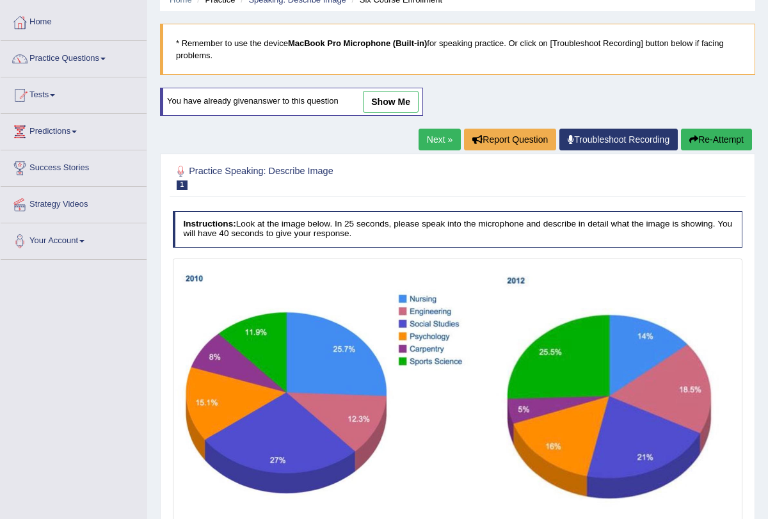
scroll to position [154, 0]
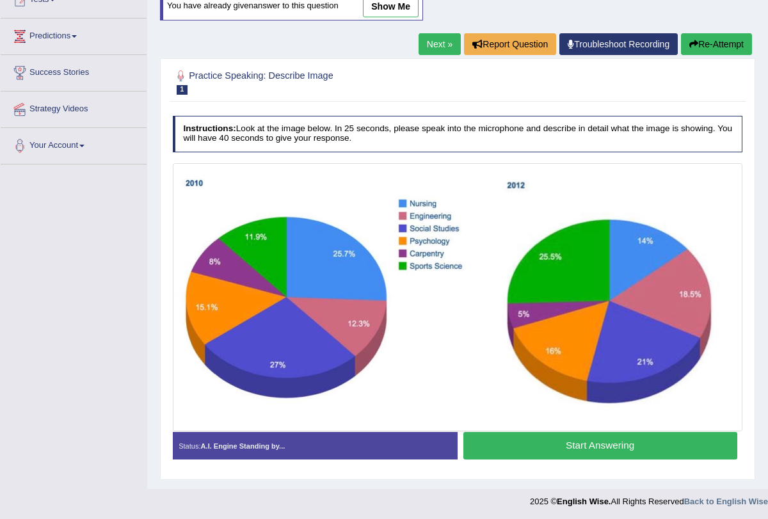
click at [576, 451] on button "Start Answering" at bounding box center [600, 446] width 274 height 28
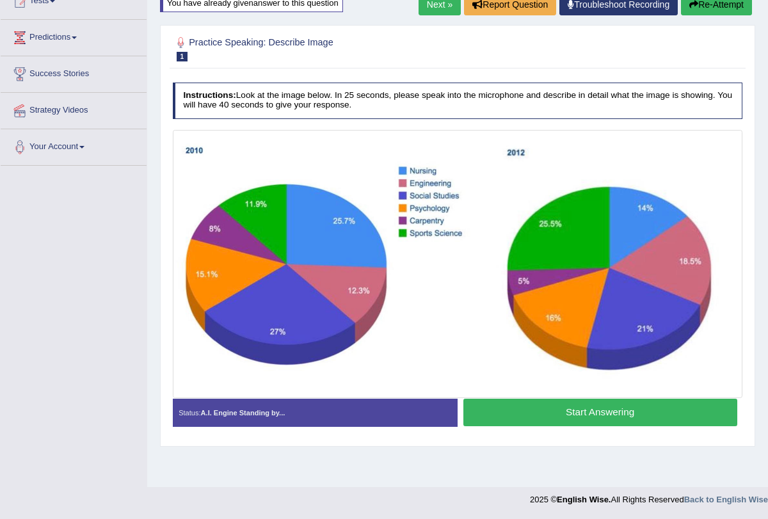
scroll to position [153, 0]
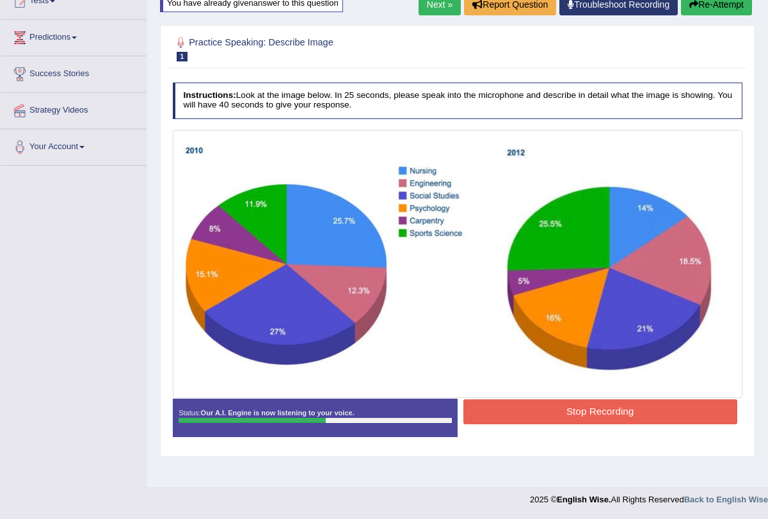
click at [578, 411] on button "Stop Recording" at bounding box center [600, 411] width 274 height 25
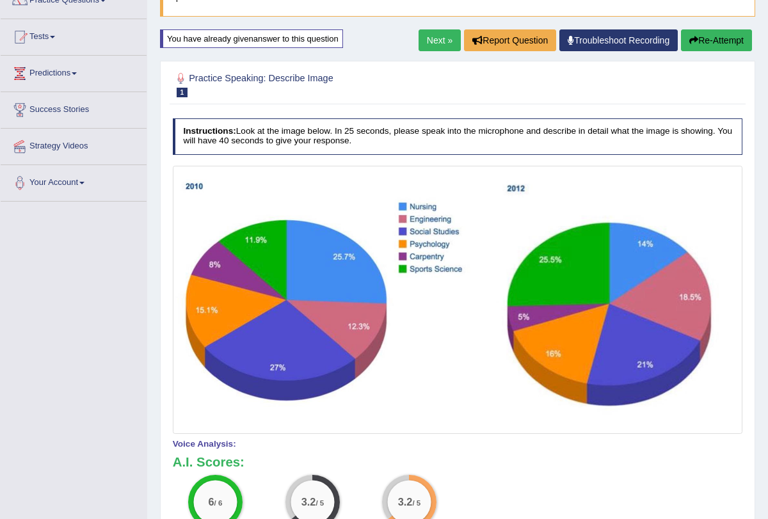
scroll to position [81, 0]
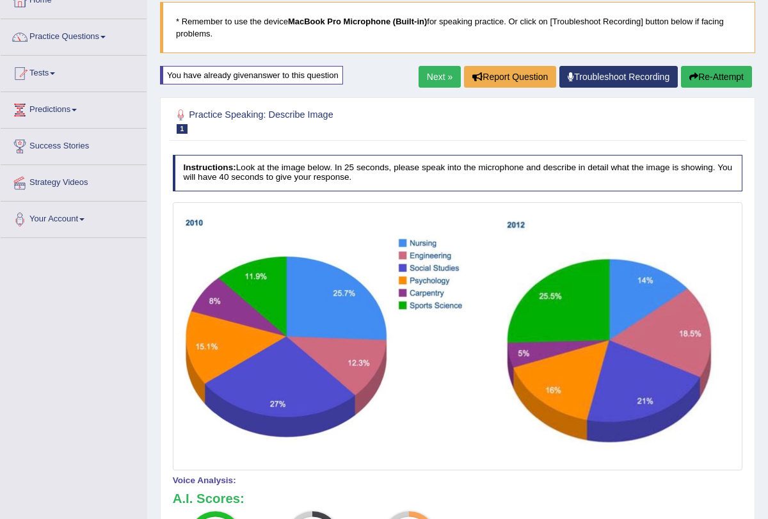
click at [720, 78] on button "Re-Attempt" at bounding box center [716, 77] width 71 height 22
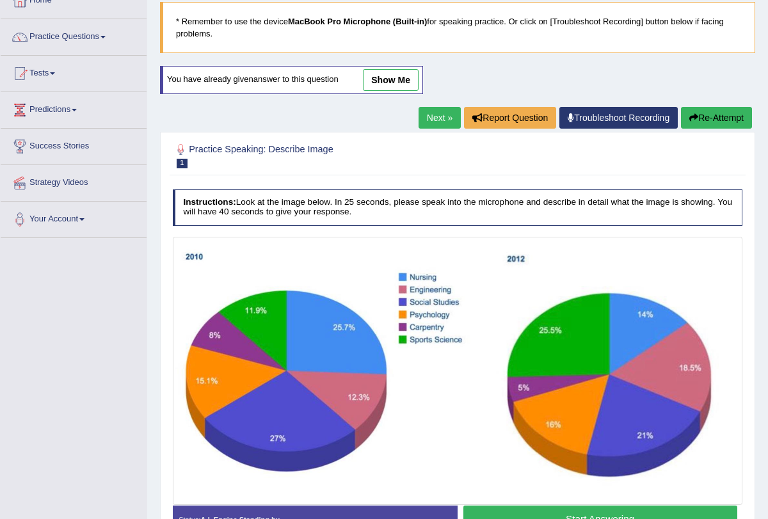
scroll to position [154, 0]
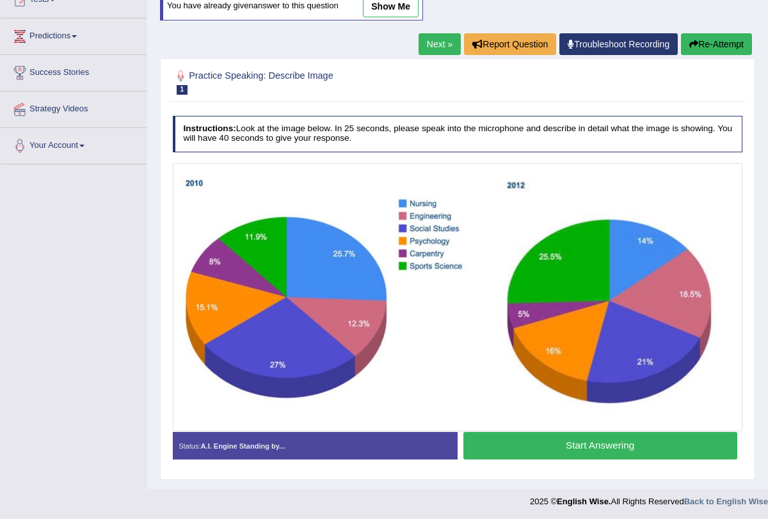
click at [558, 443] on button "Start Answering" at bounding box center [600, 446] width 274 height 28
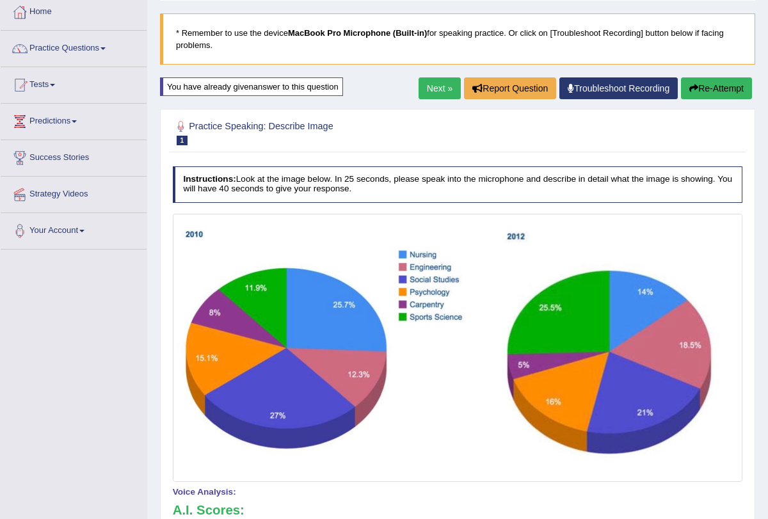
scroll to position [22, 0]
